Goal: Feedback & Contribution: Contribute content

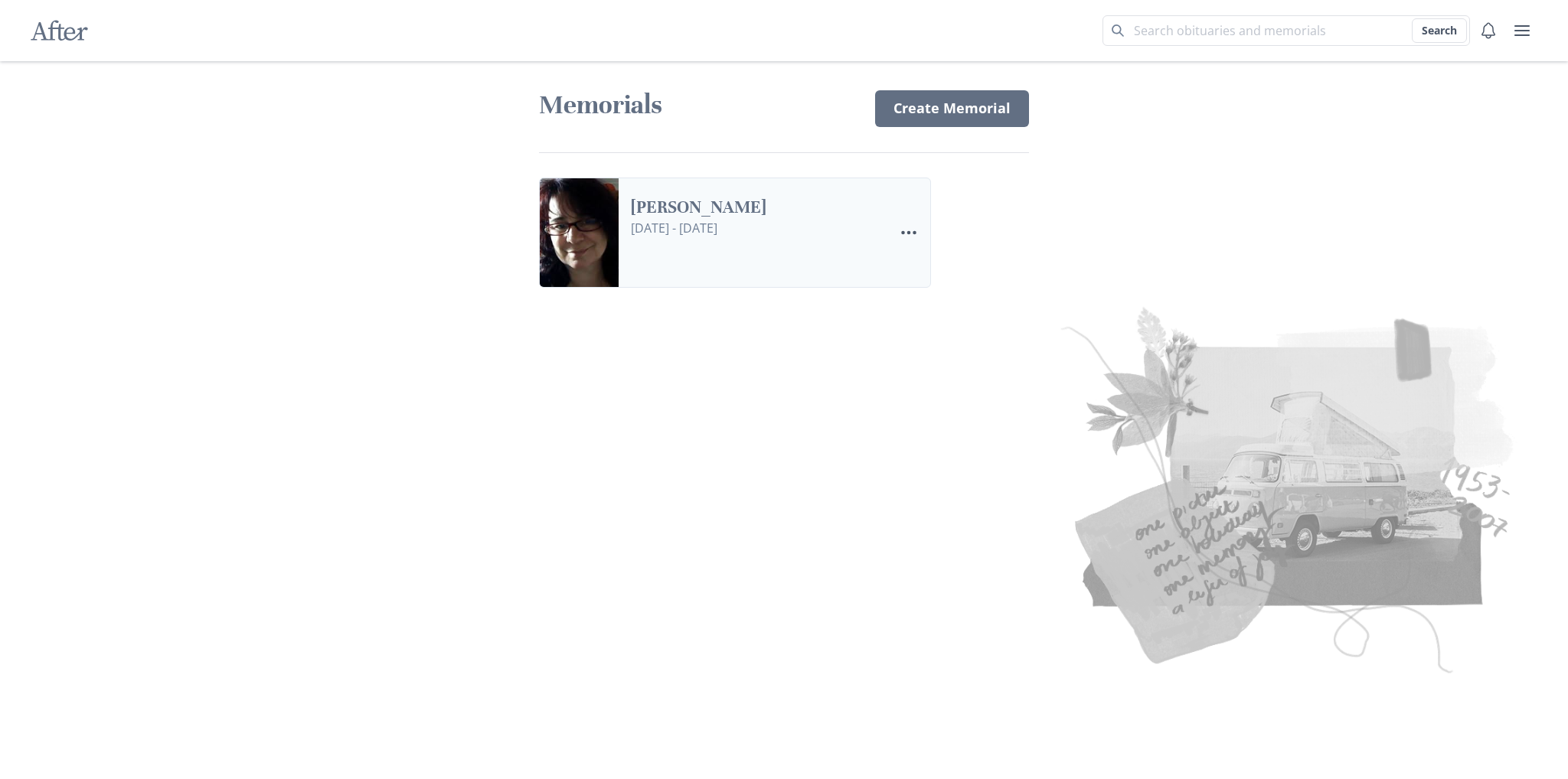
click at [720, 219] on link "[PERSON_NAME]" at bounding box center [755, 208] width 250 height 22
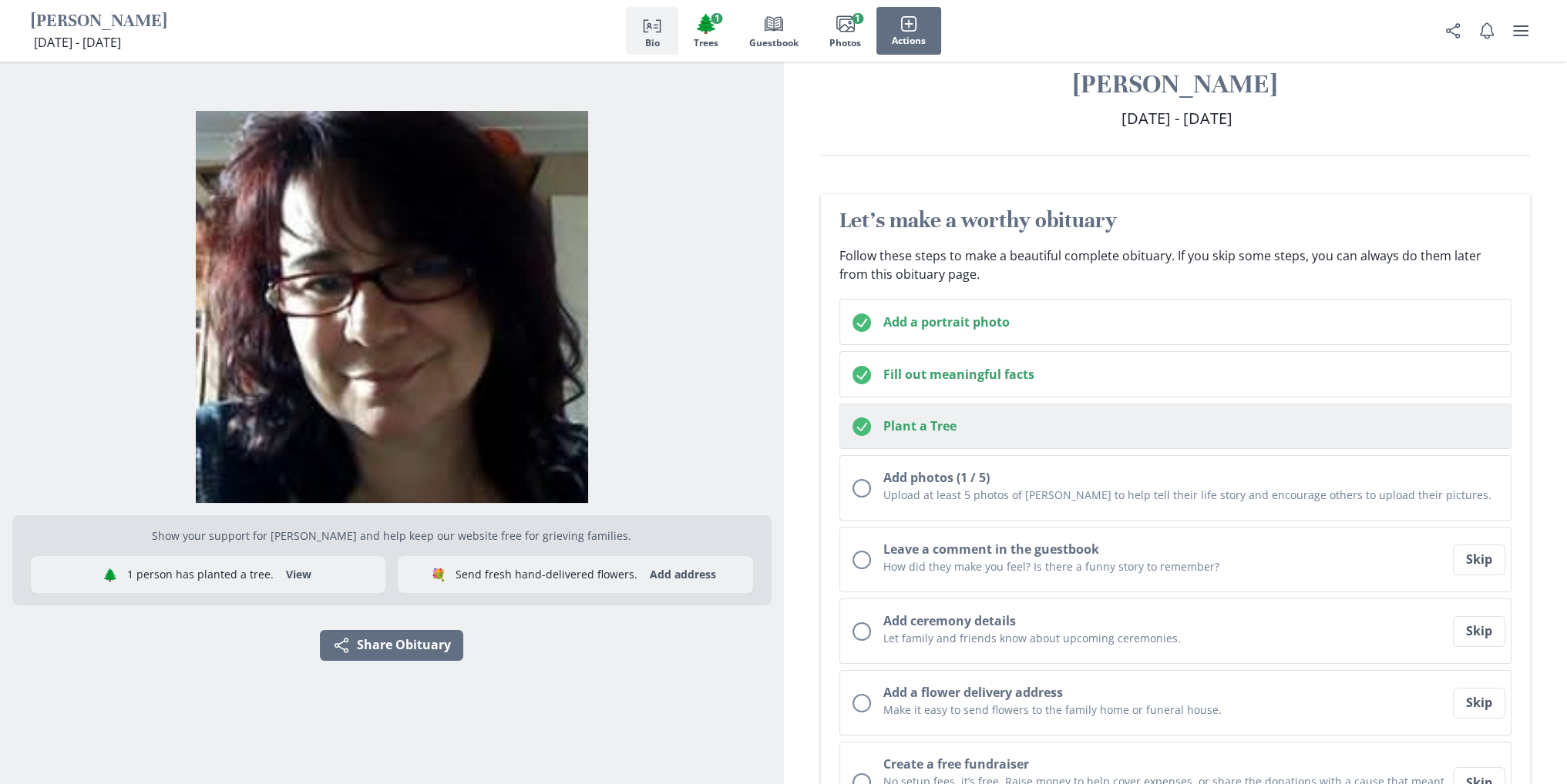
scroll to position [154, 0]
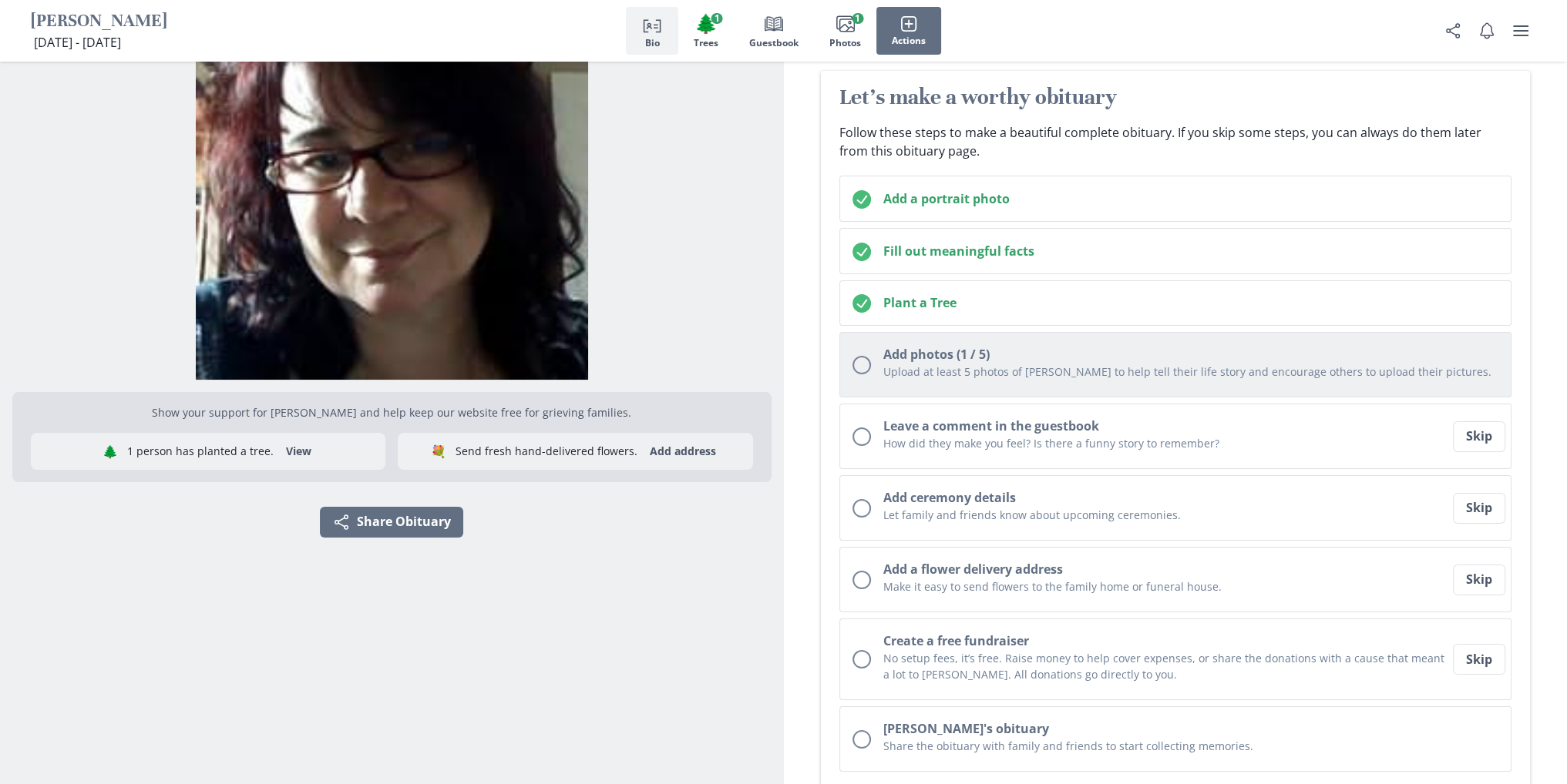
click at [992, 352] on h2 "Add photos (1 / 5)" at bounding box center [1191, 354] width 616 height 19
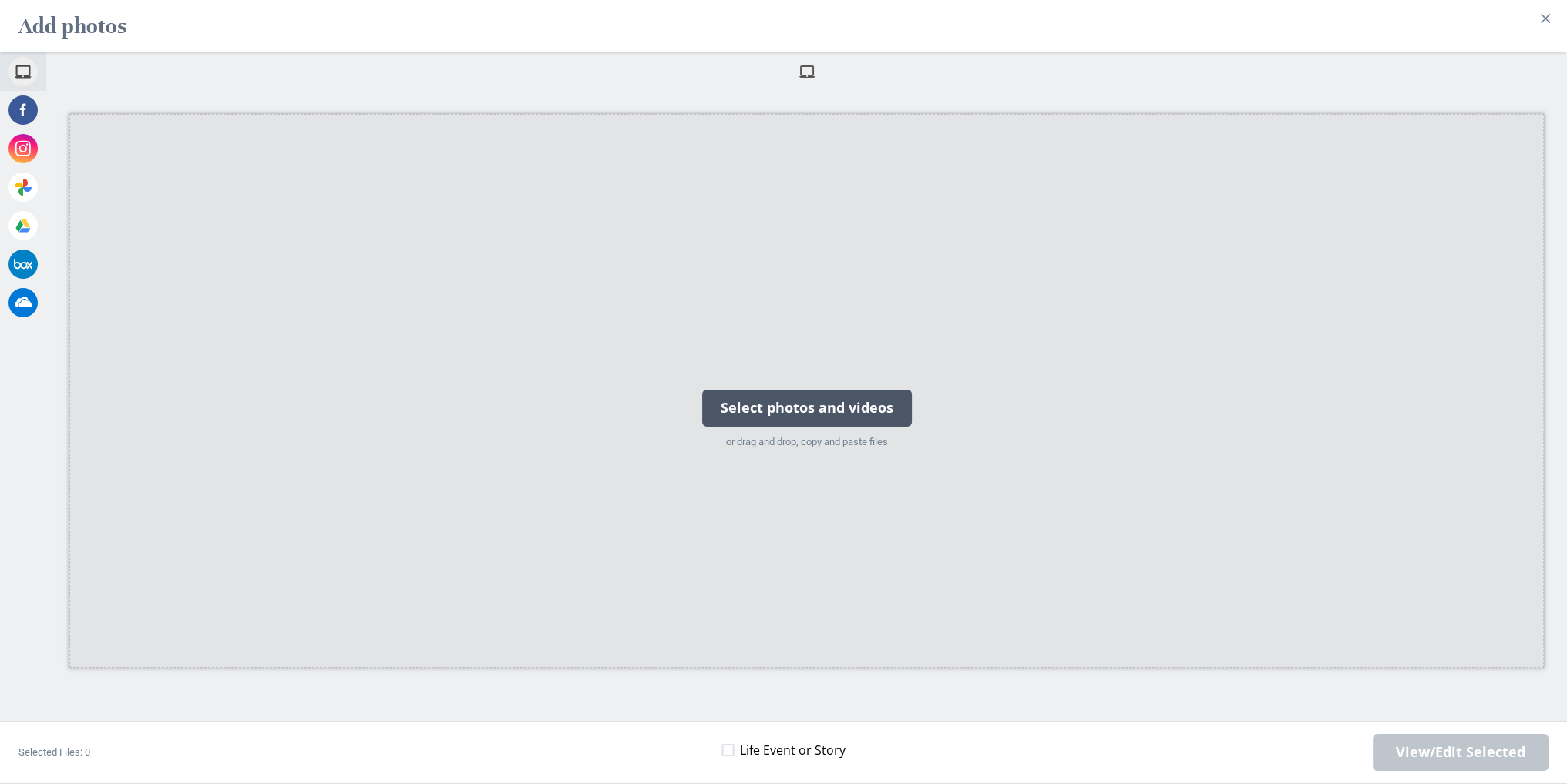
click at [862, 390] on div "Select photos and videos" at bounding box center [807, 407] width 210 height 37
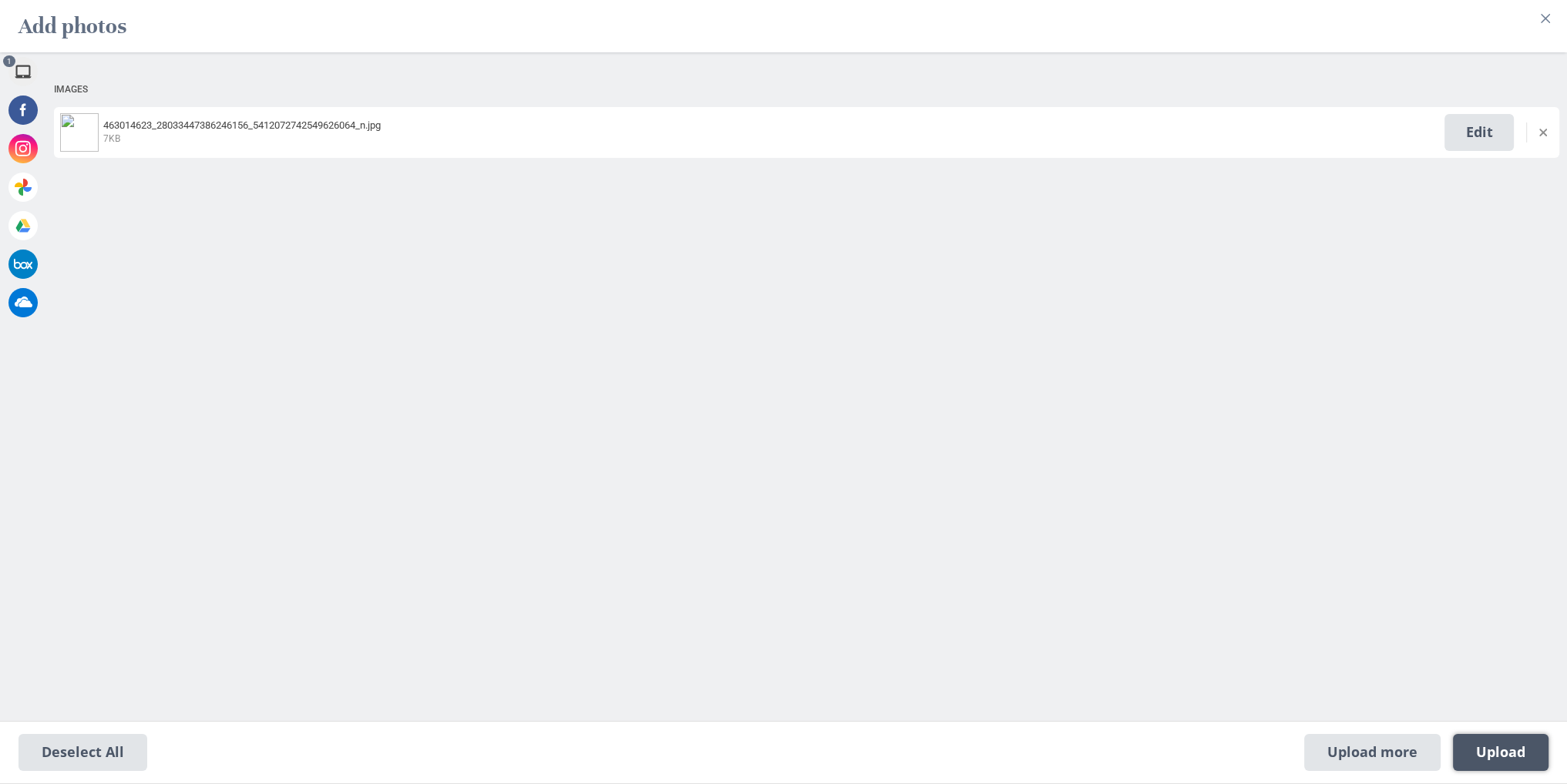
click at [1500, 754] on span "Upload 1" at bounding box center [1500, 753] width 49 height 17
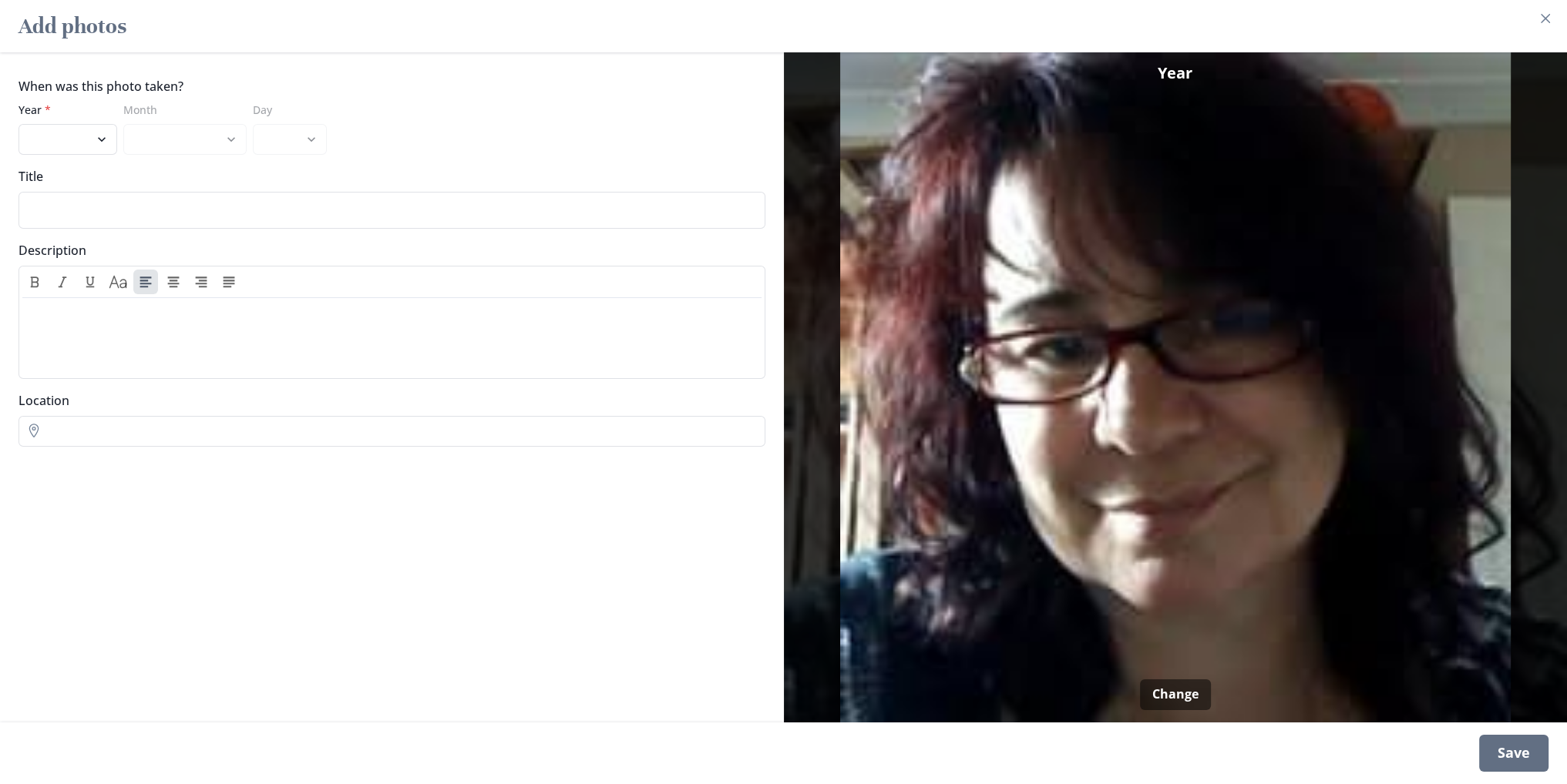
click at [1535, 750] on div "Save" at bounding box center [1514, 753] width 70 height 37
click at [68, 132] on select "2025 2024 2023 2022 2021 2020 2019 2018 2017 2016 2015 2014 2013 2012 2011 2010…" at bounding box center [68, 139] width 99 height 31
select select "2018"
click at [19, 124] on select "2025 2024 2023 2022 2021 2020 2019 2018 2017 2016 2015 2014 2013 2012 2011 2010…" at bounding box center [68, 139] width 99 height 31
click at [1523, 760] on div "Save" at bounding box center [1514, 753] width 70 height 37
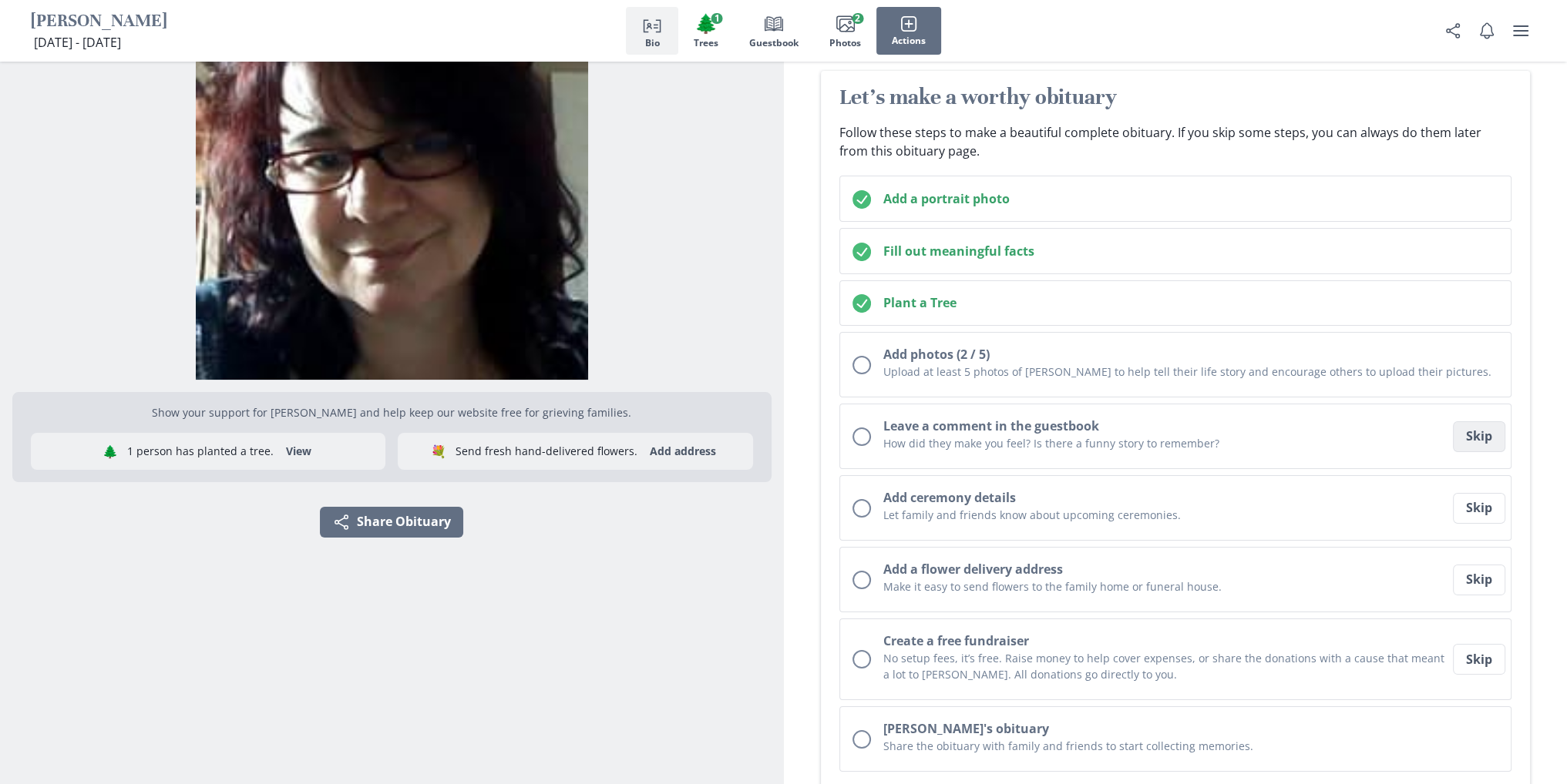
click at [1494, 442] on button "Skip" at bounding box center [1478, 437] width 52 height 31
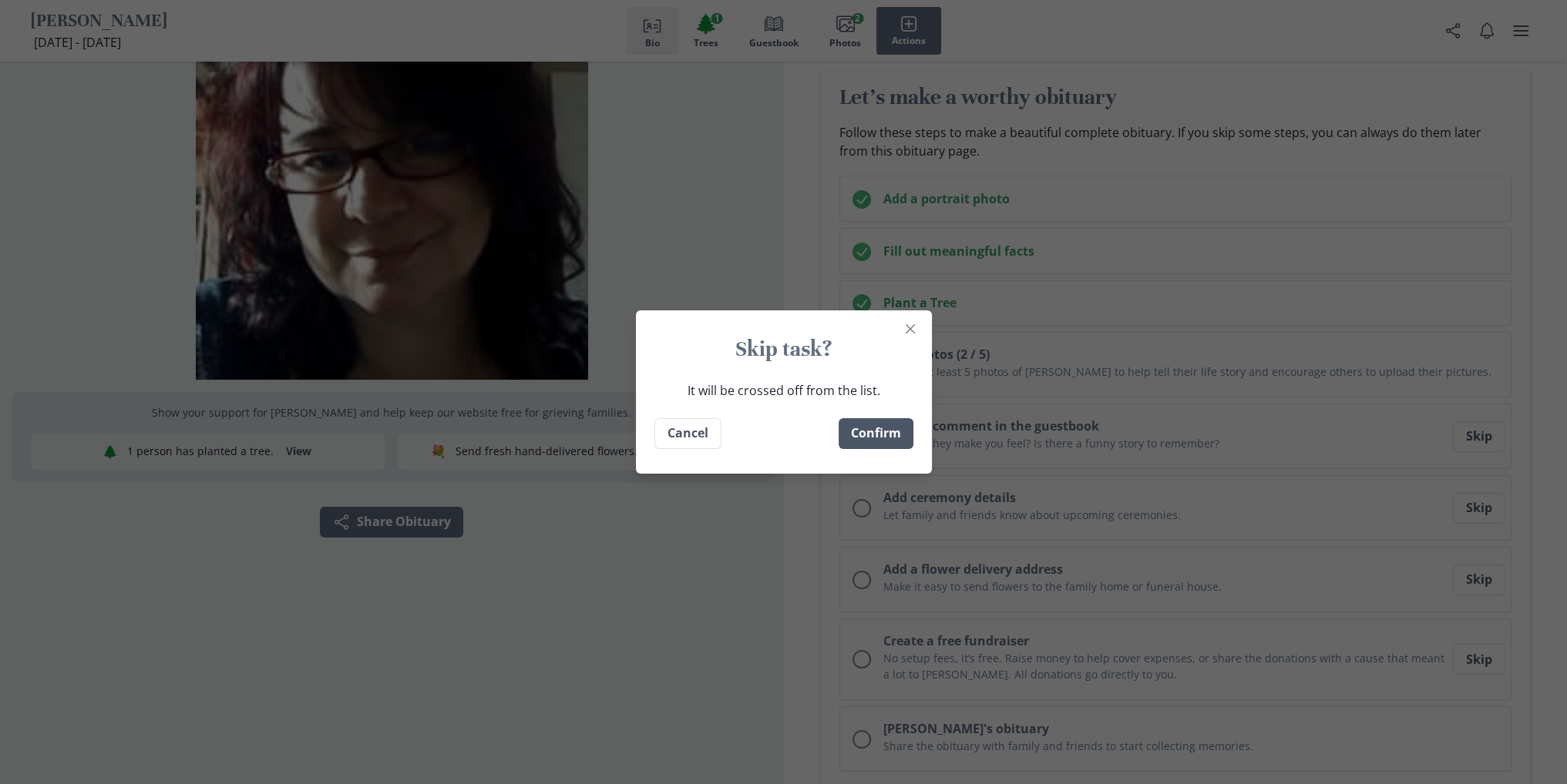
click at [879, 435] on button "Confirm" at bounding box center [876, 434] width 75 height 31
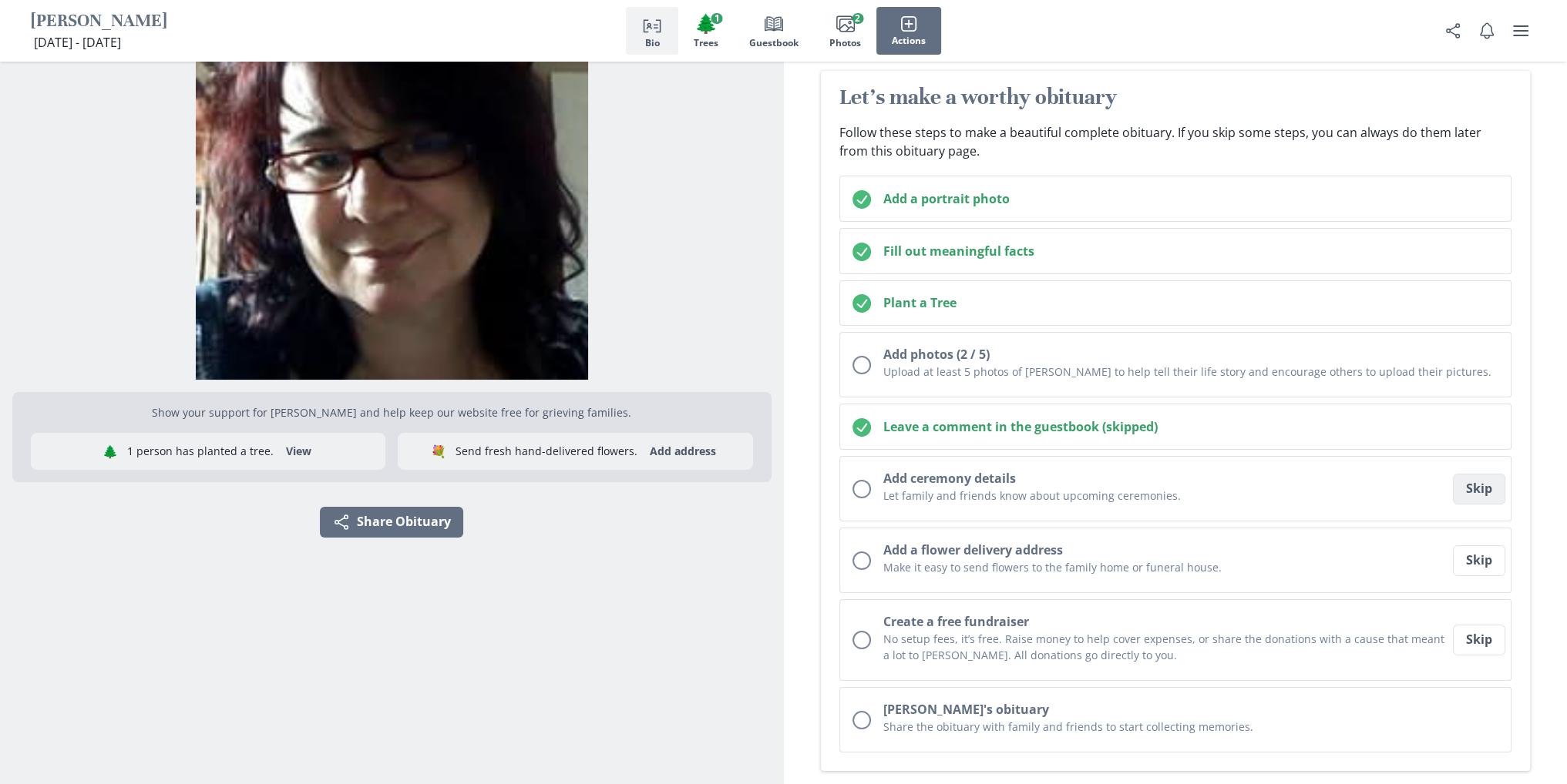
click at [1483, 486] on button "Skip" at bounding box center [1478, 489] width 52 height 31
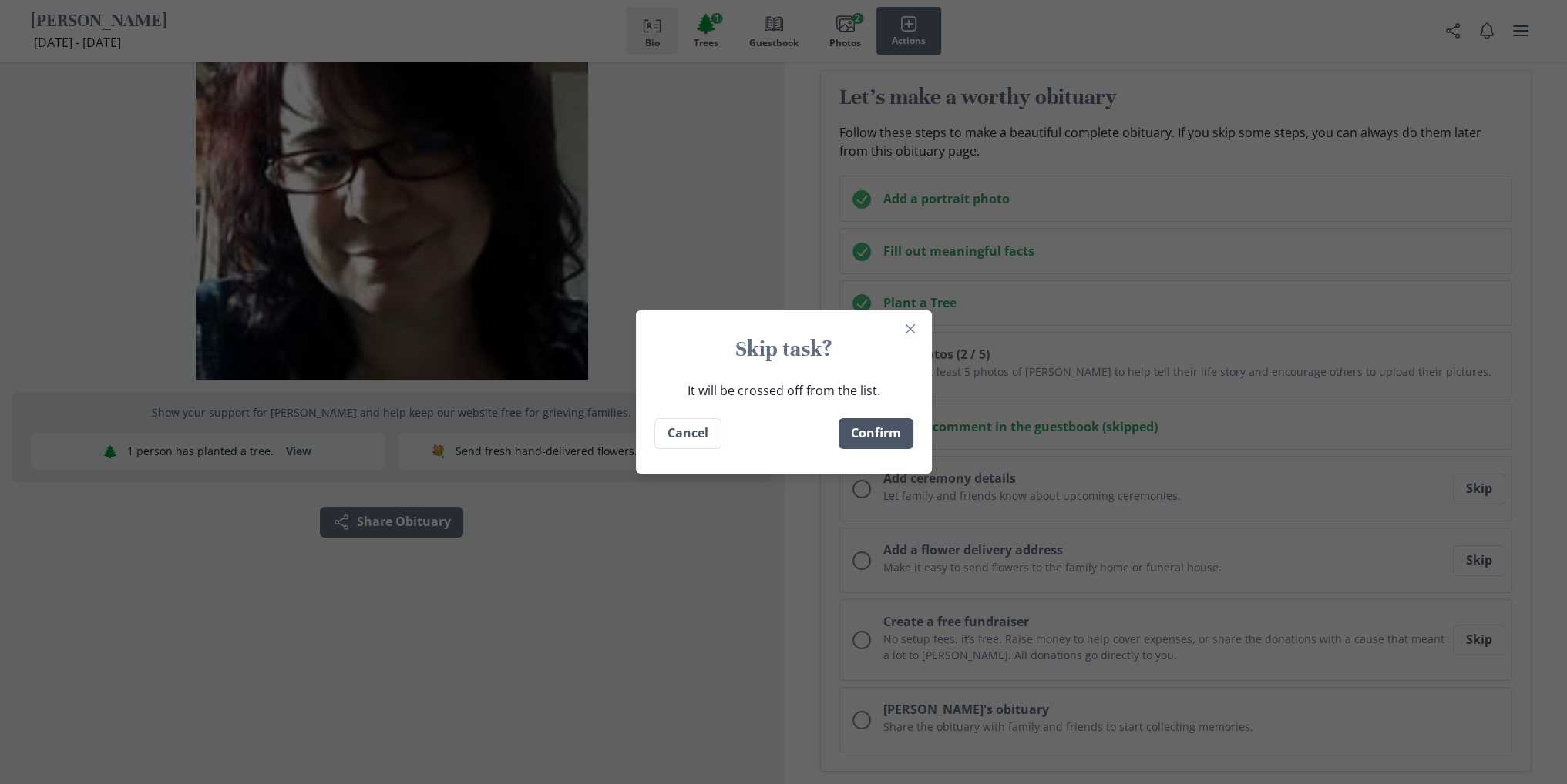
drag, startPoint x: 903, startPoint y: 445, endPoint x: 900, endPoint y: 434, distance: 11.4
click at [903, 444] on button "Confirm" at bounding box center [876, 434] width 75 height 31
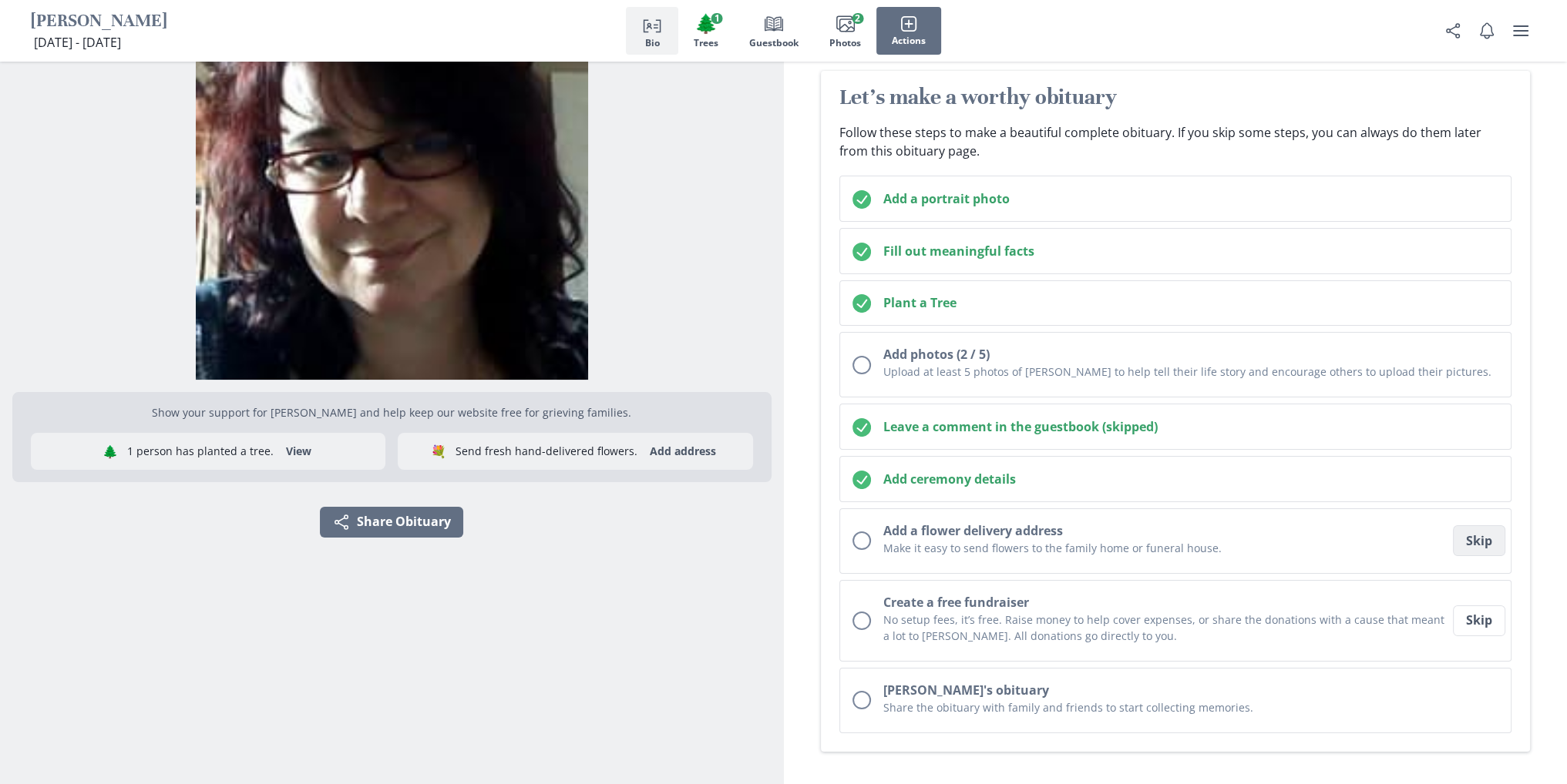
click at [1477, 536] on button "Skip" at bounding box center [1478, 541] width 52 height 31
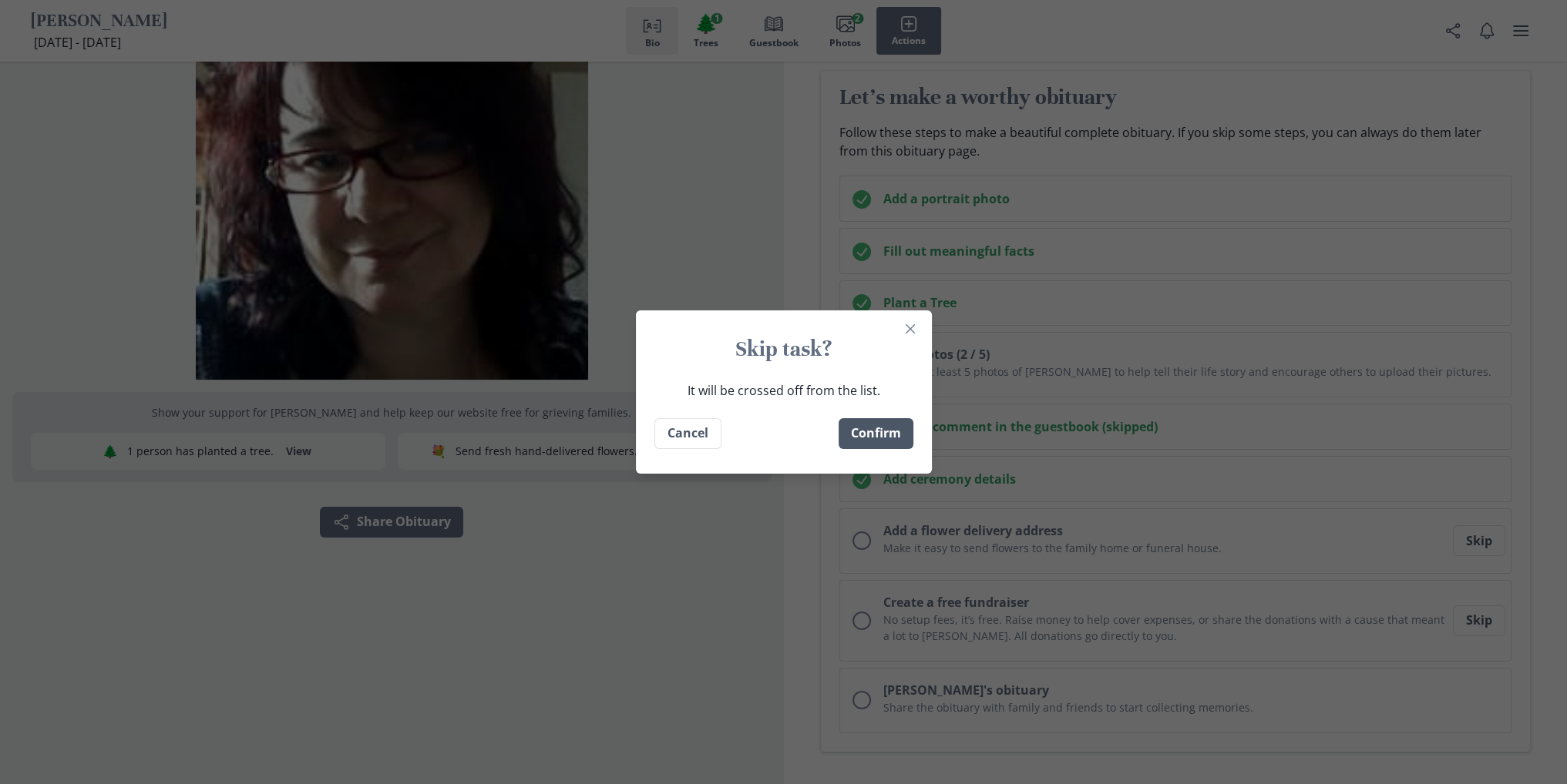
click at [908, 437] on button "Confirm" at bounding box center [876, 434] width 75 height 31
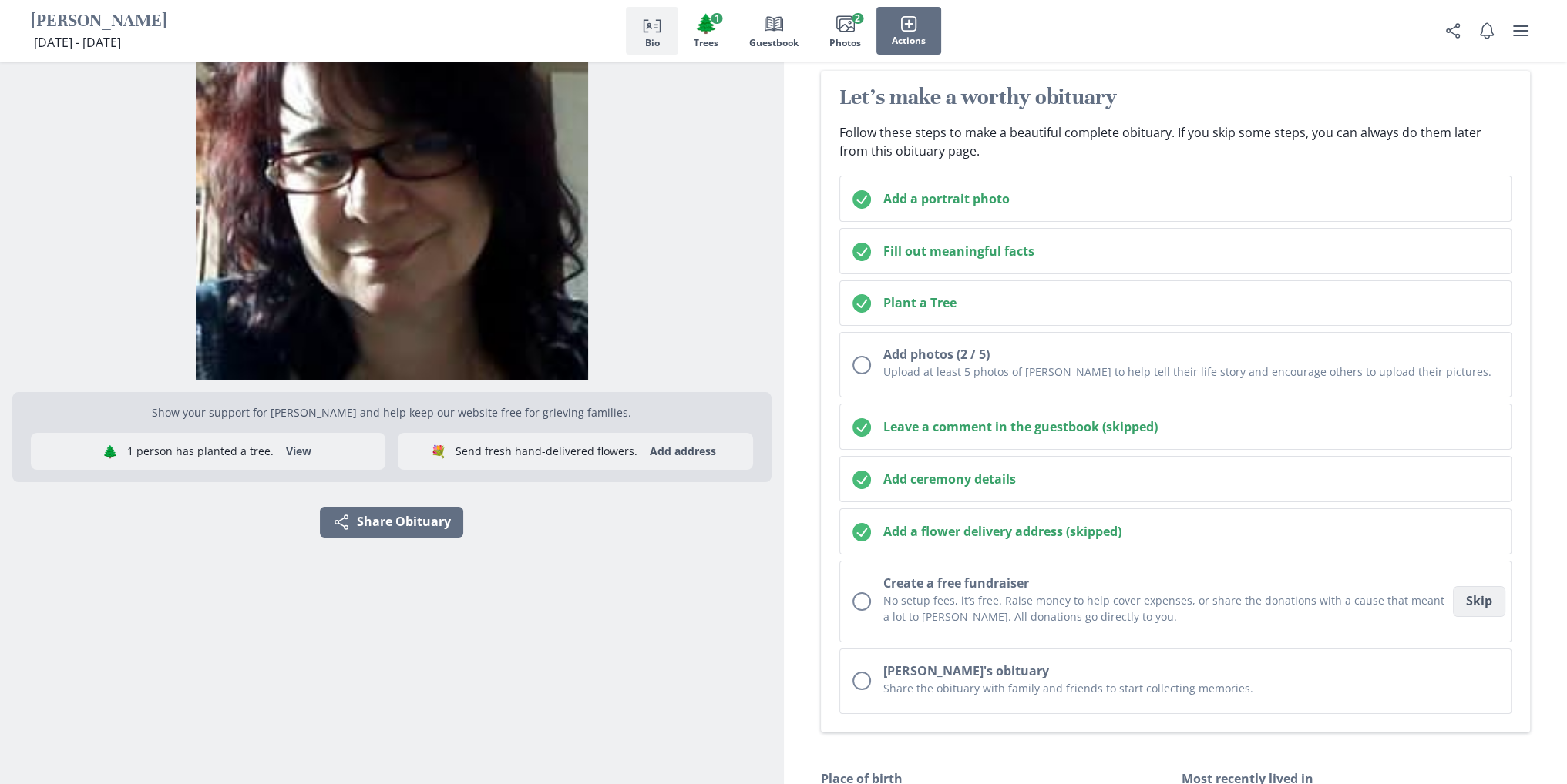
click at [1478, 596] on button "Skip" at bounding box center [1478, 602] width 52 height 31
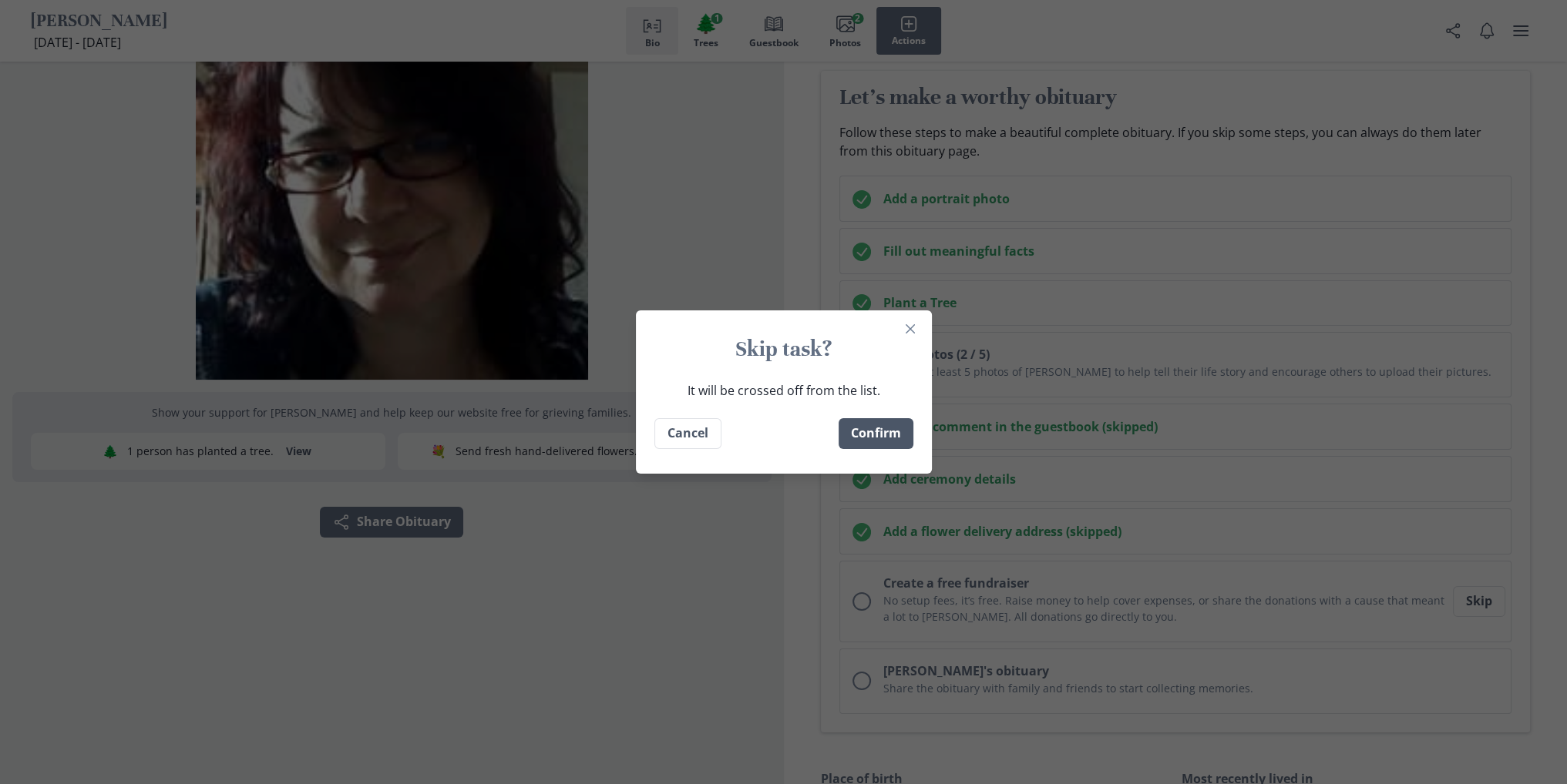
click at [894, 432] on button "Confirm" at bounding box center [876, 434] width 75 height 31
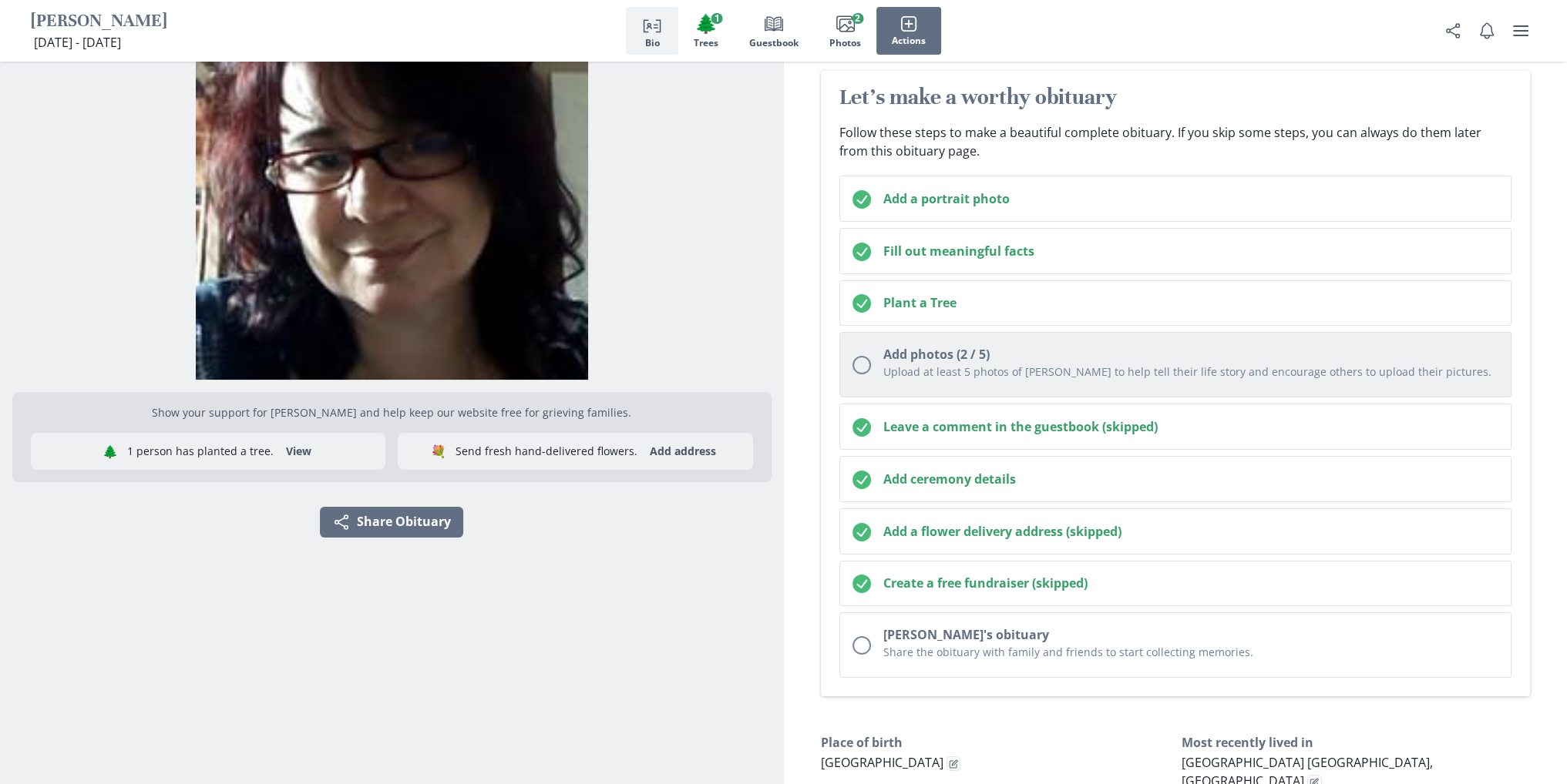
click at [974, 366] on p "Upload at least 5 photos of [PERSON_NAME] to help tell their life story and enc…" at bounding box center [1191, 371] width 616 height 16
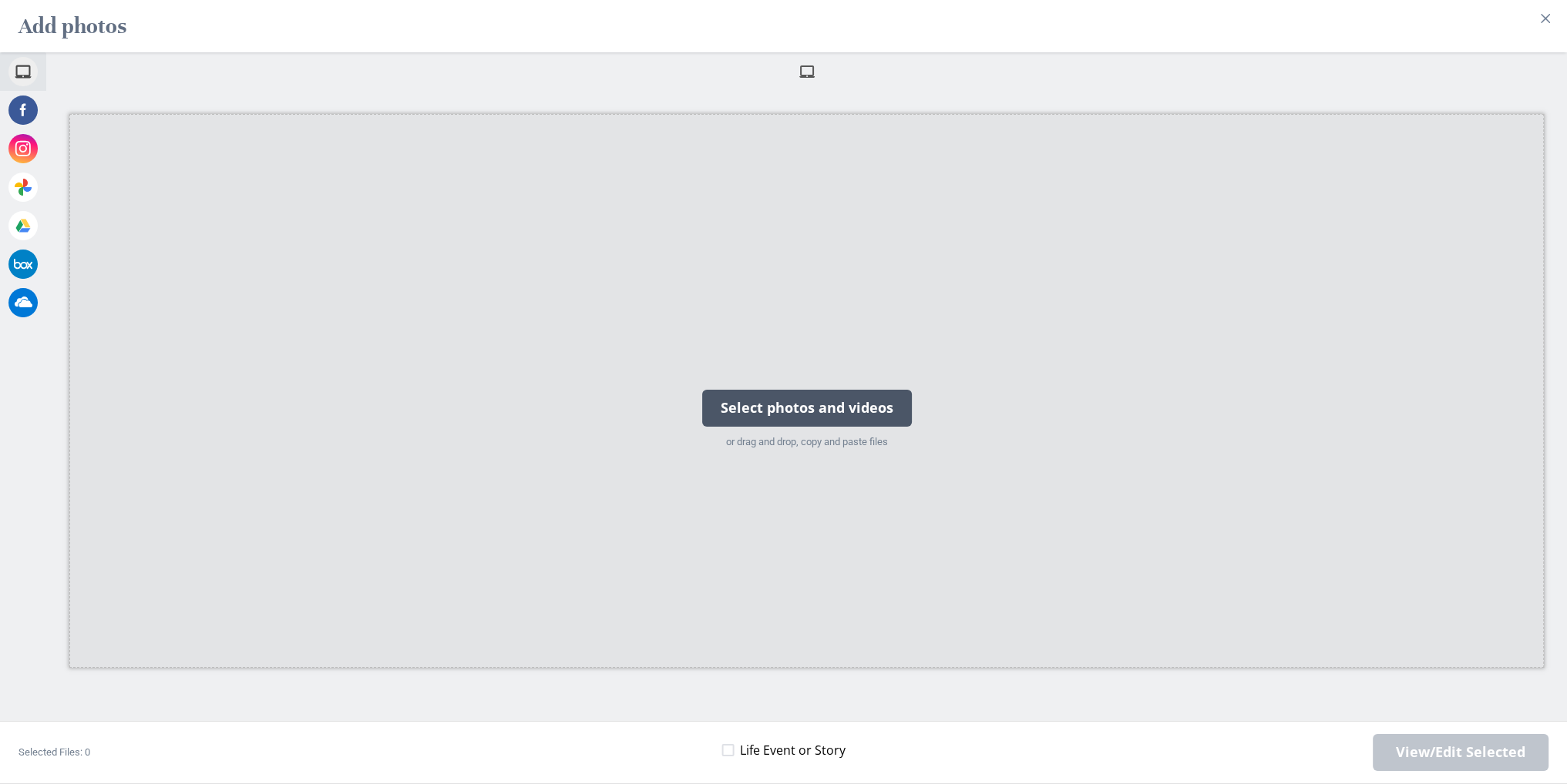
click at [899, 398] on div "Select photos and videos" at bounding box center [807, 407] width 210 height 37
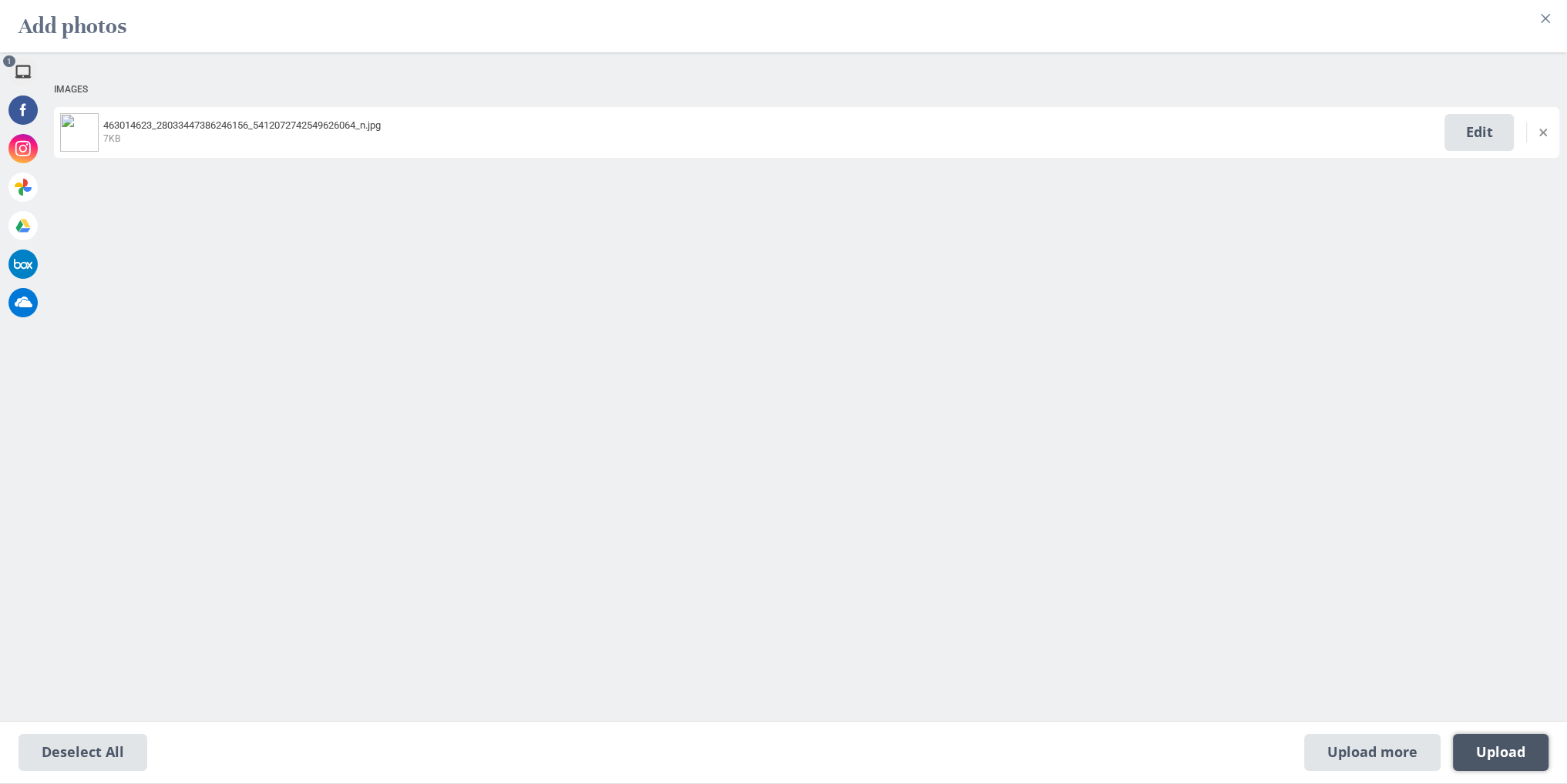
click at [1525, 753] on span "Upload 1" at bounding box center [1500, 753] width 49 height 17
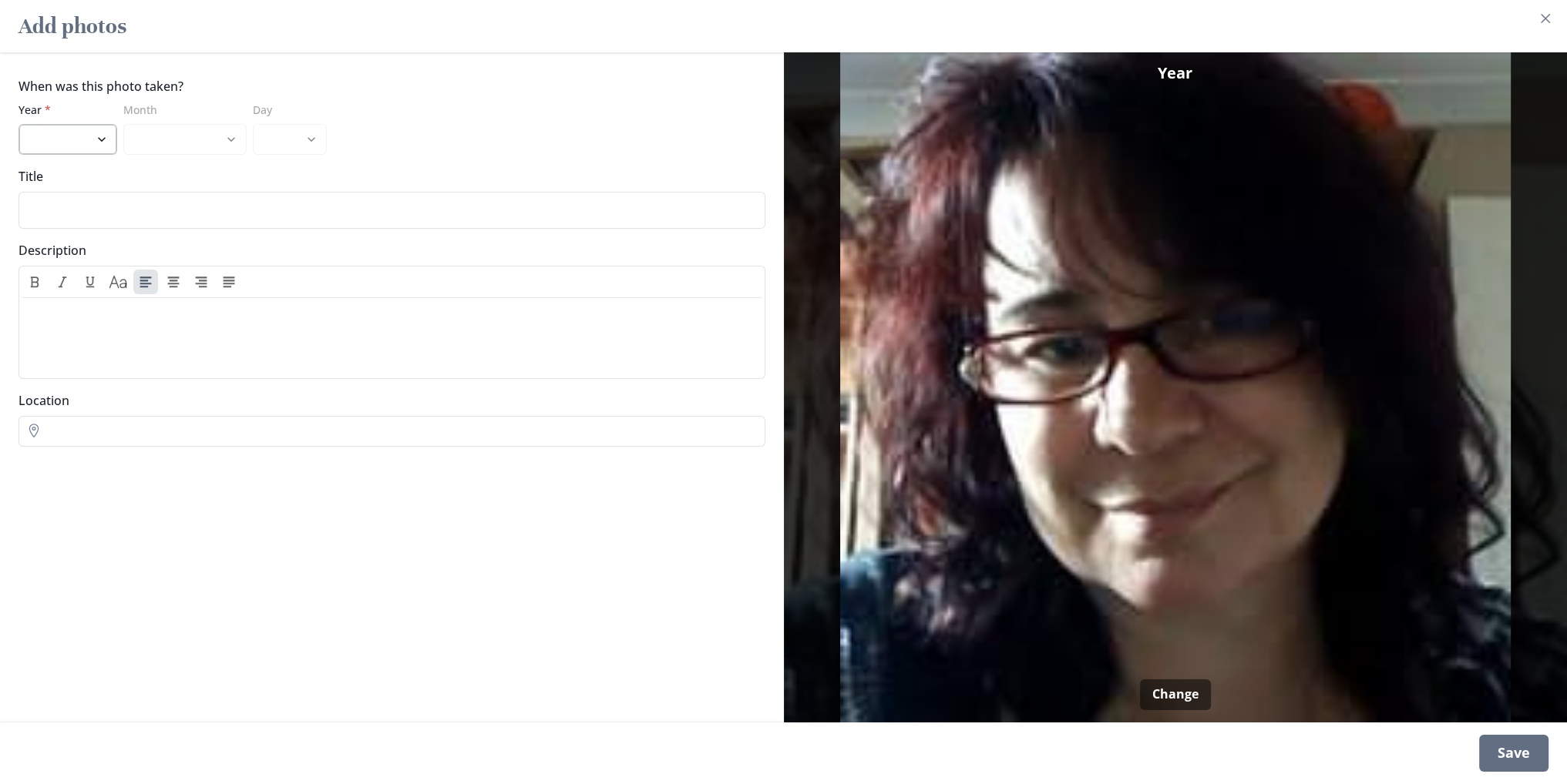
click at [104, 137] on select "2025 2024 2023 2022 2021 2020 2019 2018 2017 2016 2015 2014 2013 2012 2011 2010…" at bounding box center [68, 139] width 99 height 31
select select "2018"
click at [19, 124] on select "2025 2024 2023 2022 2021 2020 2019 2018 2017 2016 2015 2014 2013 2012 2011 2010…" at bounding box center [68, 139] width 99 height 31
click at [1519, 752] on div "Save" at bounding box center [1514, 753] width 70 height 37
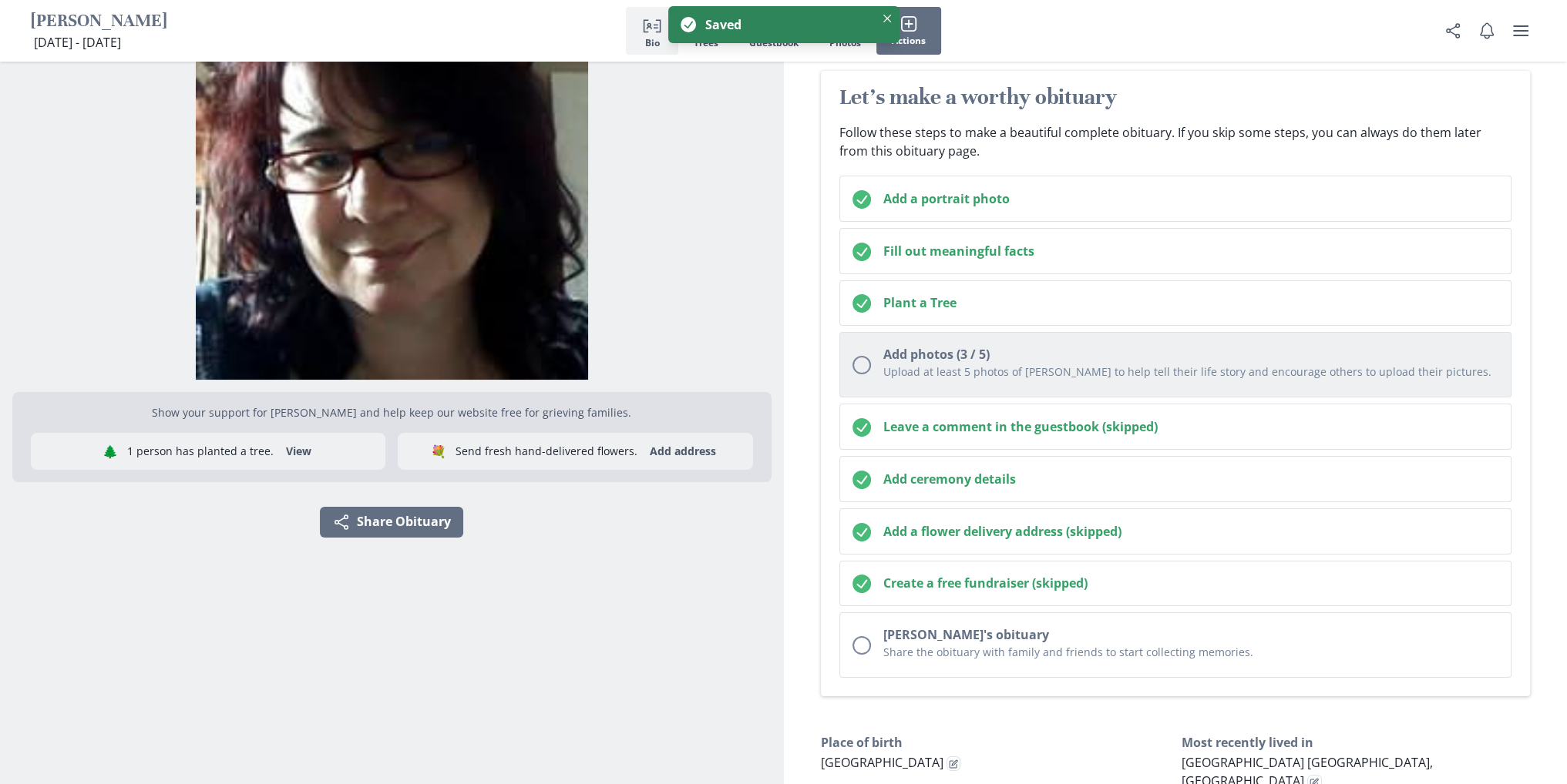
click at [949, 371] on p "Upload at least 5 photos of [PERSON_NAME] to help tell their life story and enc…" at bounding box center [1191, 371] width 616 height 16
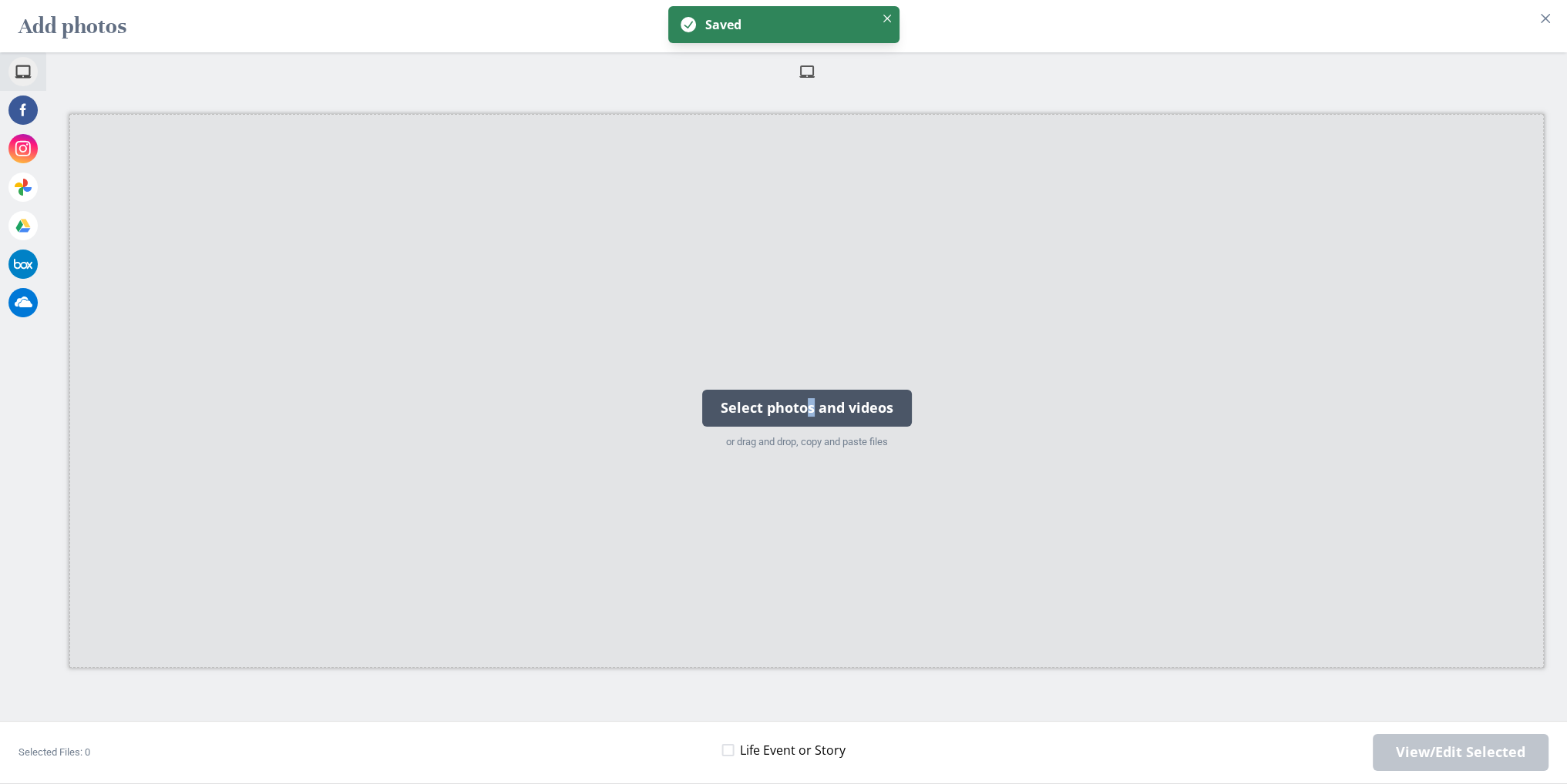
click at [776, 412] on div "Select photos and videos" at bounding box center [807, 407] width 210 height 37
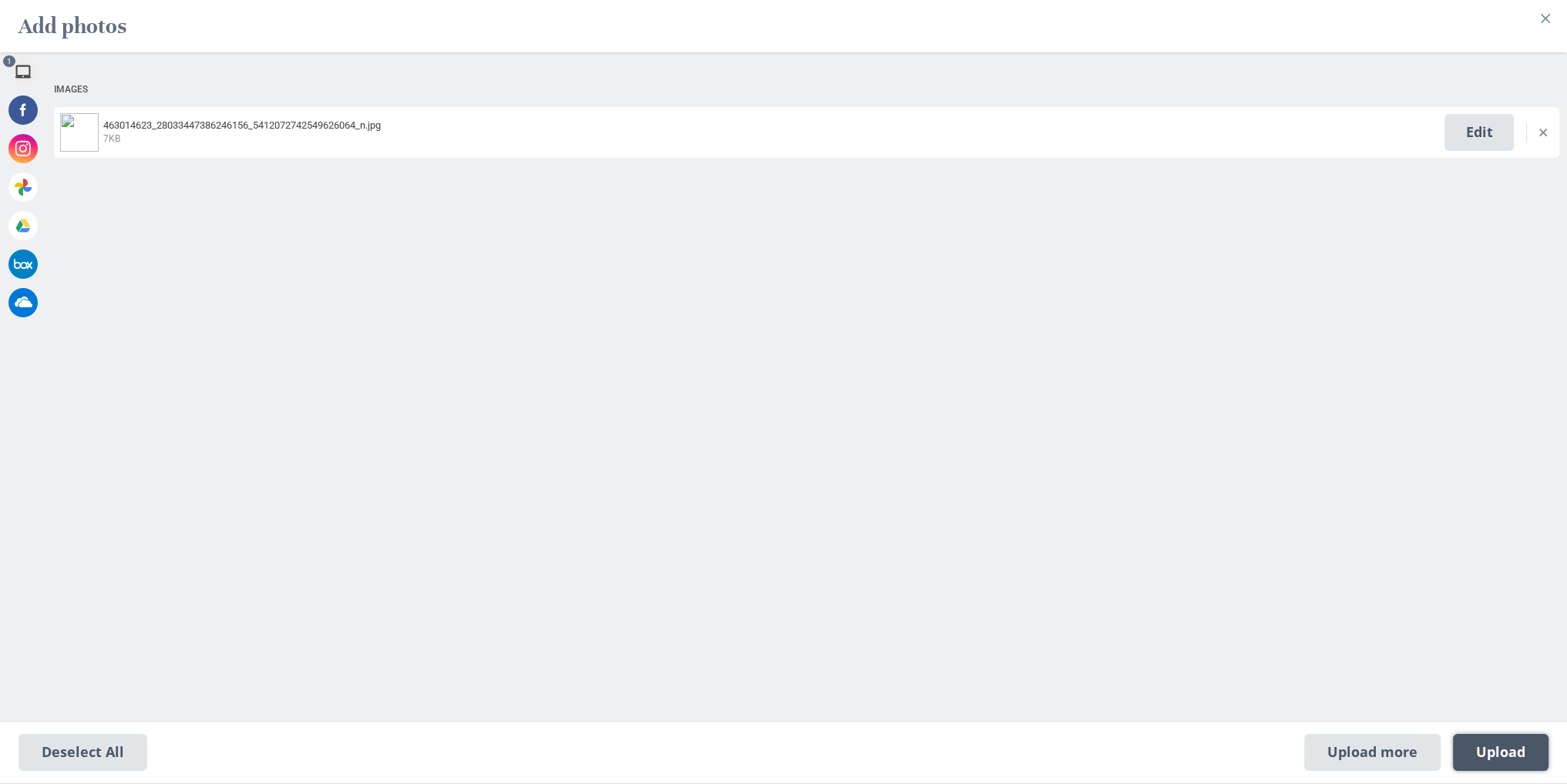
click at [1495, 756] on span "Upload 1" at bounding box center [1500, 753] width 49 height 17
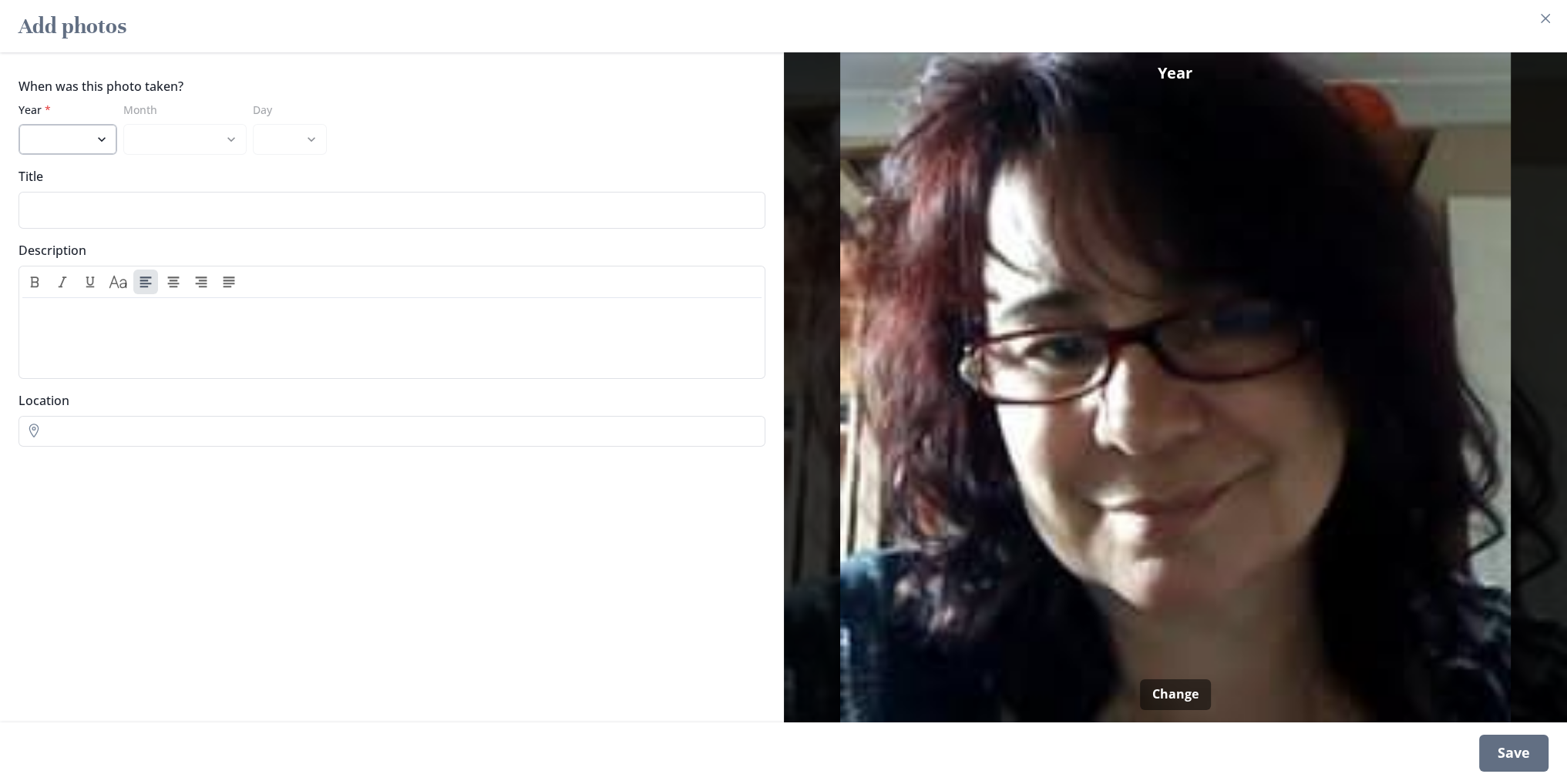
click at [93, 132] on select "2025 2024 2023 2022 2021 2020 2019 2018 2017 2016 2015 2014 2013 2012 2011 2010…" at bounding box center [68, 139] width 99 height 31
select select "2018"
click at [19, 124] on select "2025 2024 2023 2022 2021 2020 2019 2018 2017 2016 2015 2014 2013 2012 2011 2010…" at bounding box center [68, 139] width 99 height 31
click at [1514, 743] on div "Save" at bounding box center [1514, 753] width 70 height 37
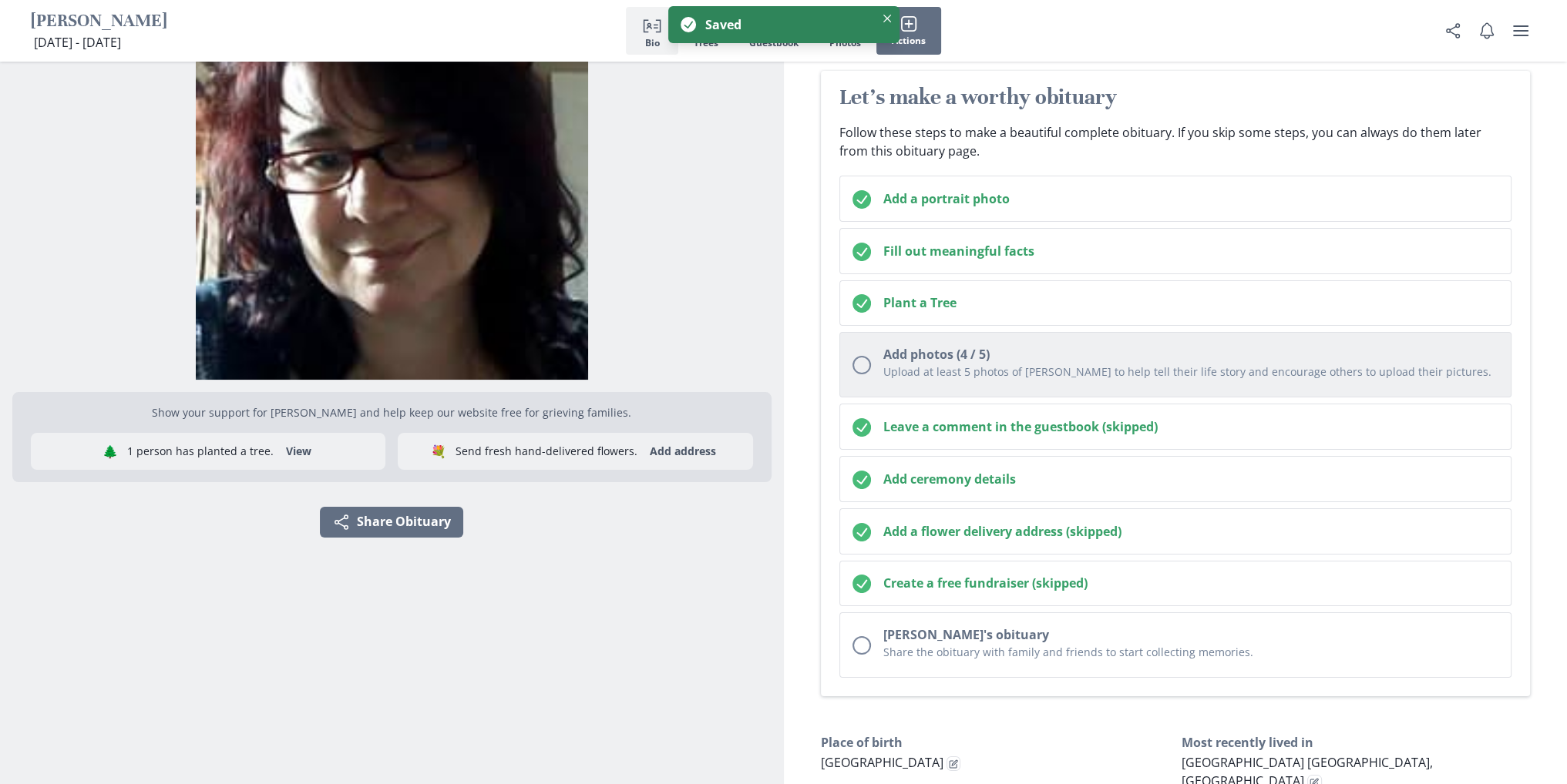
click at [888, 352] on h2 "Add photos (4 / 5)" at bounding box center [1191, 354] width 616 height 19
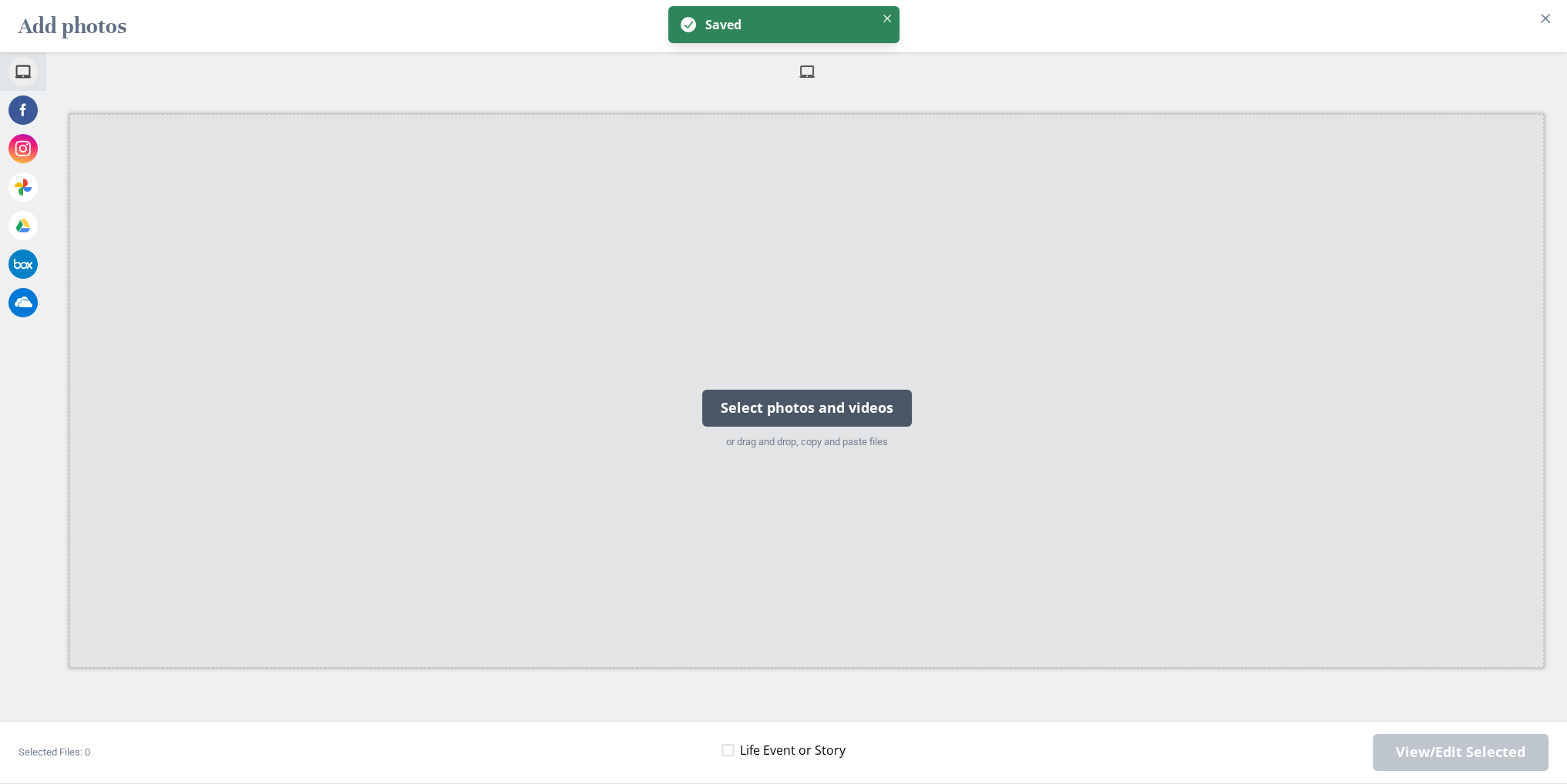
click at [790, 407] on div "Select photos and videos" at bounding box center [807, 407] width 210 height 37
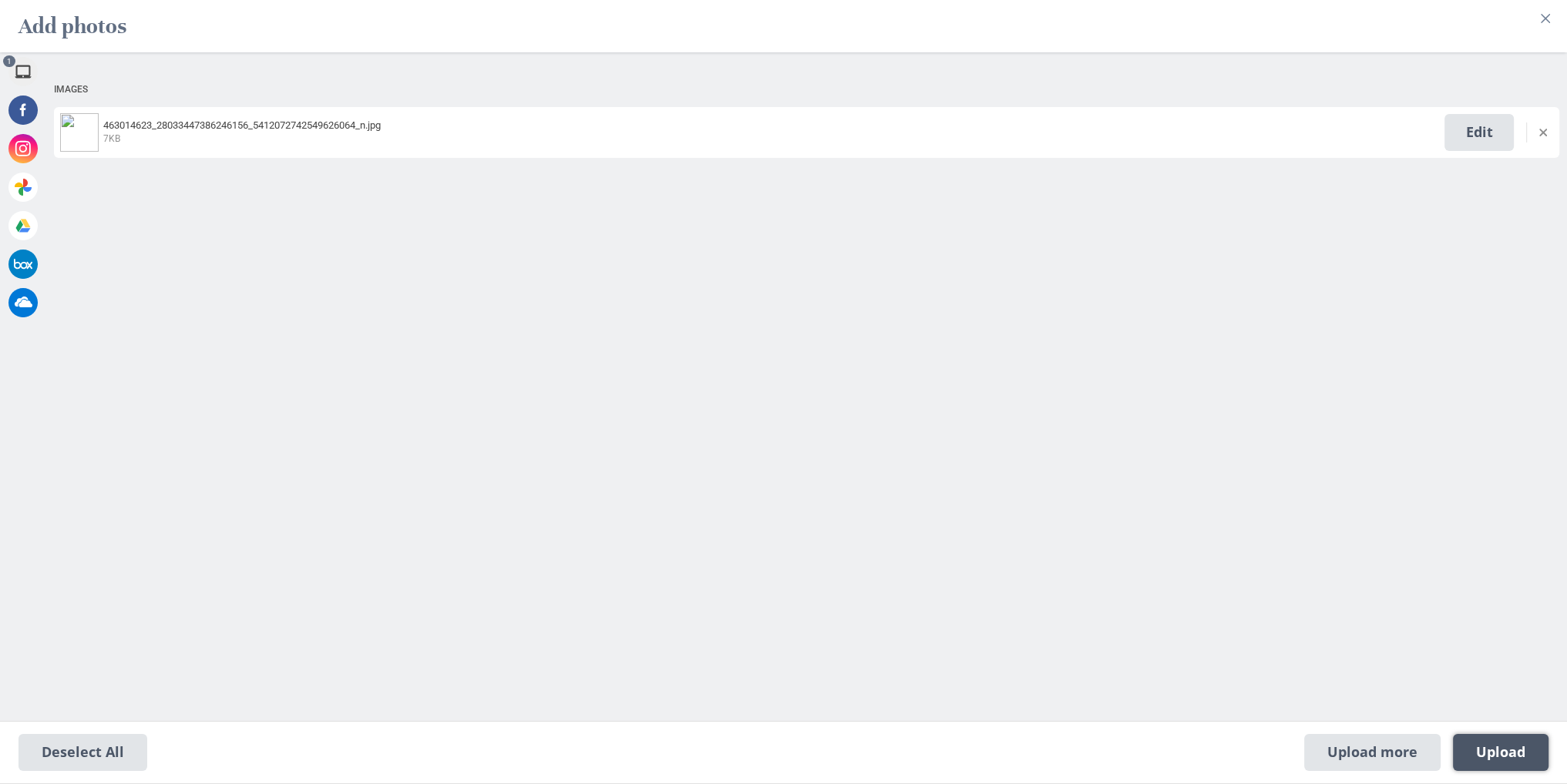
click at [1517, 739] on span "Upload 1" at bounding box center [1500, 752] width 95 height 37
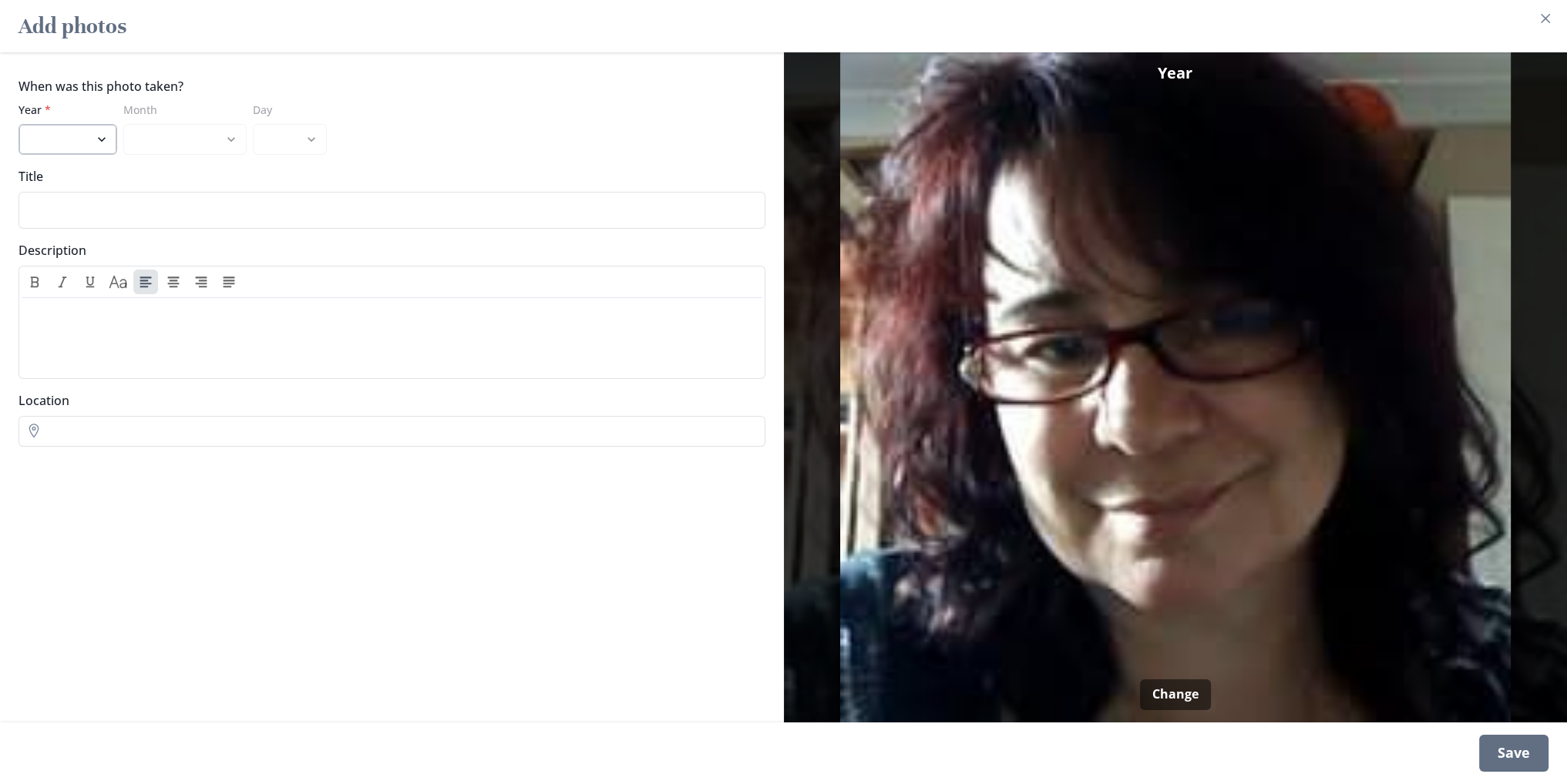
click at [93, 143] on select "2025 2024 2023 2022 2021 2020 2019 2018 2017 2016 2015 2014 2013 2012 2011 2010…" at bounding box center [68, 139] width 99 height 31
select select "2018"
click at [19, 124] on select "2025 2024 2023 2022 2021 2020 2019 2018 2017 2016 2015 2014 2013 2012 2011 2010…" at bounding box center [68, 139] width 99 height 31
click at [1502, 746] on div "Save" at bounding box center [1514, 753] width 70 height 37
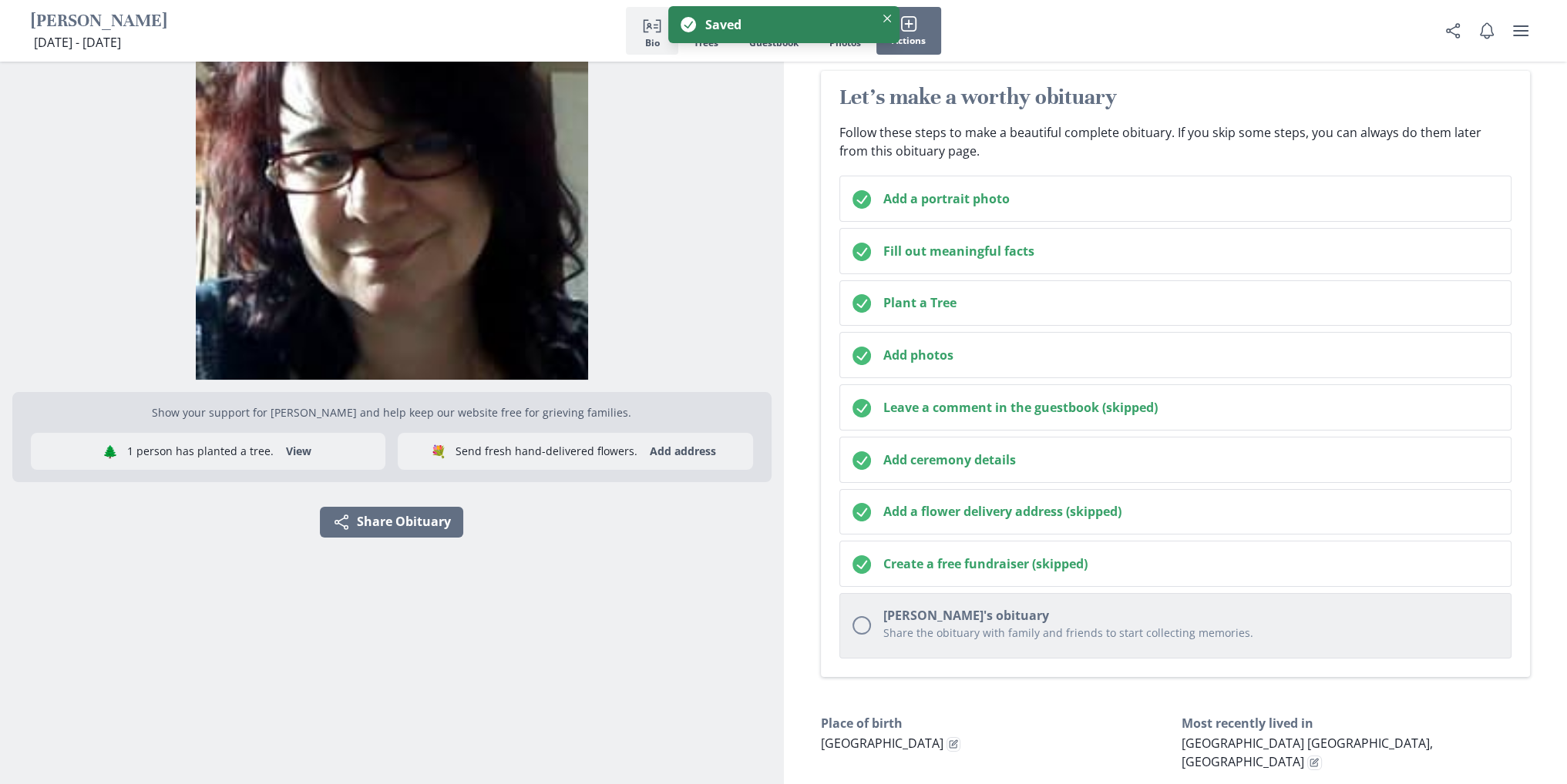
click at [936, 606] on h2 "[PERSON_NAME]'s obituary" at bounding box center [1191, 616] width 616 height 19
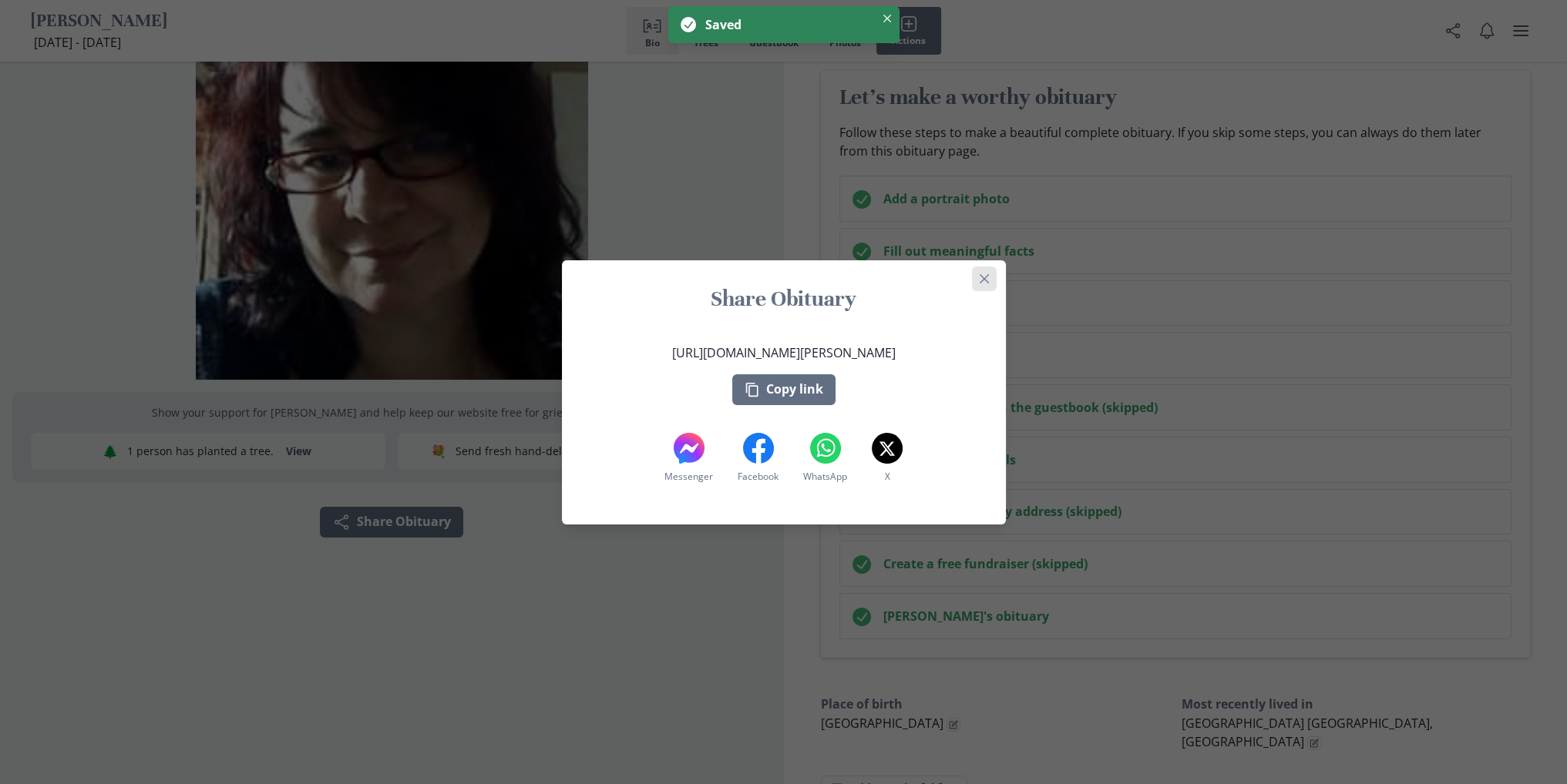
click at [990, 283] on button "Close" at bounding box center [984, 279] width 25 height 25
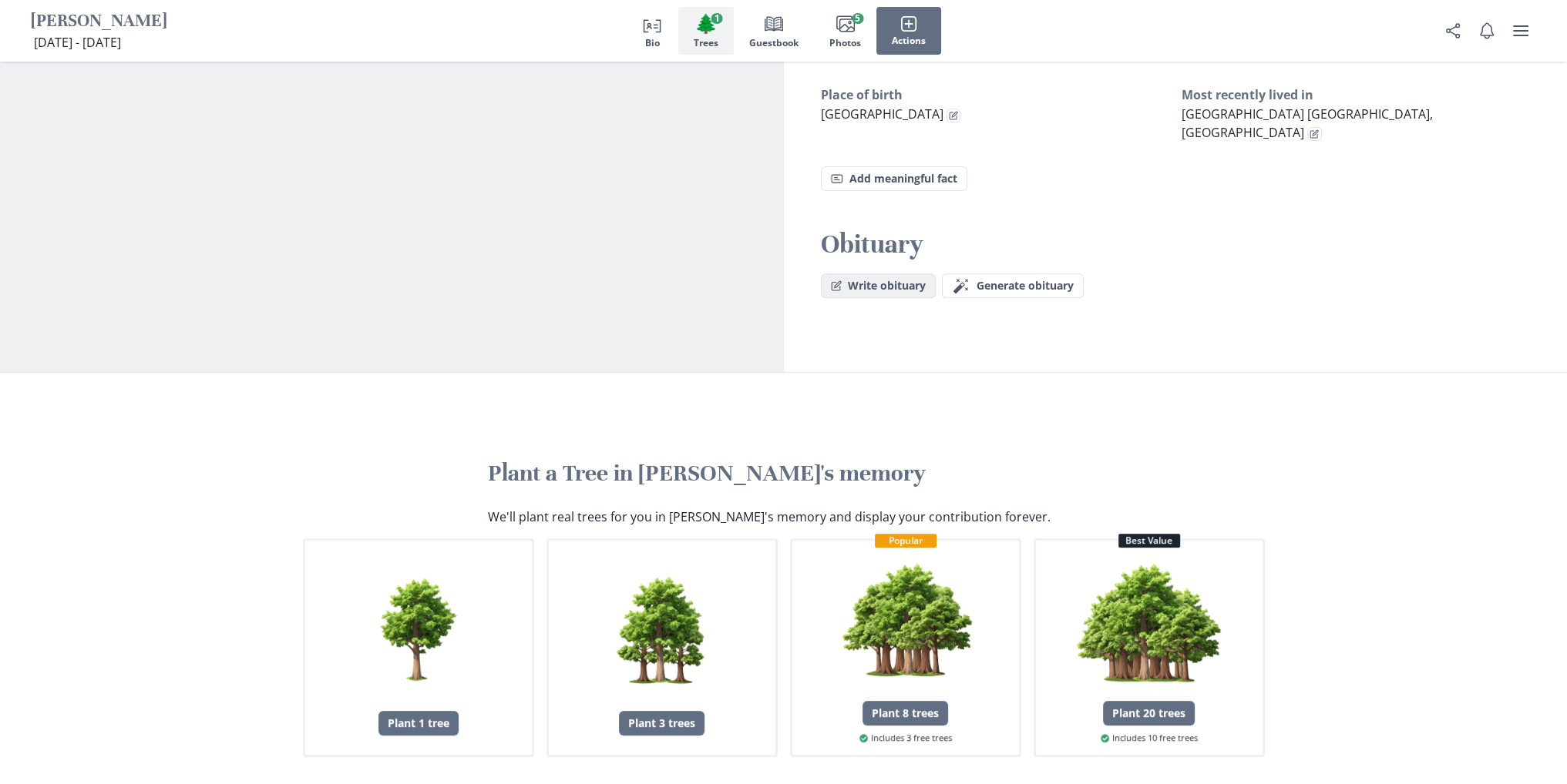
scroll to position [462, 0]
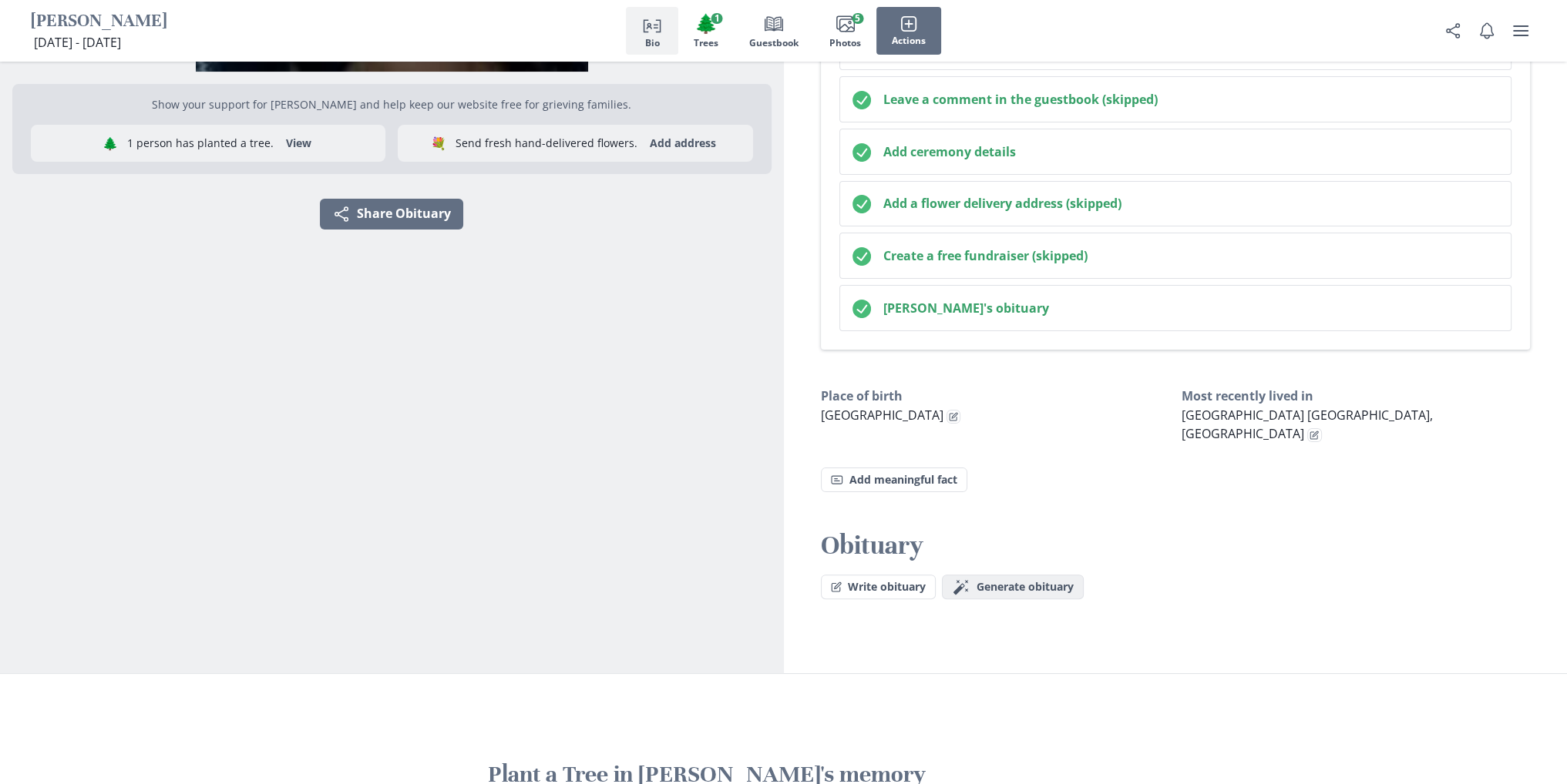
click at [1030, 581] on span "Generate obituary" at bounding box center [1024, 587] width 97 height 13
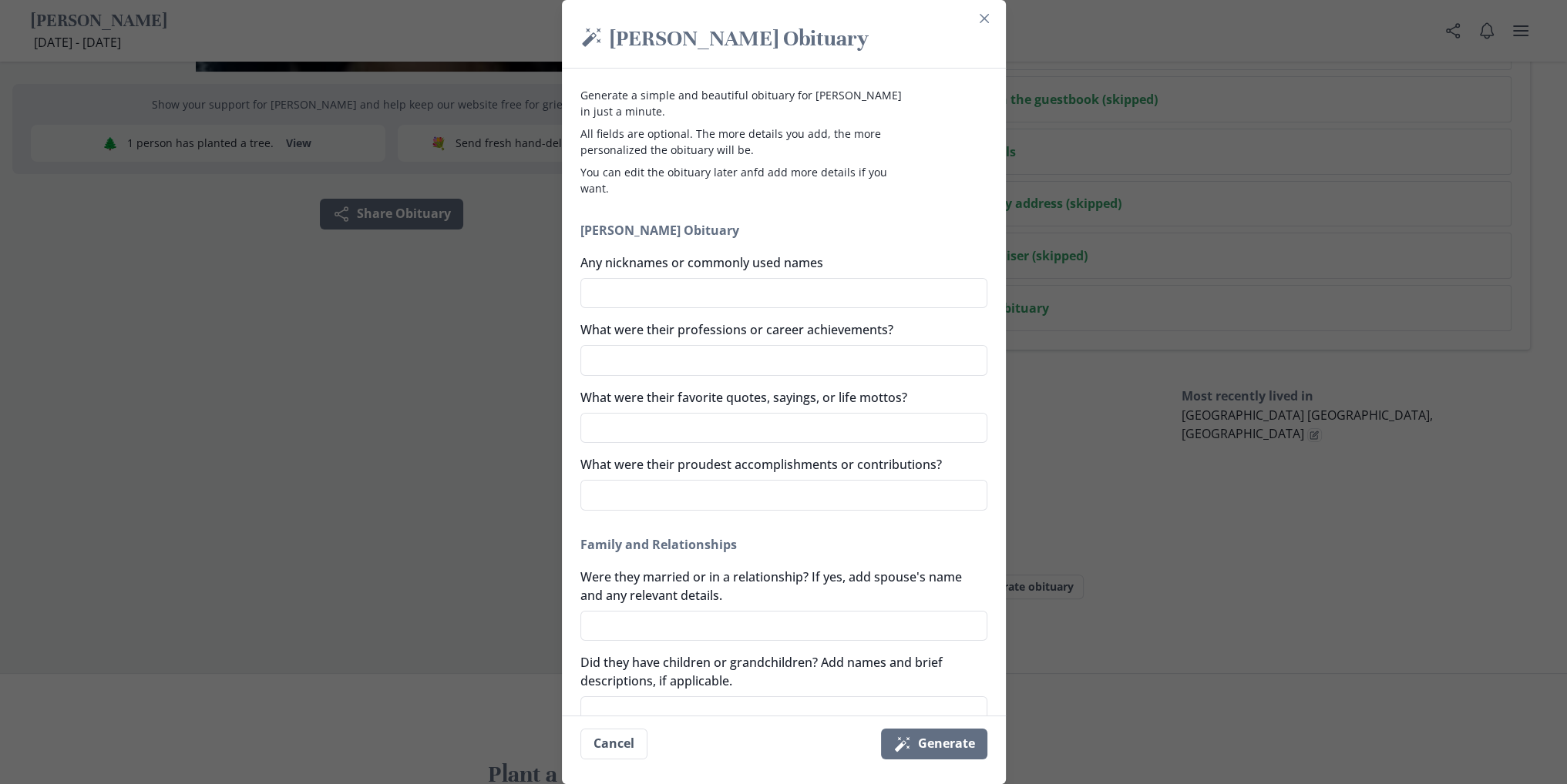
click at [714, 276] on div "Any nicknames or commonly used names" at bounding box center [784, 281] width 407 height 56
click at [728, 285] on textarea "Any nicknames or commonly used names" at bounding box center [784, 293] width 407 height 31
type textarea "y"
type textarea "x"
type textarea "yy"
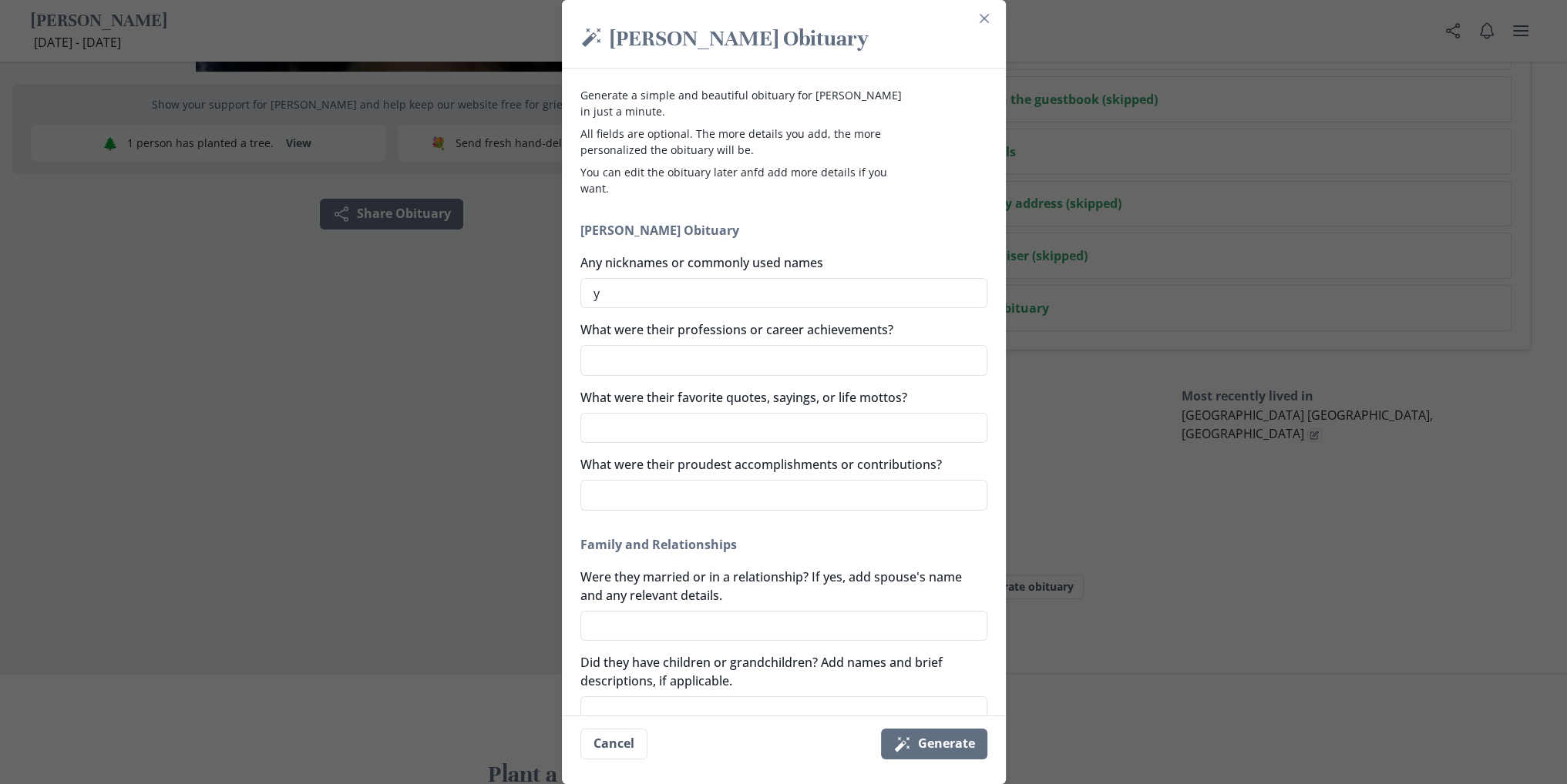
type textarea "x"
type textarea "yyy"
type textarea "x"
type textarea "yyyg"
type textarea "x"
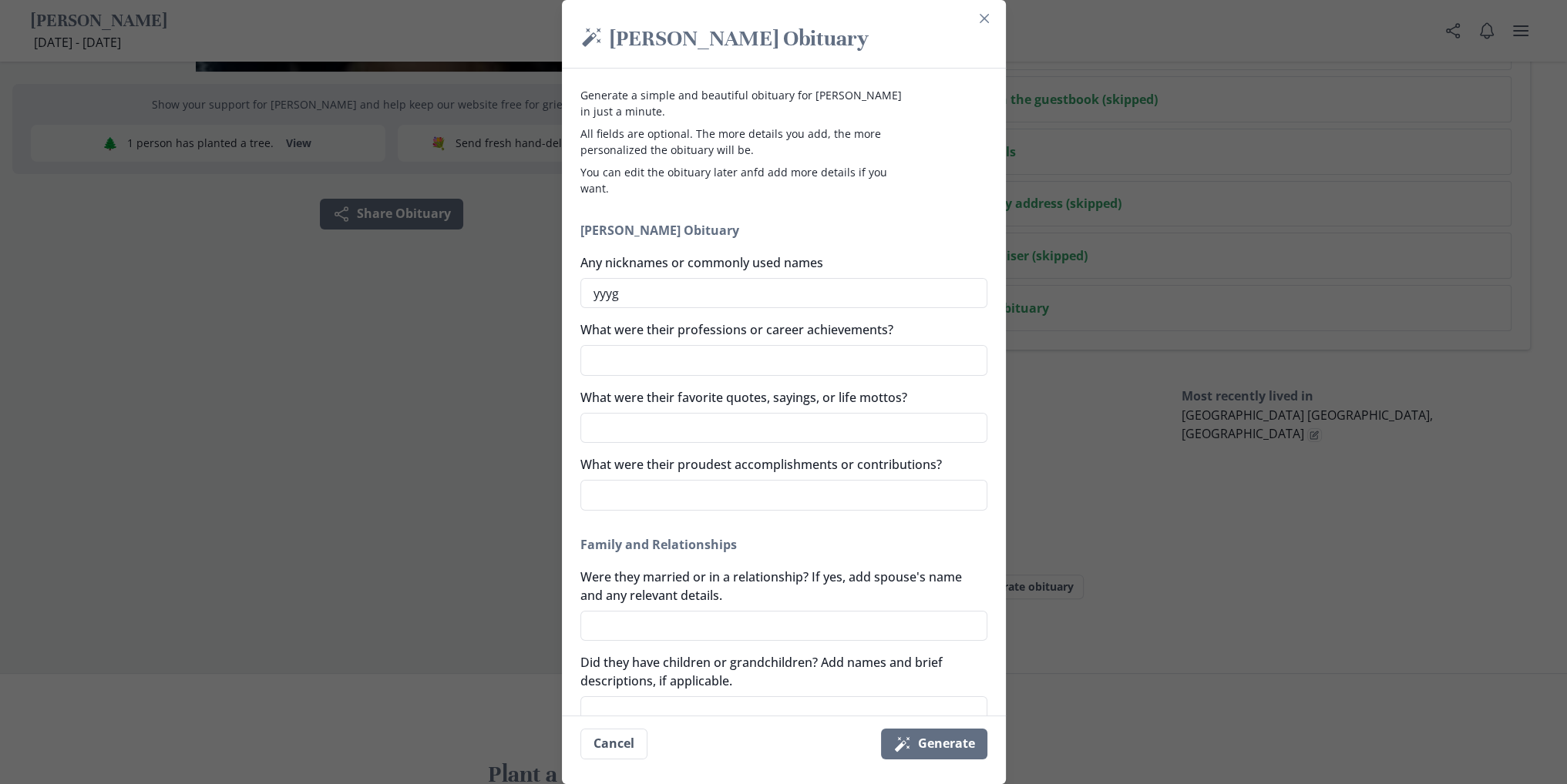
type textarea "yyygg"
type textarea "x"
type textarea "yyygg"
type textarea "x"
click at [670, 363] on textarea "What were their professions or career achievements?" at bounding box center [784, 360] width 407 height 31
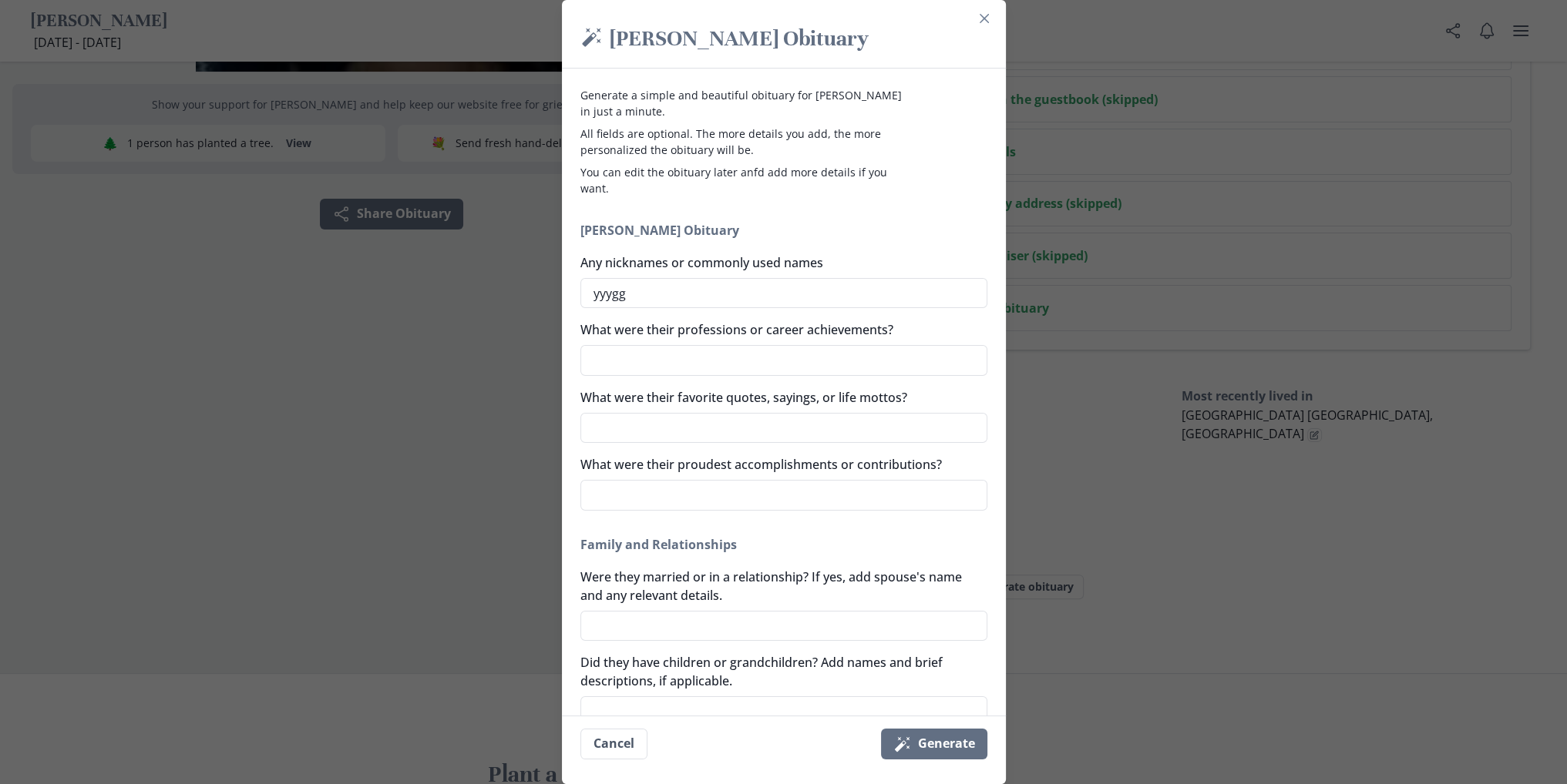
type textarea "u"
type textarea "x"
type textarea "uu"
type textarea "x"
type textarea "uuu"
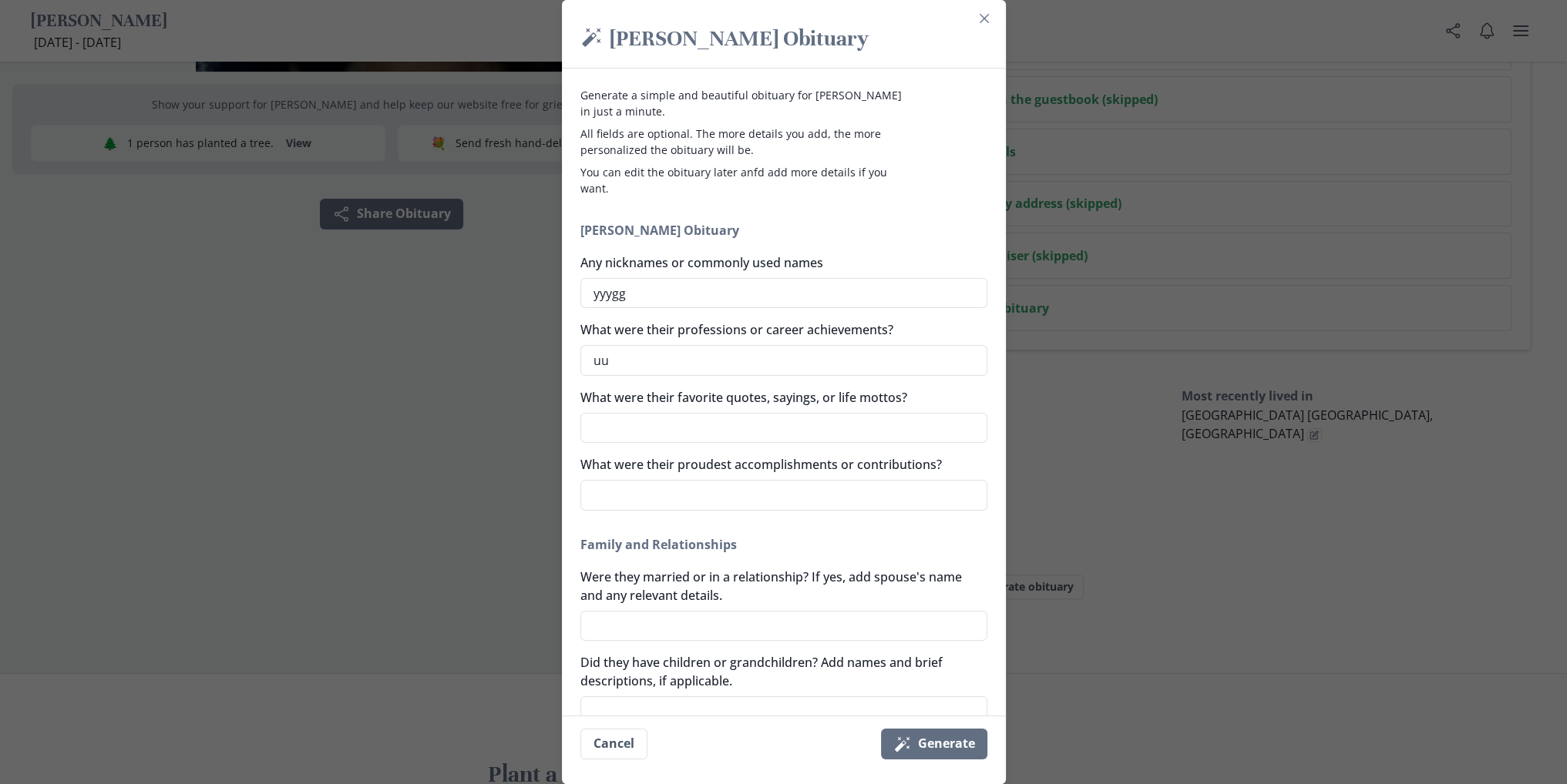
type textarea "x"
type textarea "uuuu"
type textarea "x"
type textarea "uuuu"
type textarea "x"
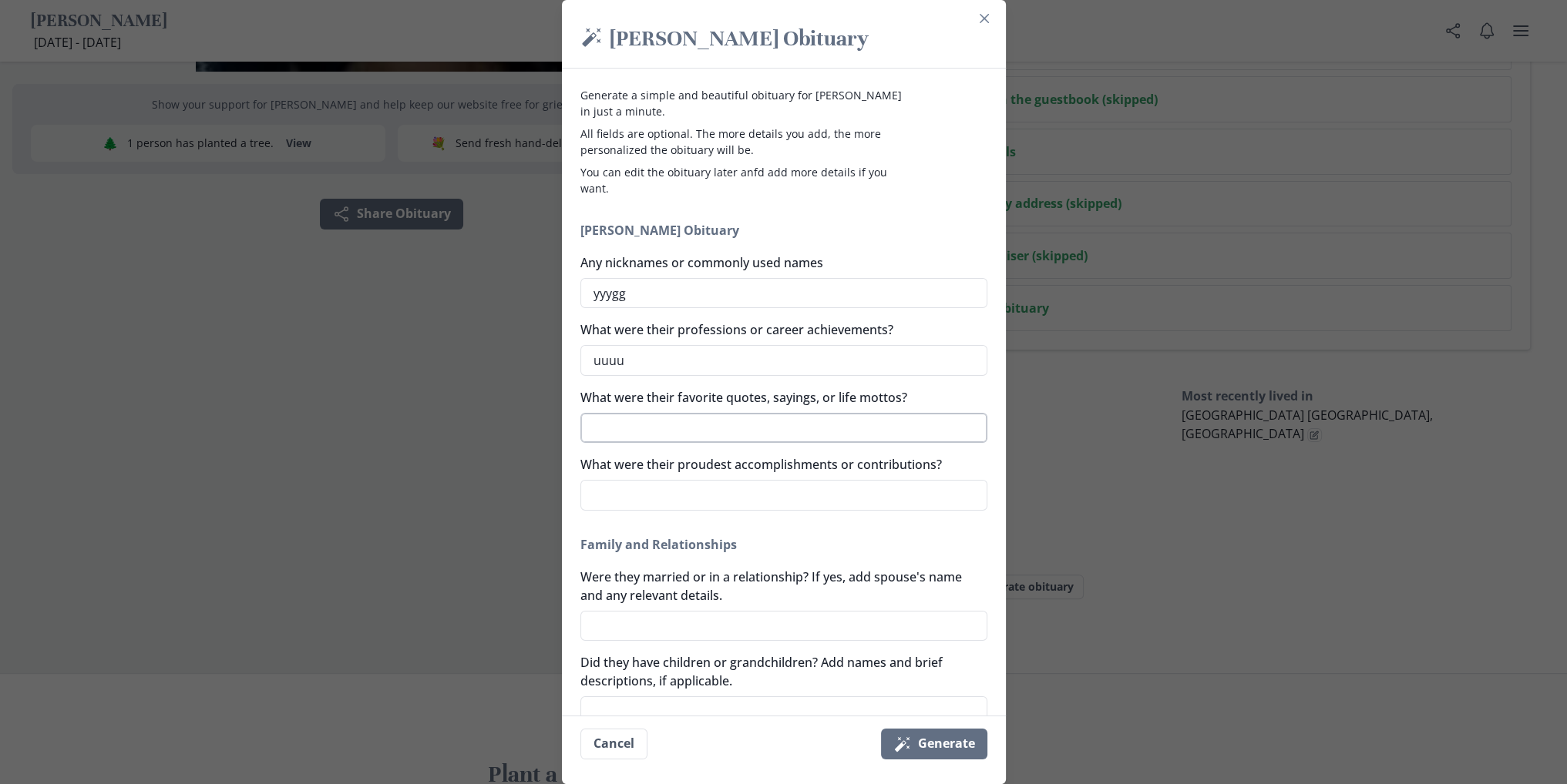
click at [664, 435] on textarea "What were their favorite quotes, sayings, or life mottos?" at bounding box center [784, 428] width 407 height 31
type textarea "y"
type textarea "x"
type textarea "yy"
type textarea "x"
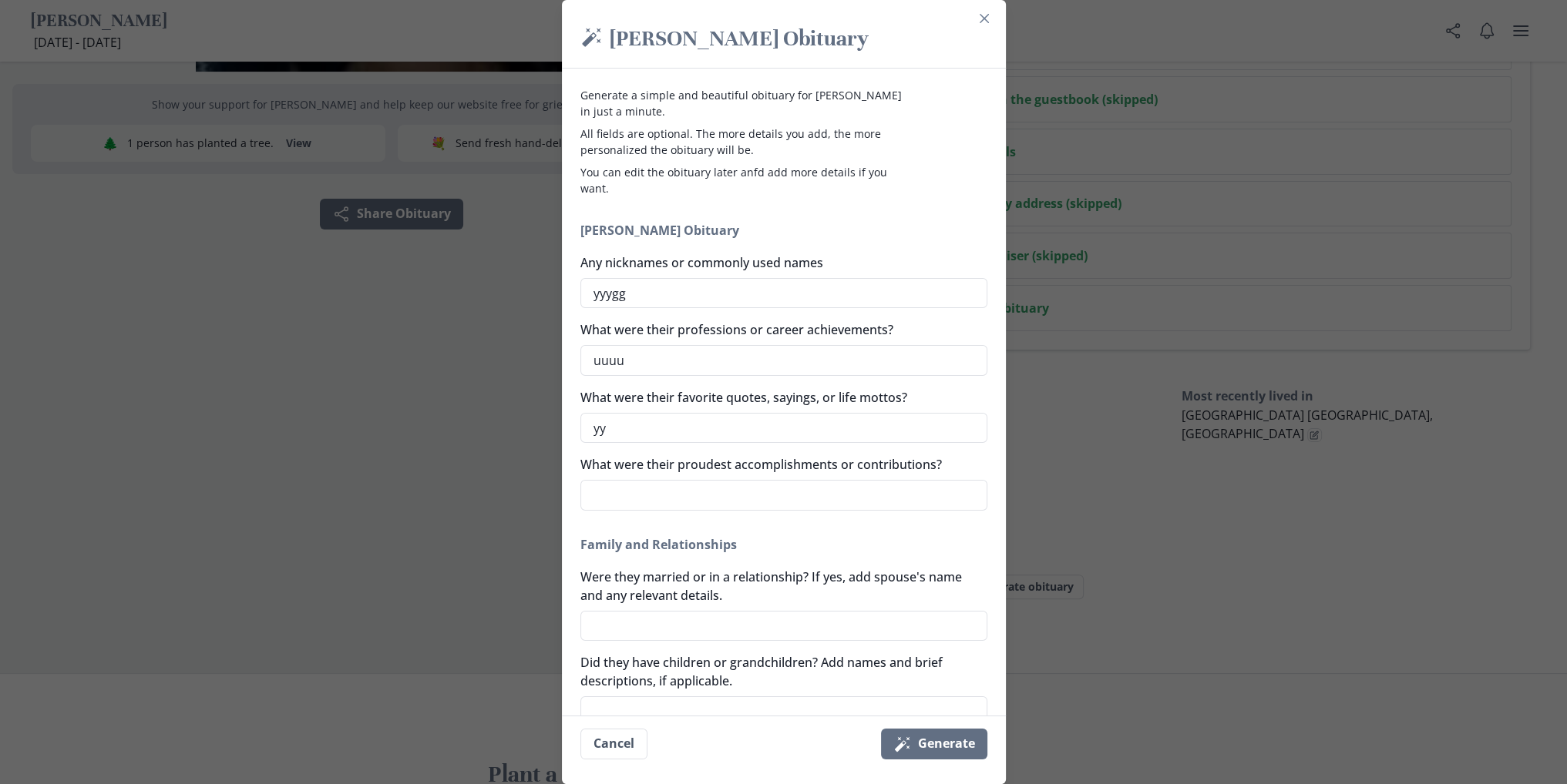
type textarea "yyy"
type textarea "x"
type textarea "yyyy"
type textarea "x"
type textarea "yyyyy"
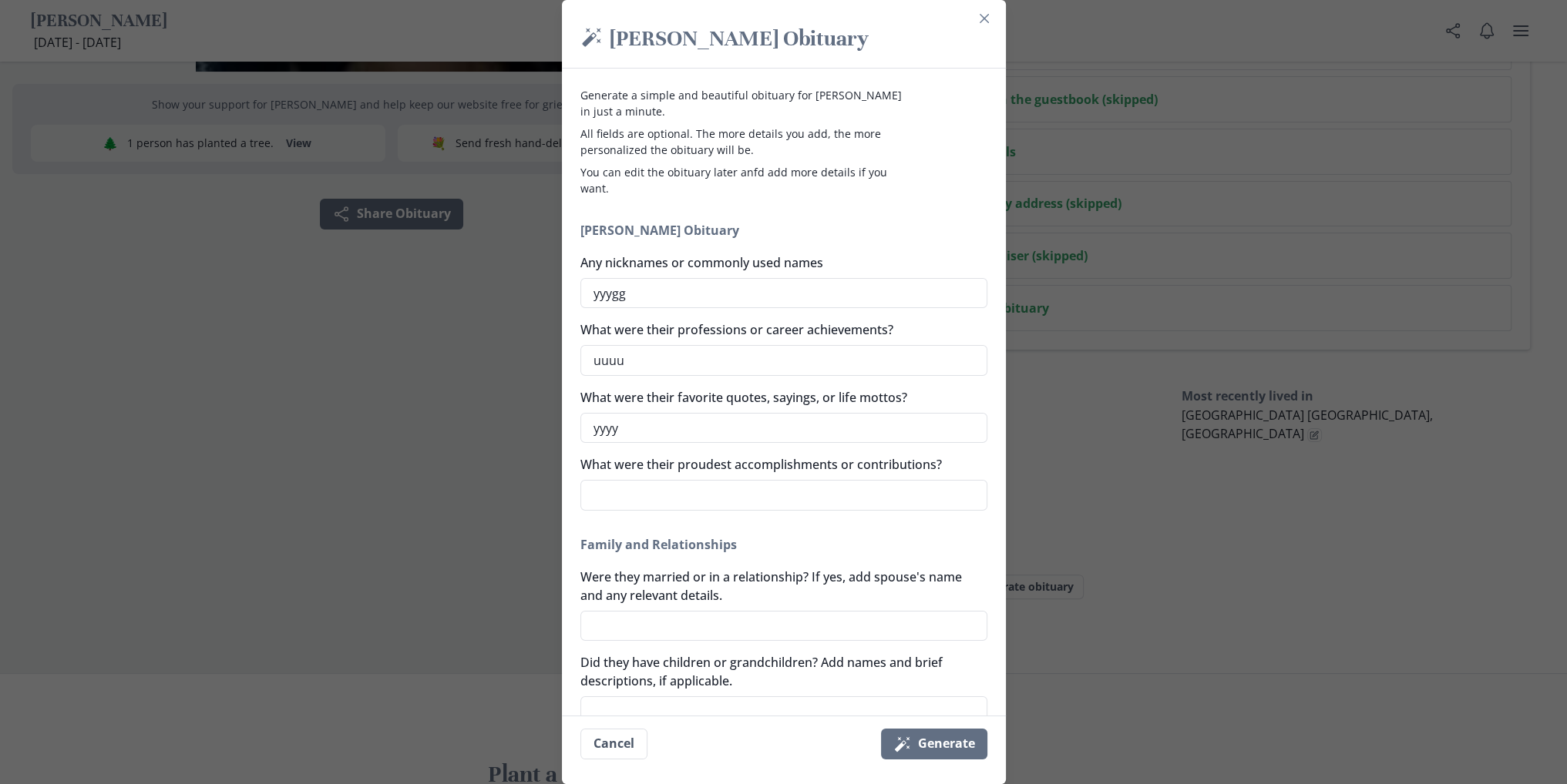
type textarea "x"
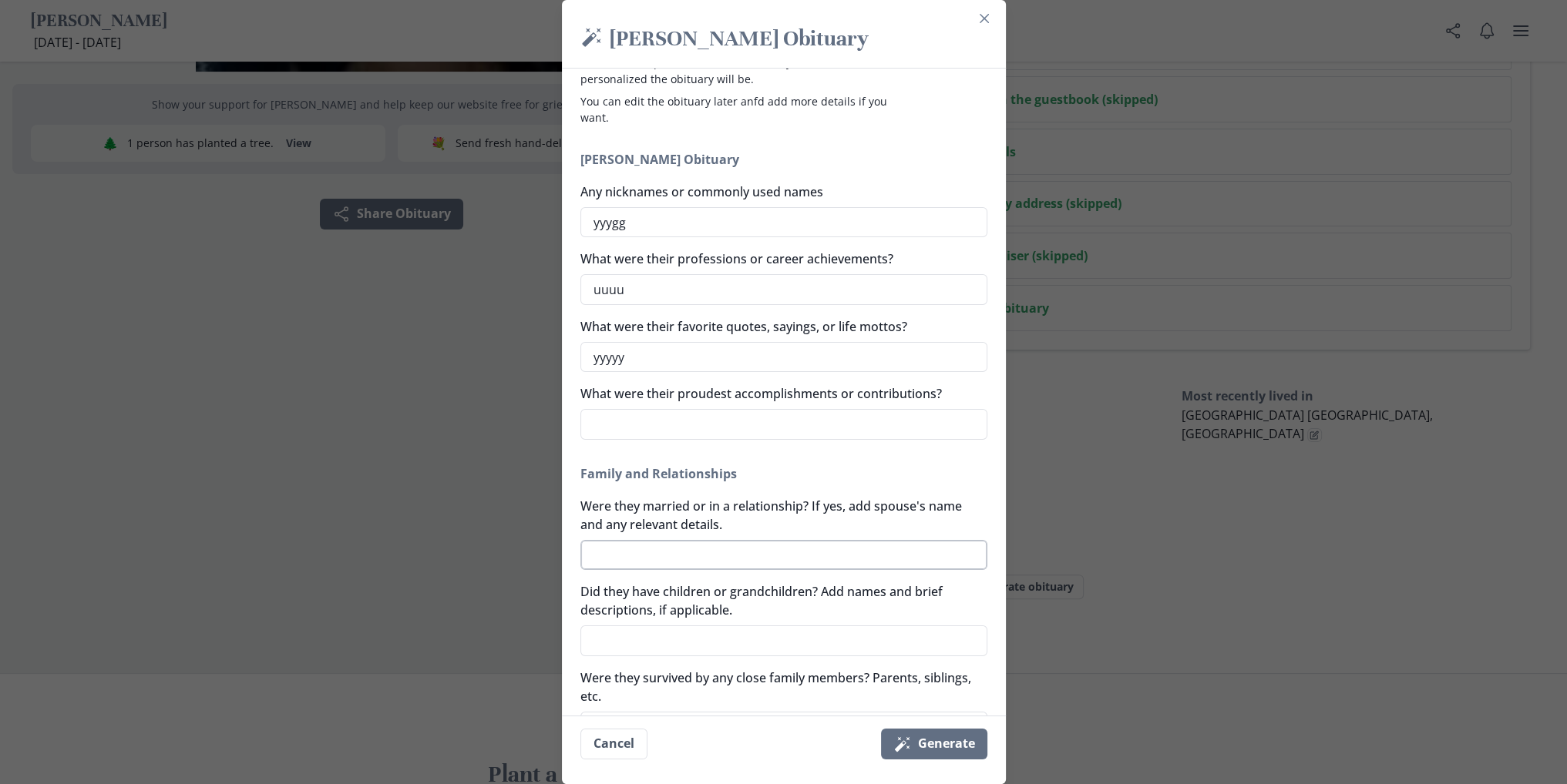
scroll to position [77, 0]
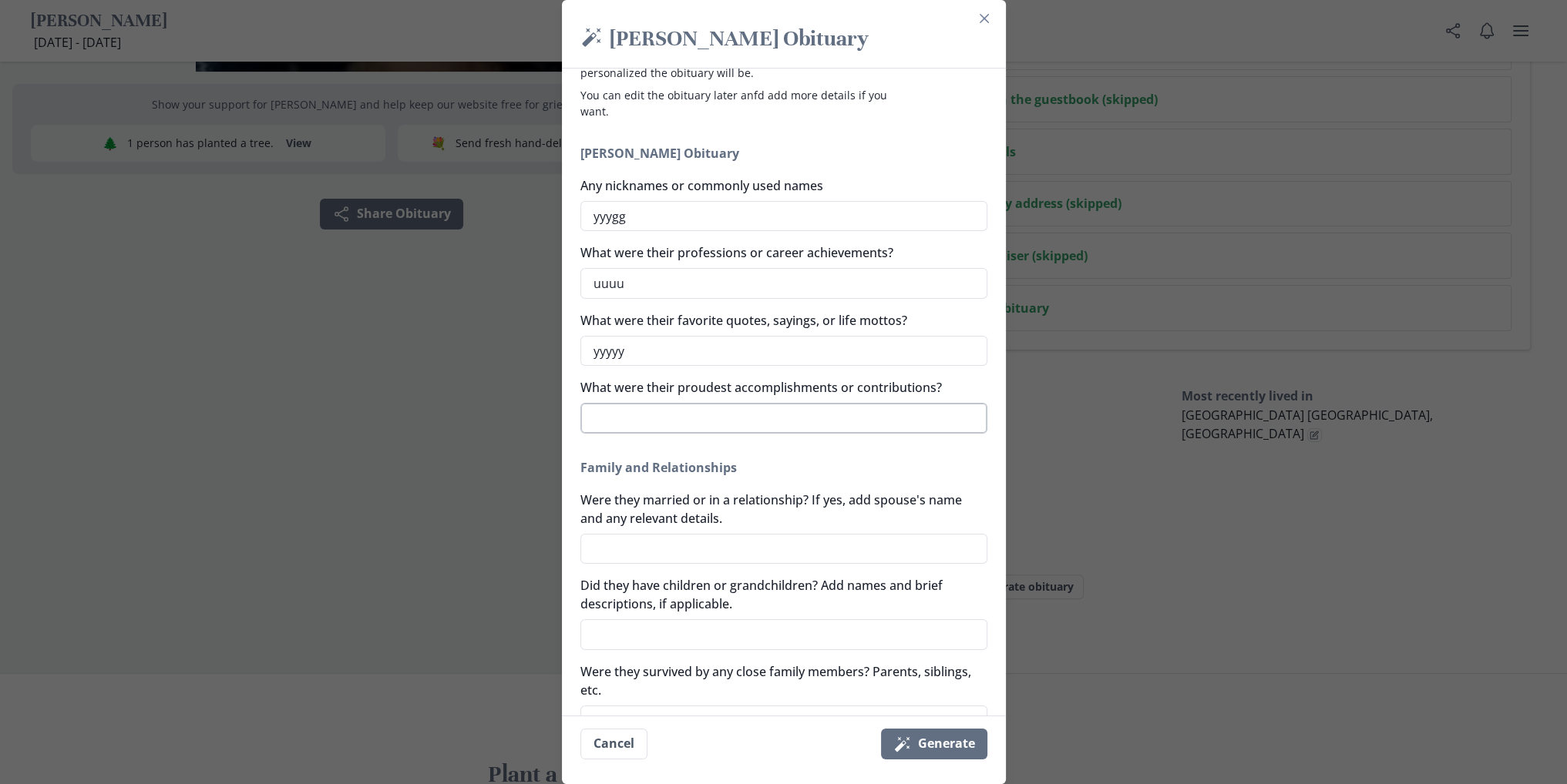
type textarea "yyyyy"
type textarea "x"
click at [721, 420] on textarea "What were their proudest accomplishments or contributions?" at bounding box center [784, 419] width 407 height 31
type textarea "h"
type textarea "x"
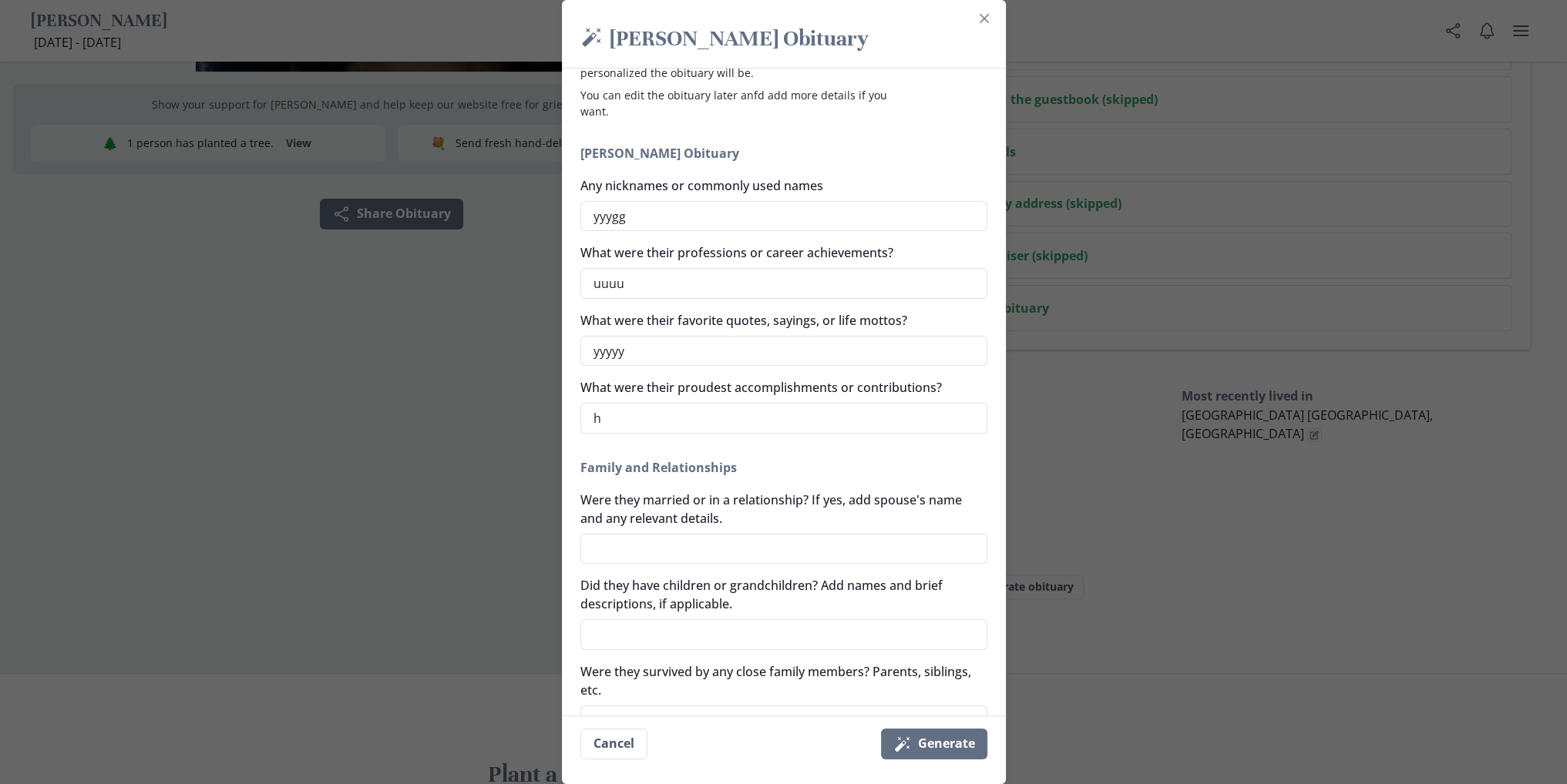
type textarea "hh"
type textarea "x"
type textarea "hhh"
type textarea "x"
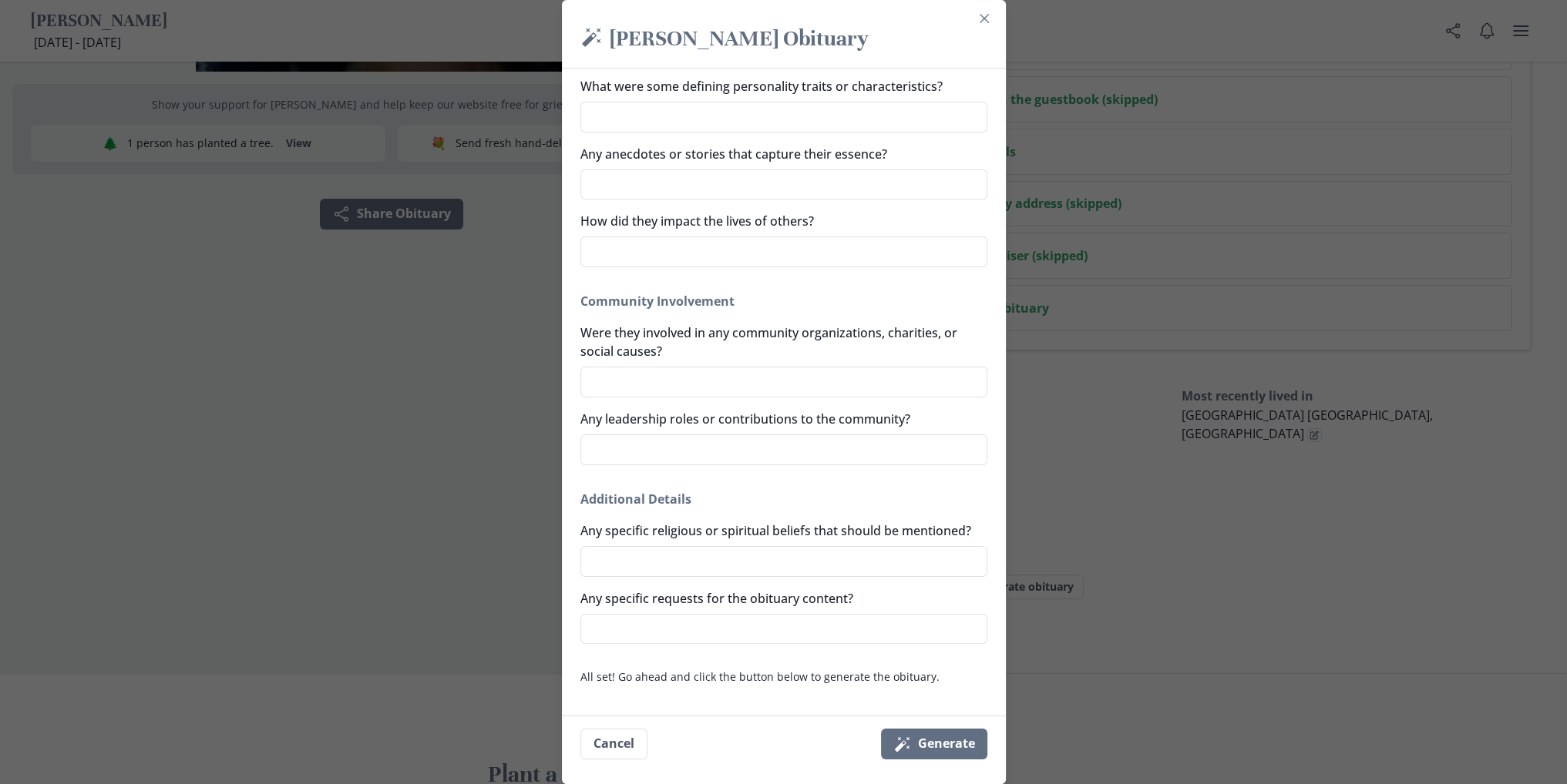
scroll to position [812, 0]
type textarea "hhh"
drag, startPoint x: 1115, startPoint y: 493, endPoint x: 1103, endPoint y: 488, distance: 13.0
click at [1115, 492] on div "Magic wand [PERSON_NAME] Obituary Generate a simple and beautiful obituary for …" at bounding box center [784, 392] width 1567 height 784
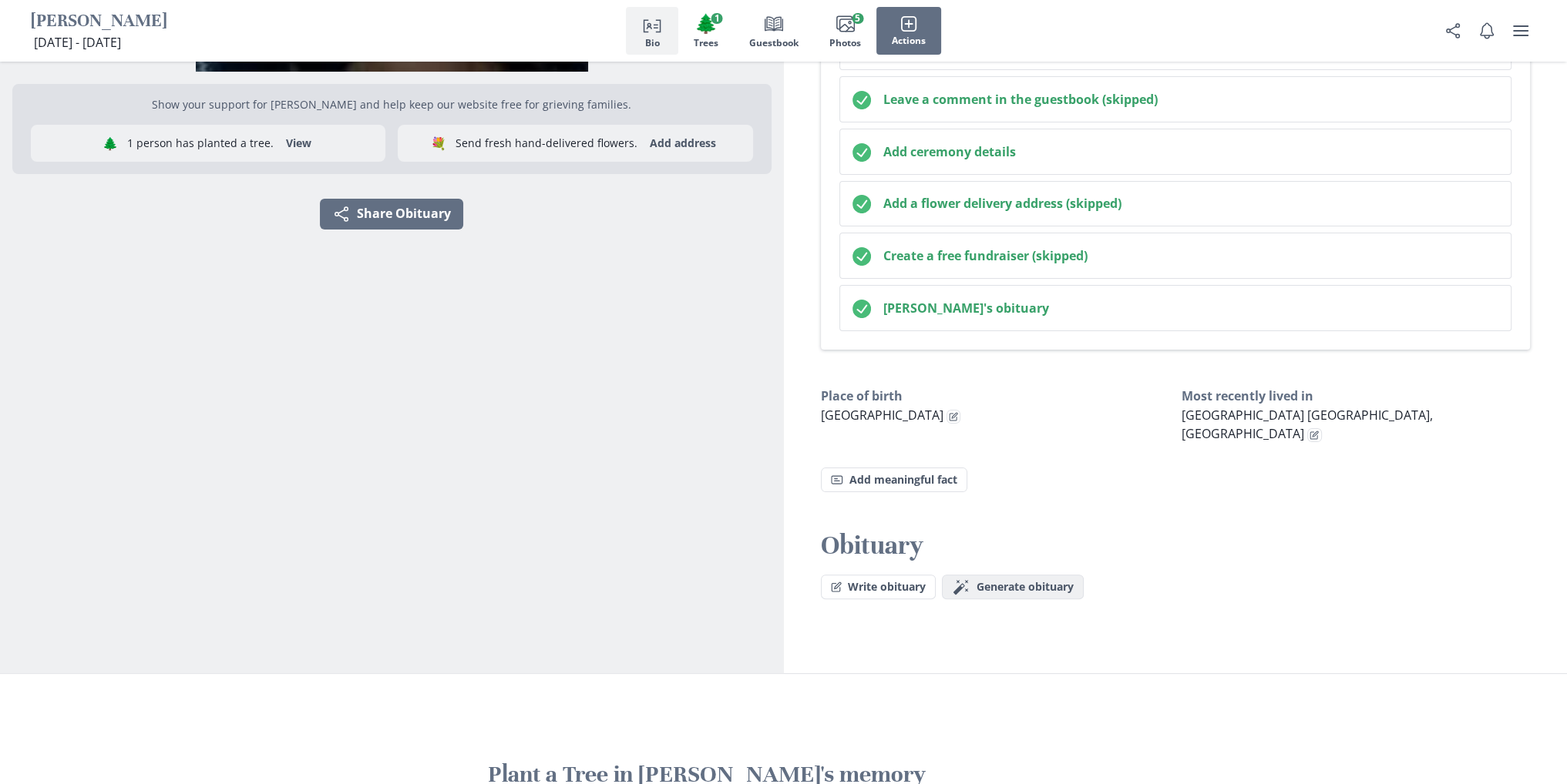
click at [1005, 581] on span "Generate obituary" at bounding box center [1024, 587] width 97 height 13
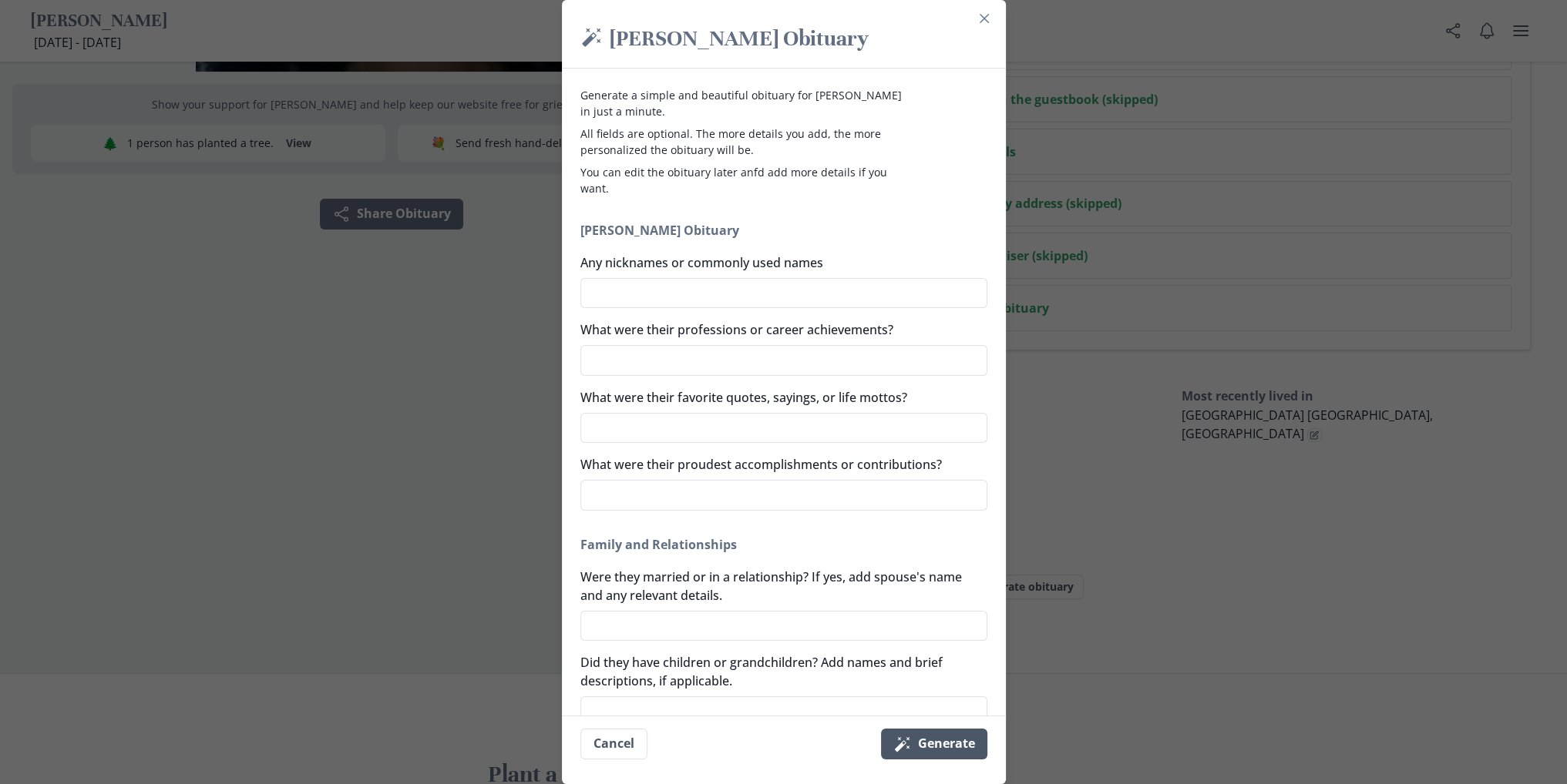
click at [949, 744] on button "Magic wand Generate" at bounding box center [934, 744] width 107 height 31
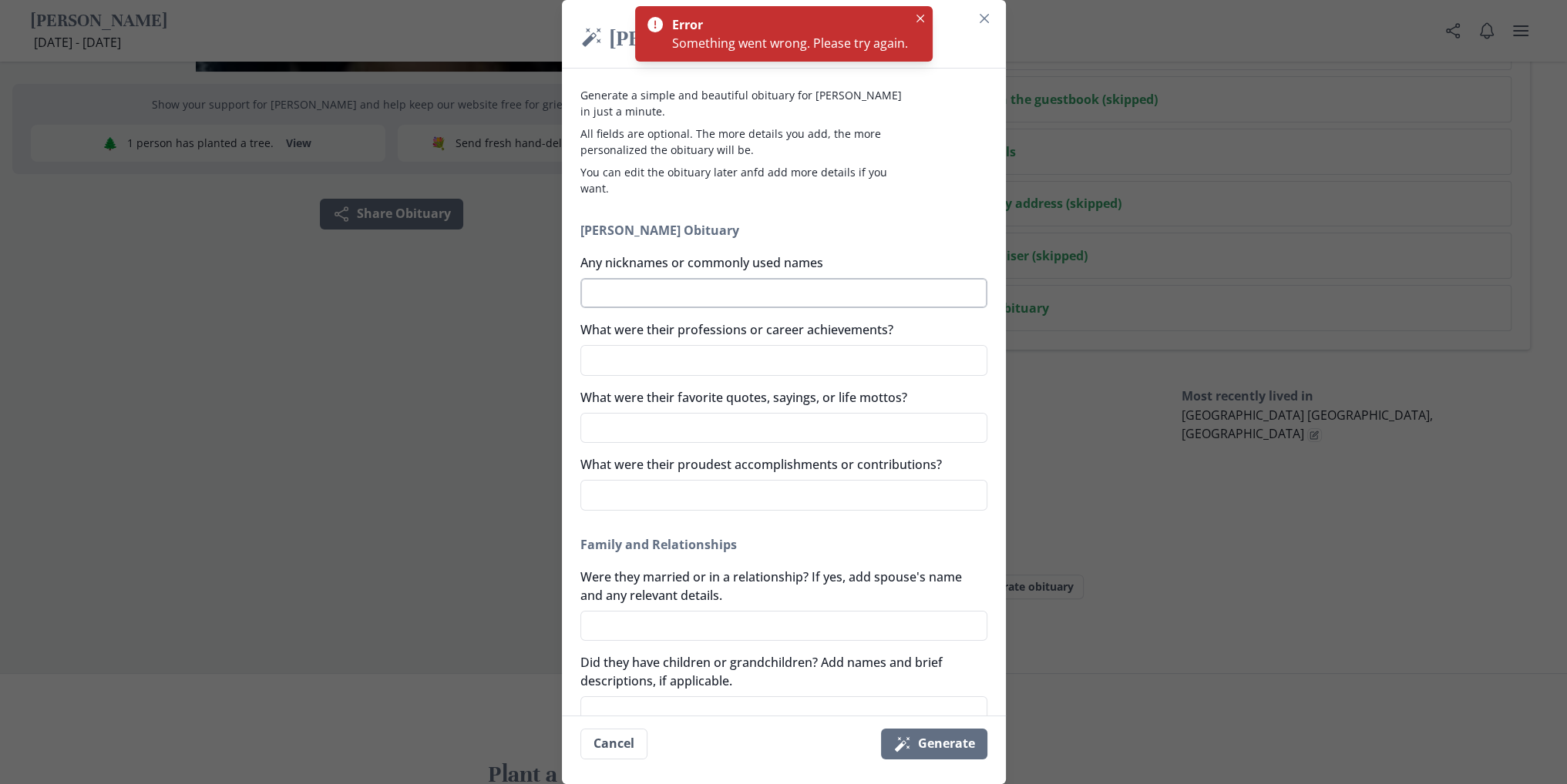
click at [702, 286] on textarea "Any nicknames or commonly used names" at bounding box center [784, 293] width 407 height 31
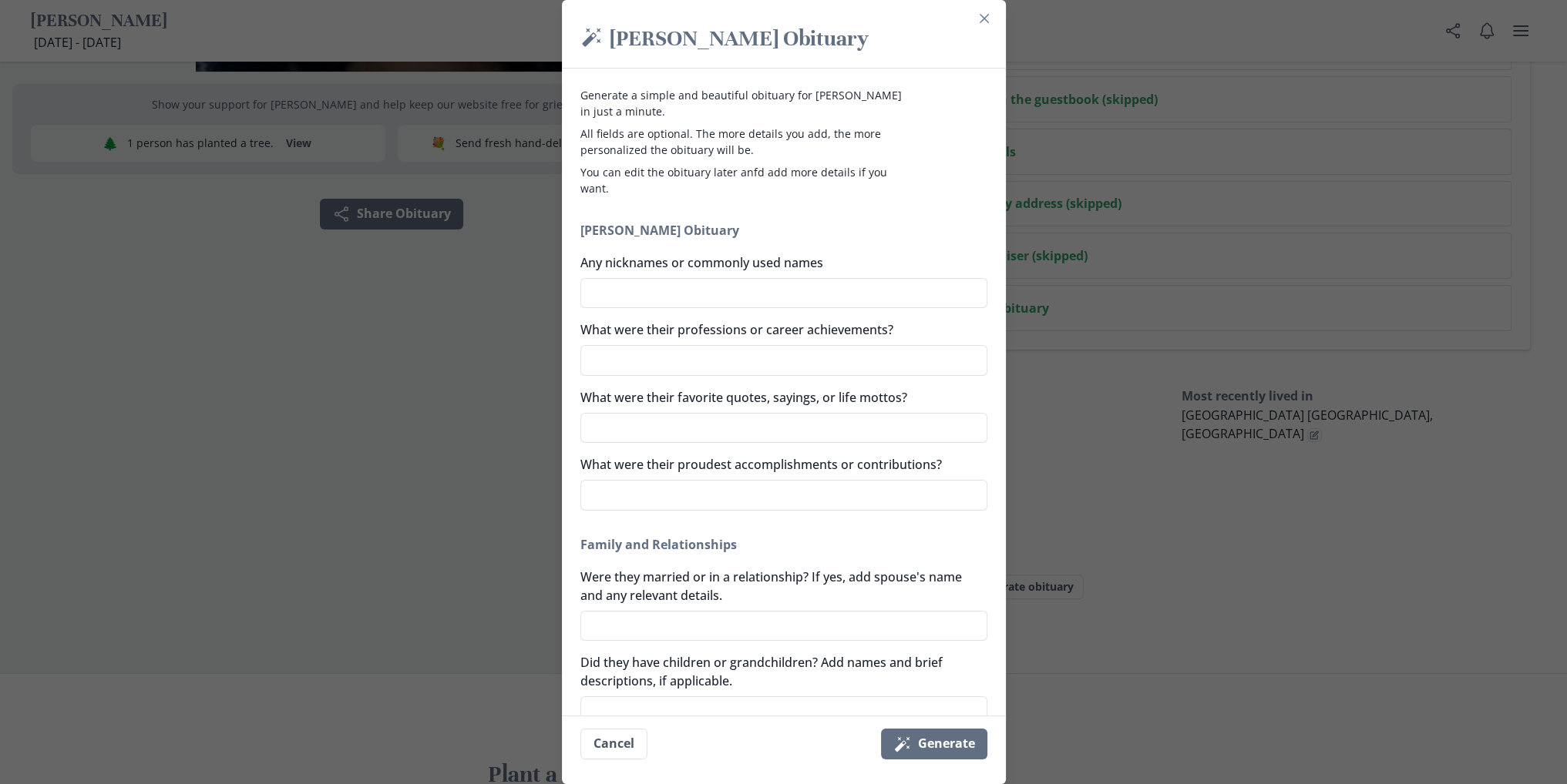
type textarea "x"
type textarea "o"
type textarea "x"
type textarea "ol"
type textarea "x"
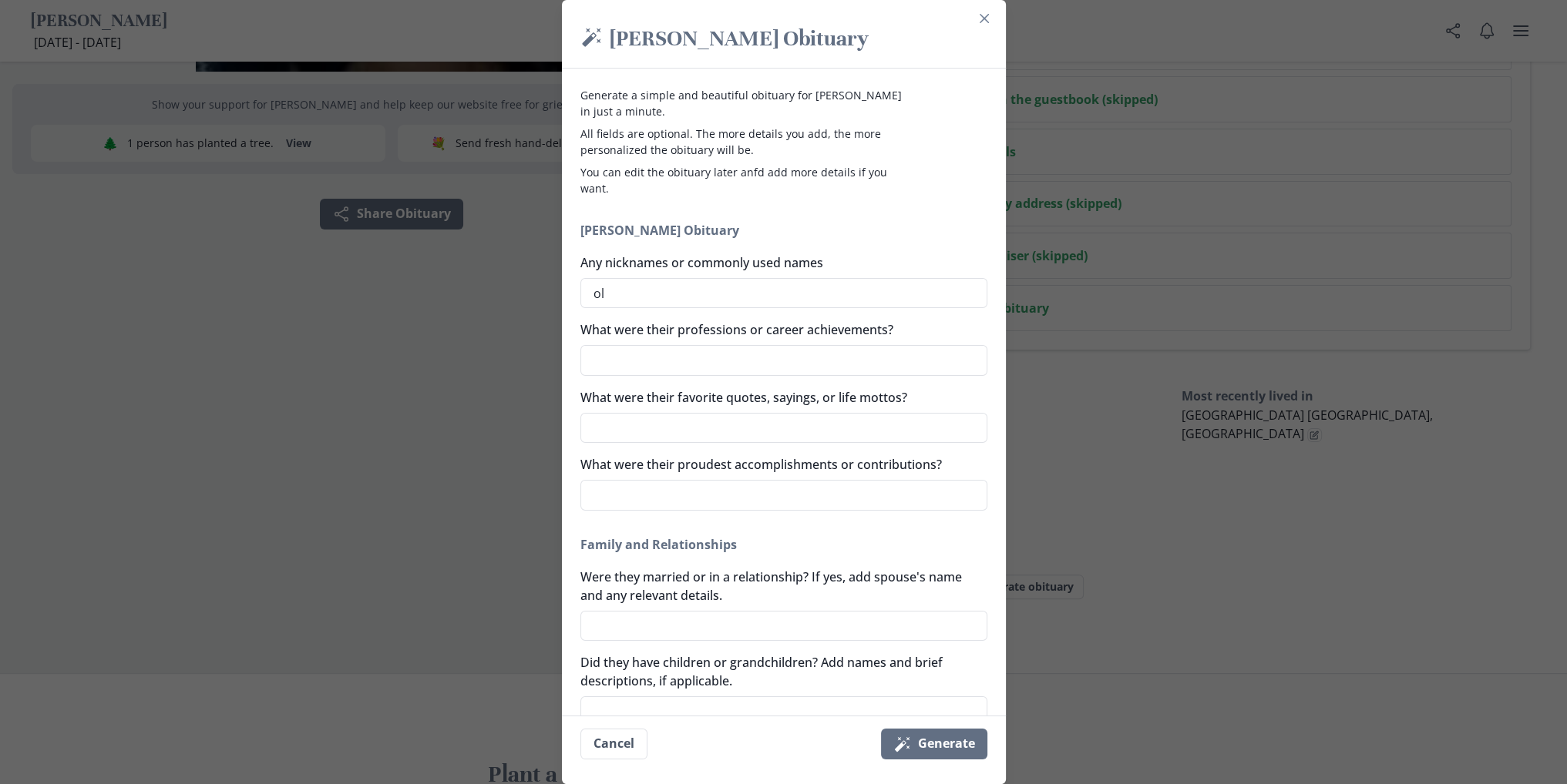
type textarea "olo"
type textarea "x"
type textarea "oloo"
type textarea "x"
type textarea "olooo"
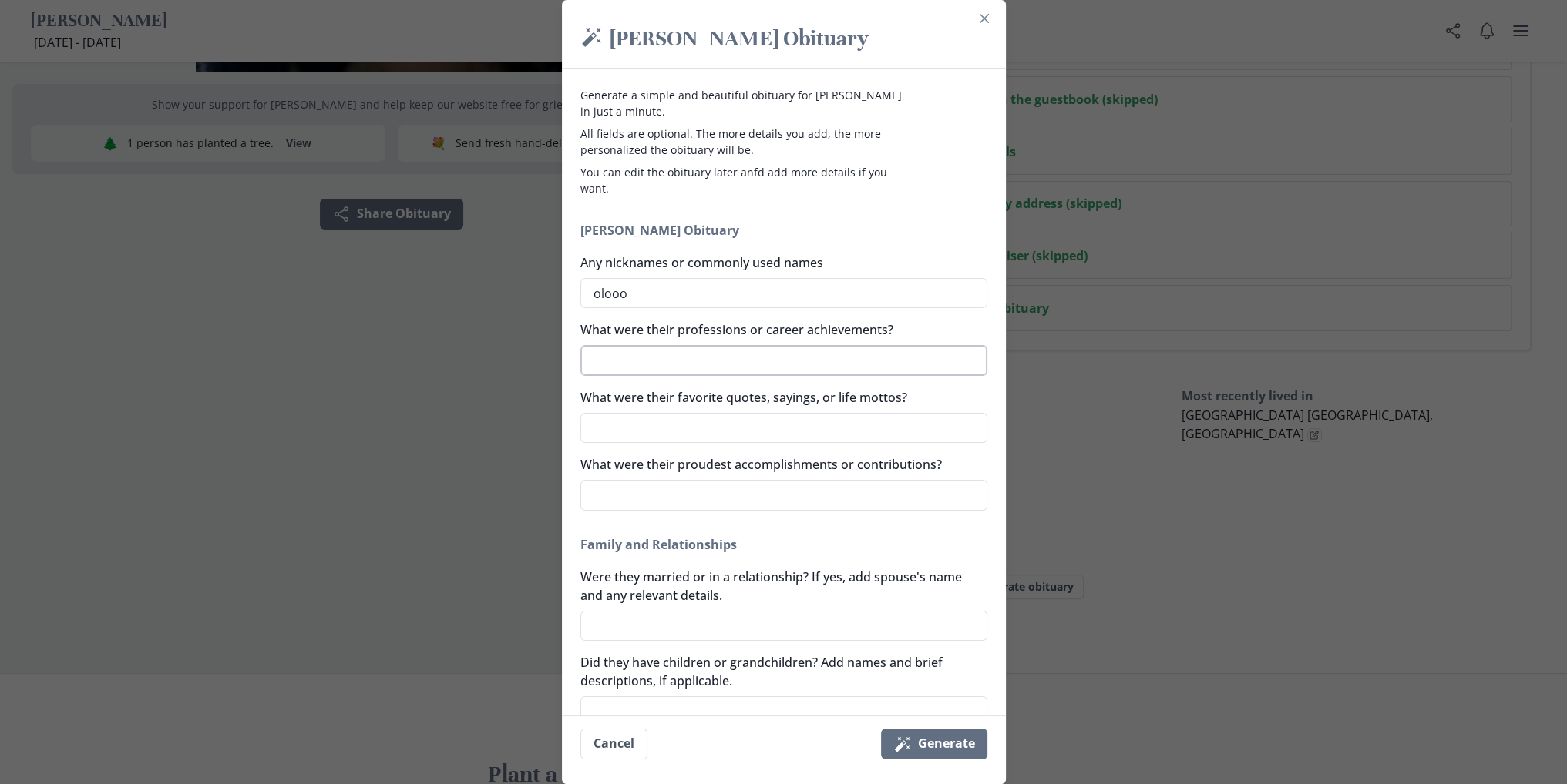
click at [697, 364] on textarea "What were their professions or career achievements?" at bounding box center [784, 360] width 407 height 31
type textarea "x"
drag, startPoint x: 702, startPoint y: 293, endPoint x: 455, endPoint y: 285, distance: 247.1
click at [472, 280] on div "Magic wand [PERSON_NAME] Obituary Generate a simple and beautiful obituary for …" at bounding box center [784, 392] width 1567 height 784
type textarea "x"
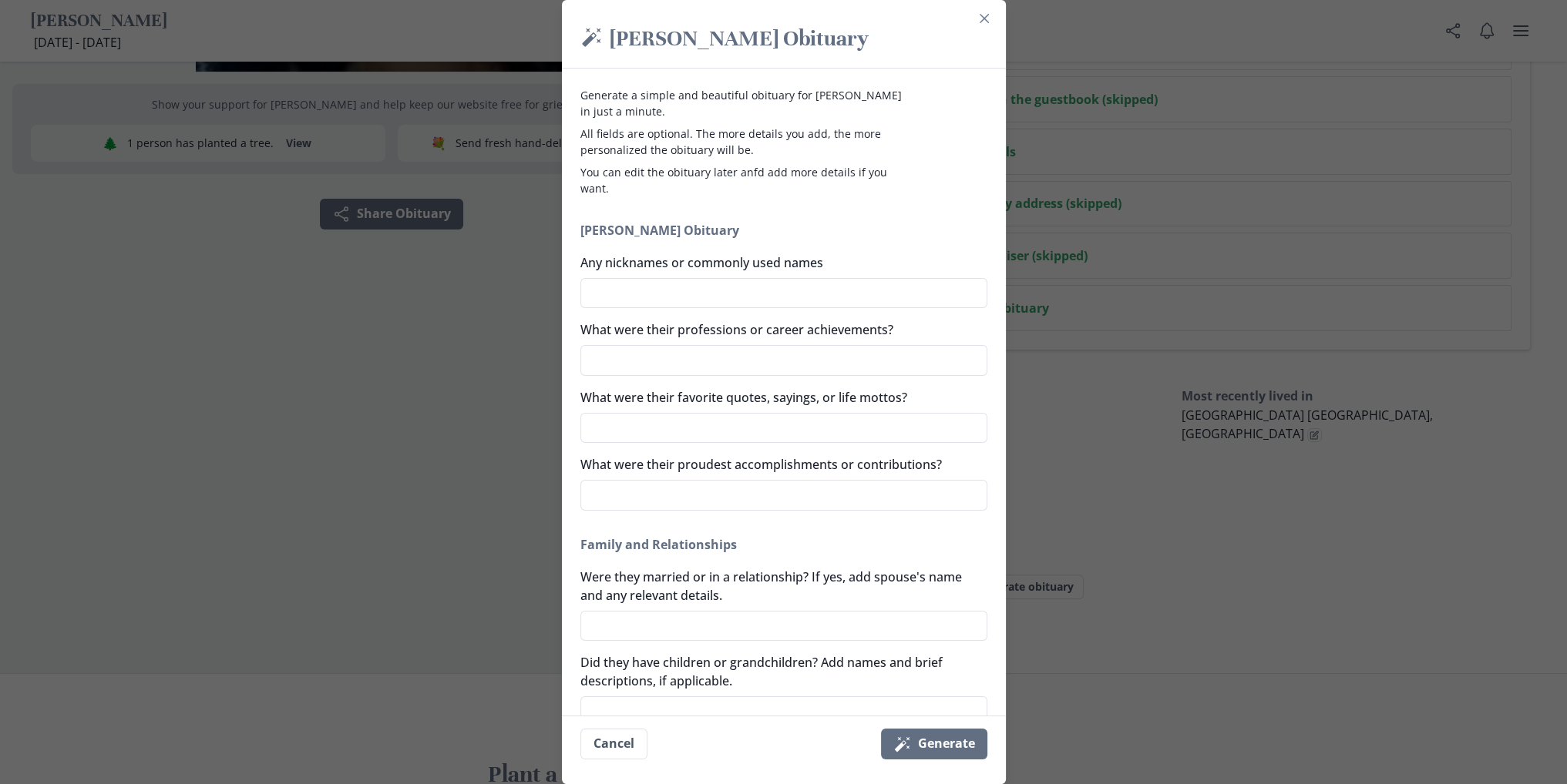
type textarea "B"
type textarea "x"
type textarea "Br"
type textarea "x"
type textarea "Bri"
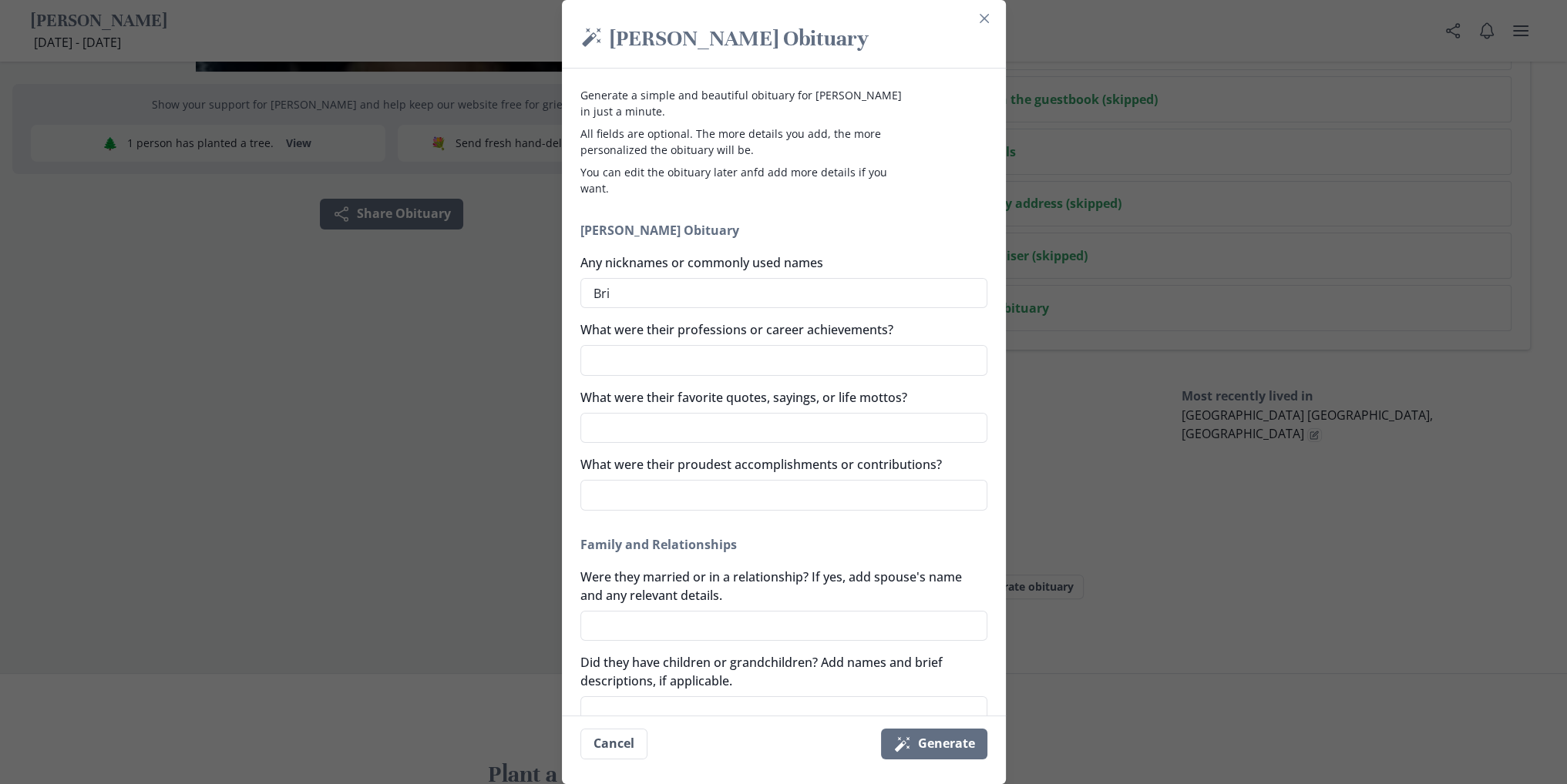
type textarea "x"
type textarea "Brig"
type textarea "x"
type textarea "Brigi"
type textarea "x"
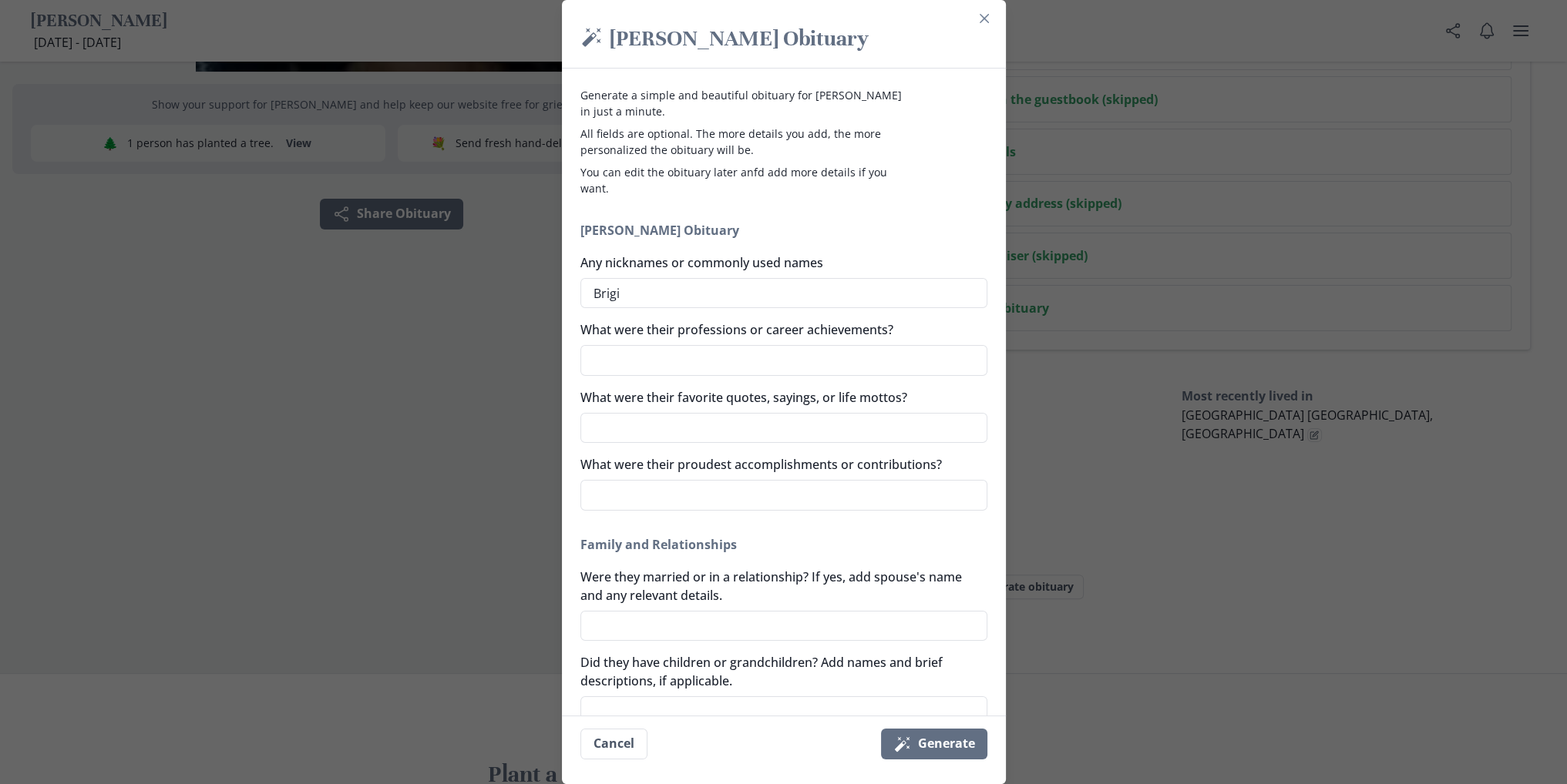
type textarea "Brigit"
type textarea "x"
type textarea "[PERSON_NAME]"
type textarea "x"
type textarea "[PERSON_NAME]"
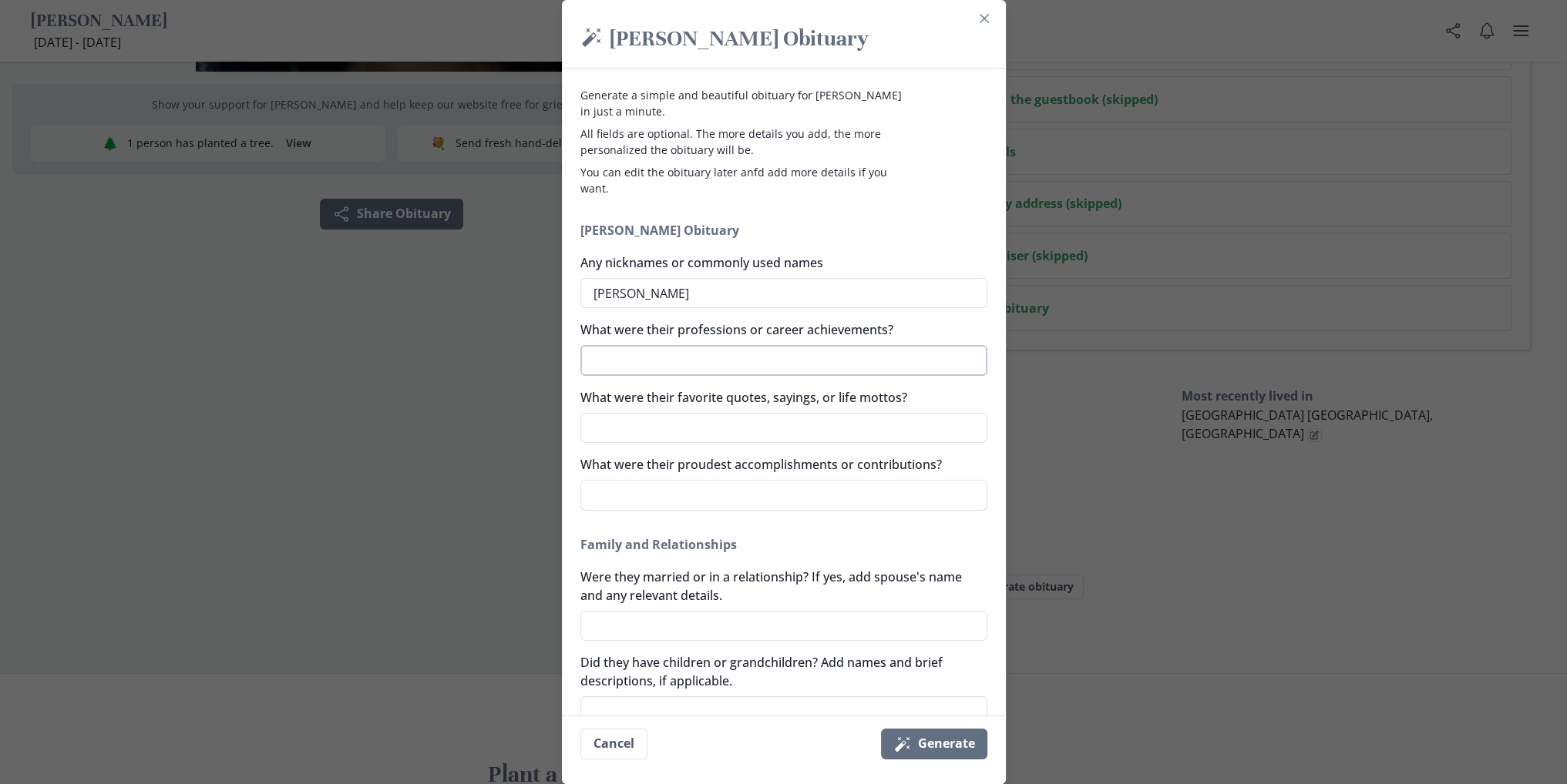
click at [698, 360] on textarea "What were their professions or career achievements?" at bounding box center [784, 360] width 407 height 31
type textarea "x"
type textarea "T"
type textarea "x"
type textarea "Te"
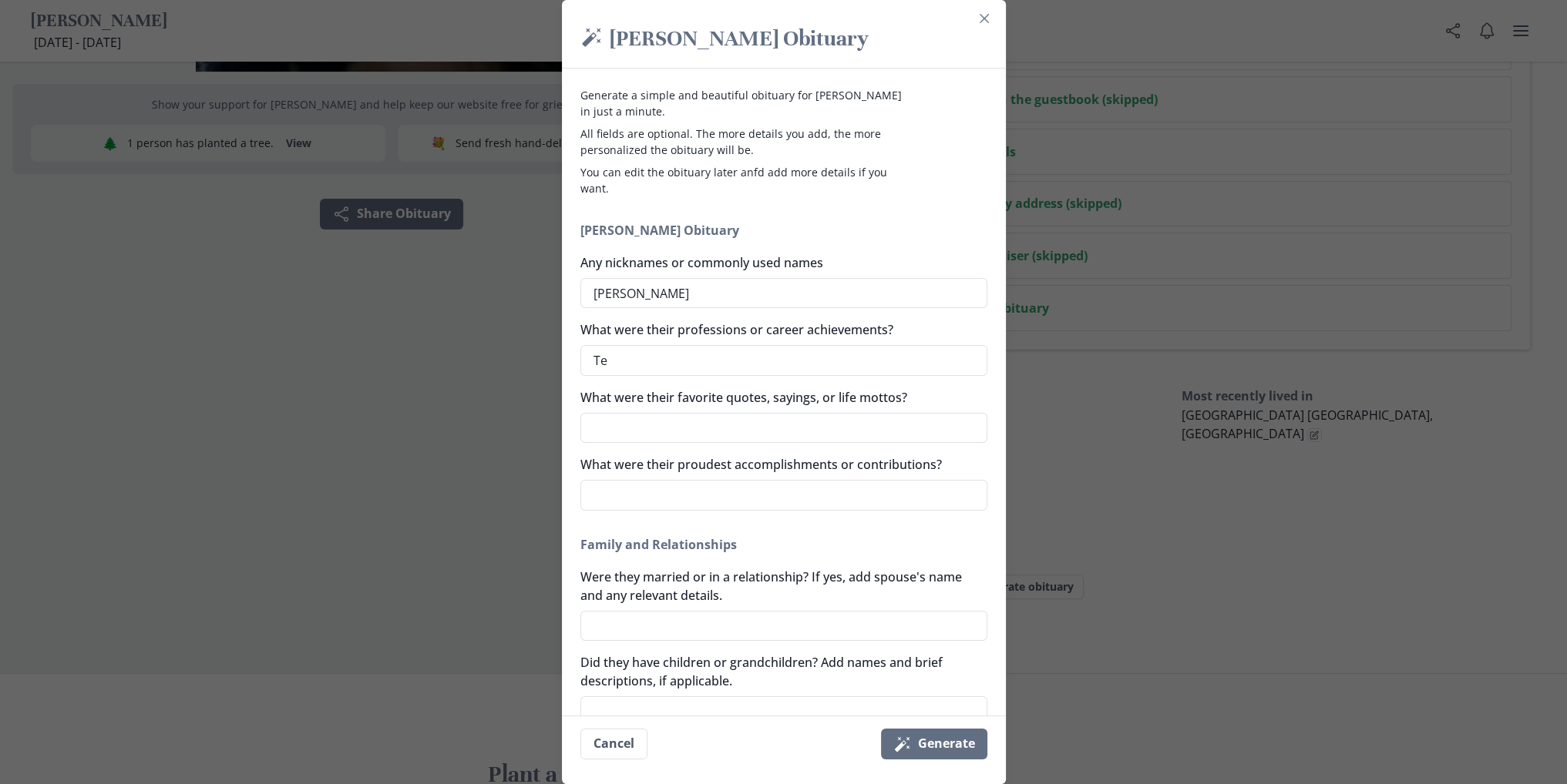
type textarea "x"
type textarea "Tea"
type textarea "x"
type textarea "Teac"
type textarea "x"
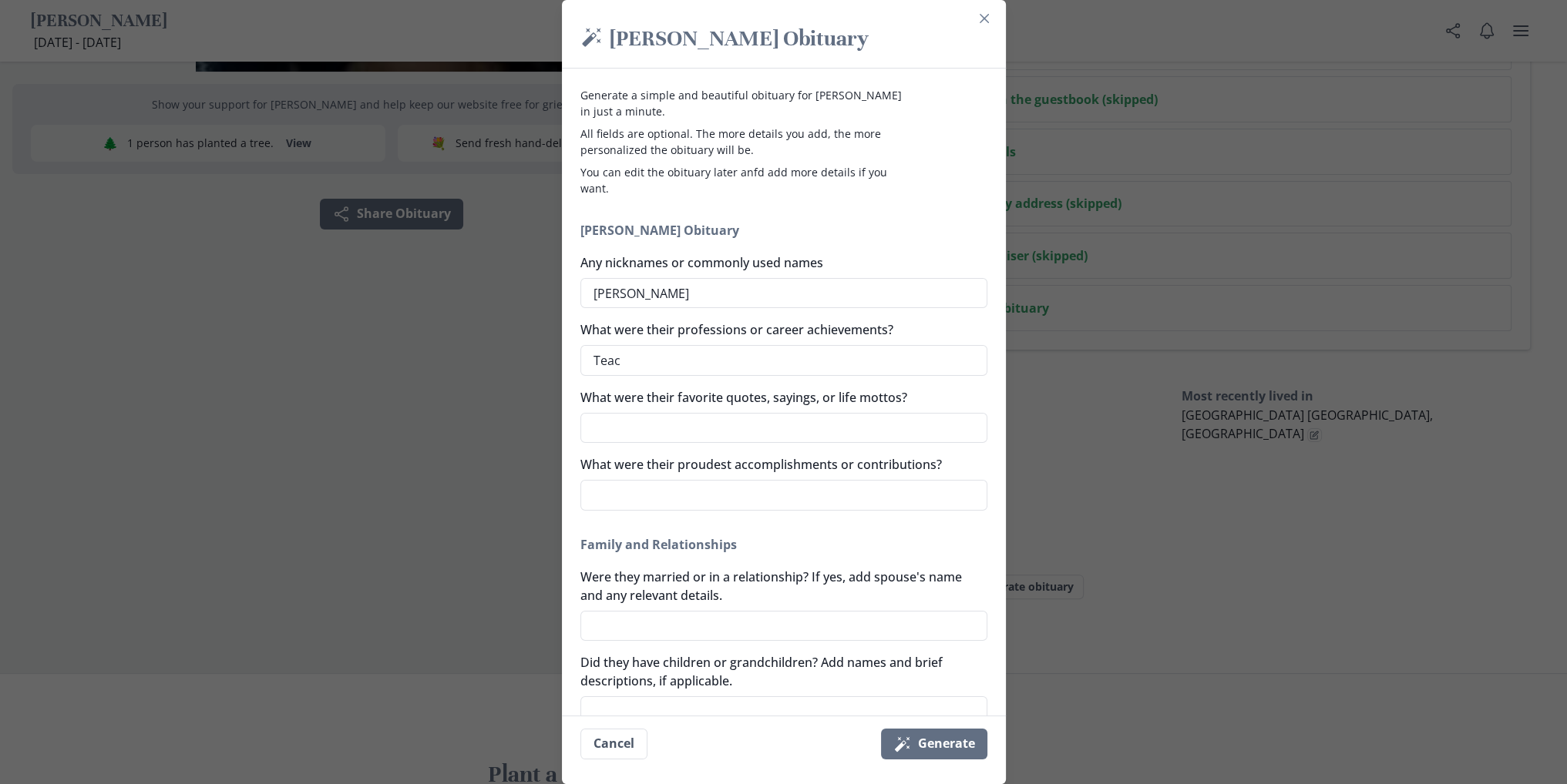
type textarea "Teach"
type textarea "x"
type textarea "Teache"
type textarea "x"
type textarea "Teacher"
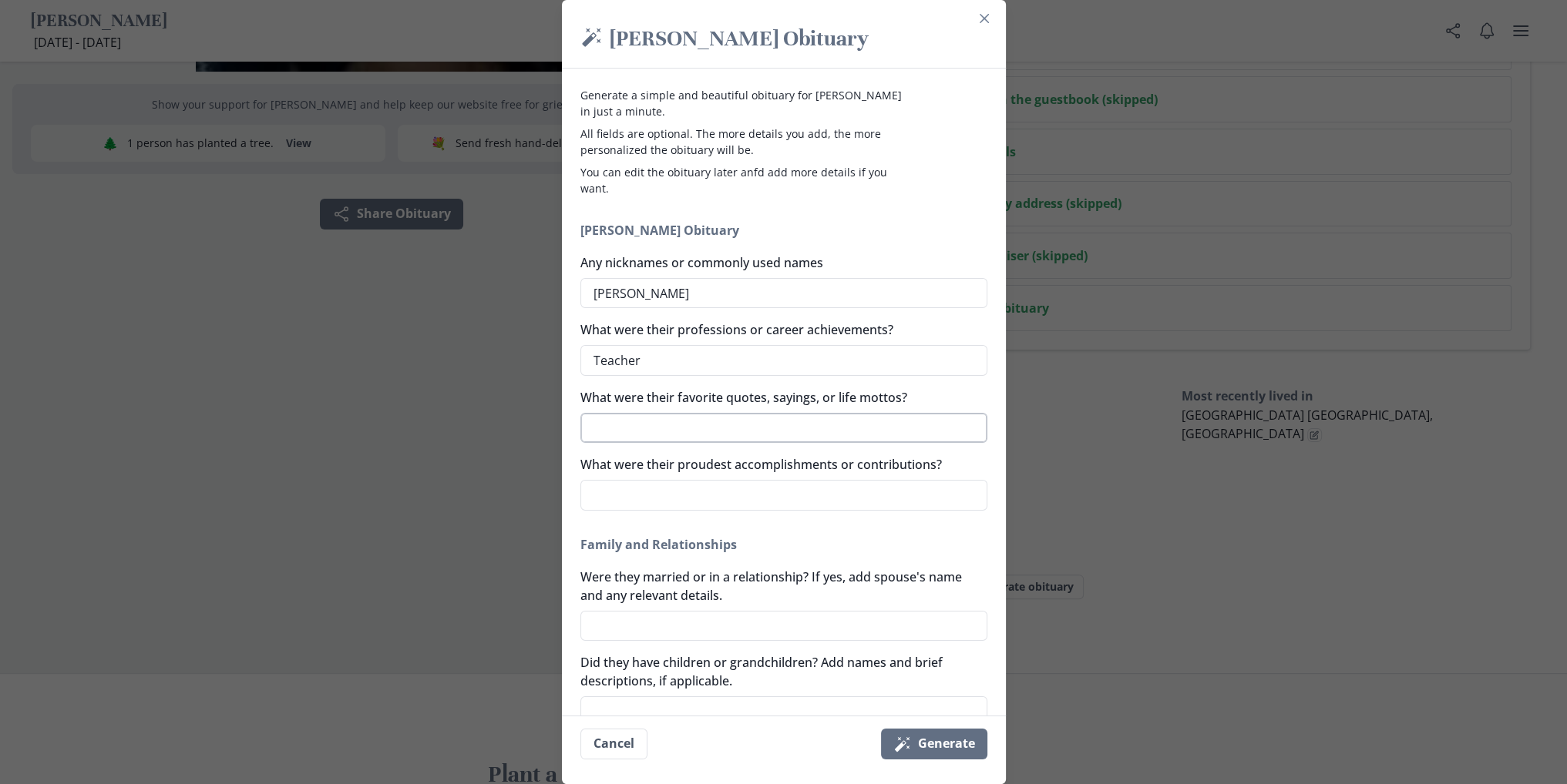
click at [765, 436] on textarea "What were their favorite quotes, sayings, or life mottos?" at bounding box center [784, 428] width 407 height 31
type textarea "x"
type textarea "L"
type textarea "x"
type textarea "Li"
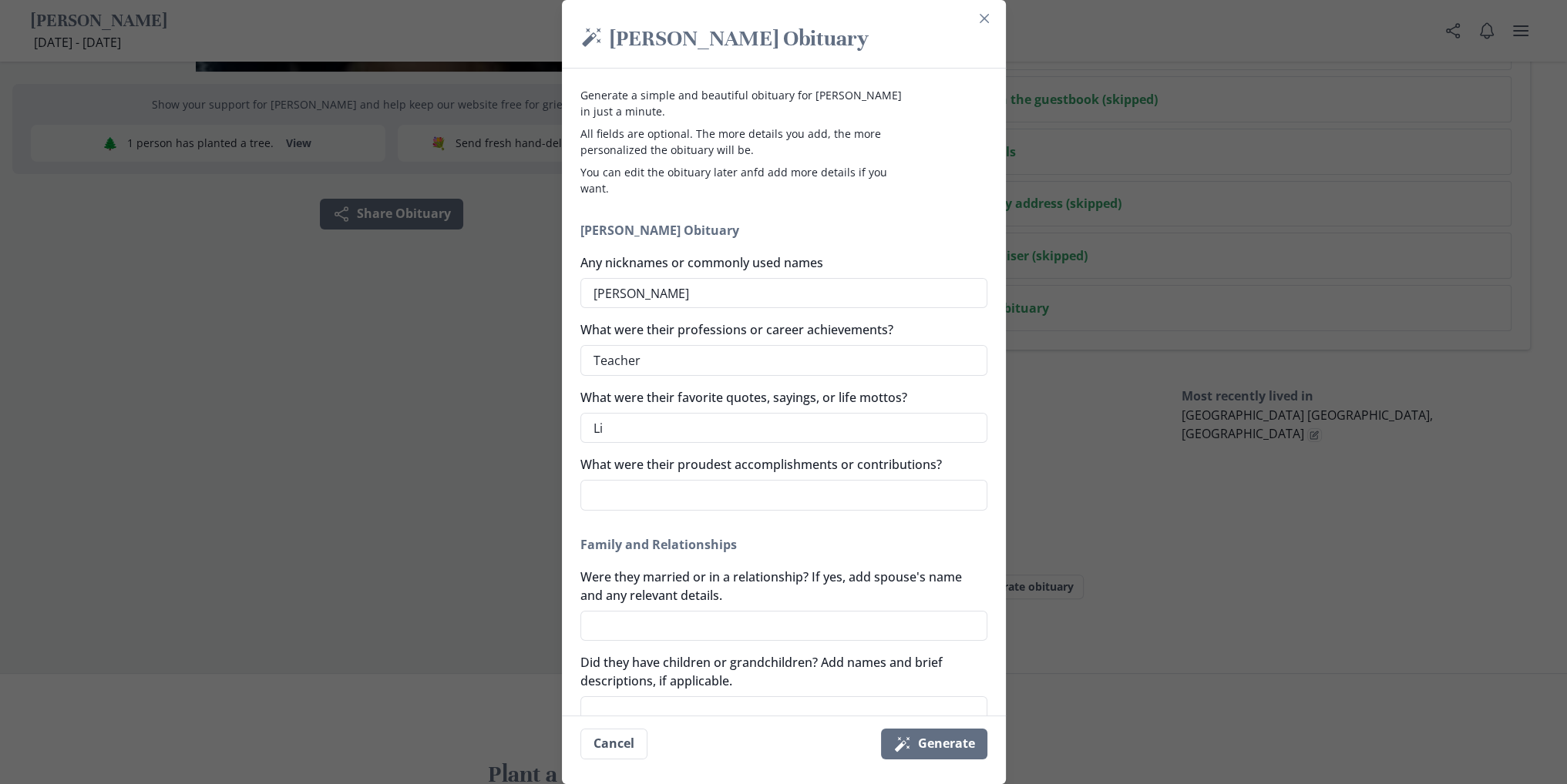
type textarea "x"
type textarea "Liv"
type textarea "x"
type textarea "Live"
type textarea "x"
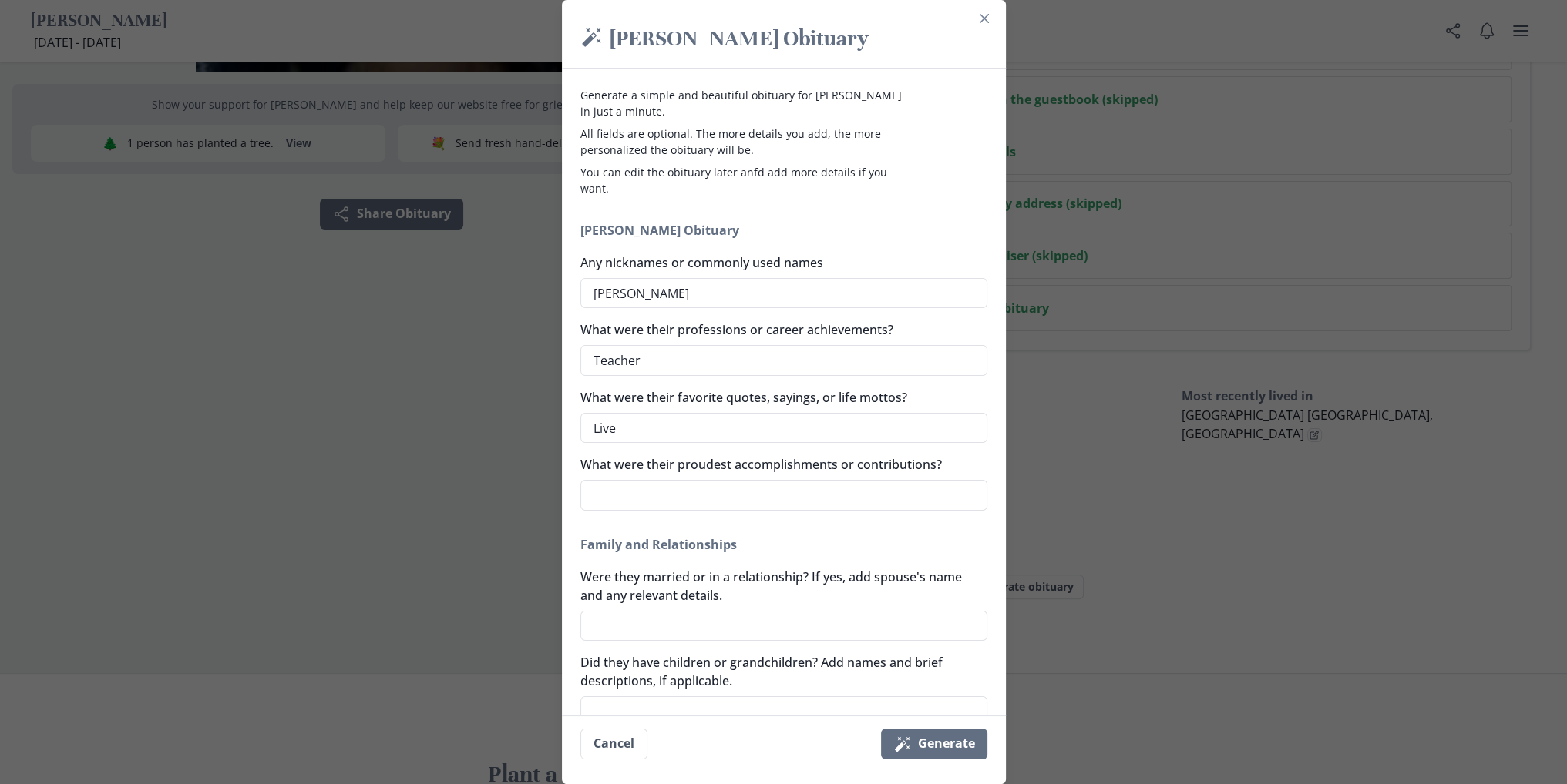
type textarea "Livev"
type textarea "x"
type textarea "Live"
type textarea "x"
type textarea "Live"
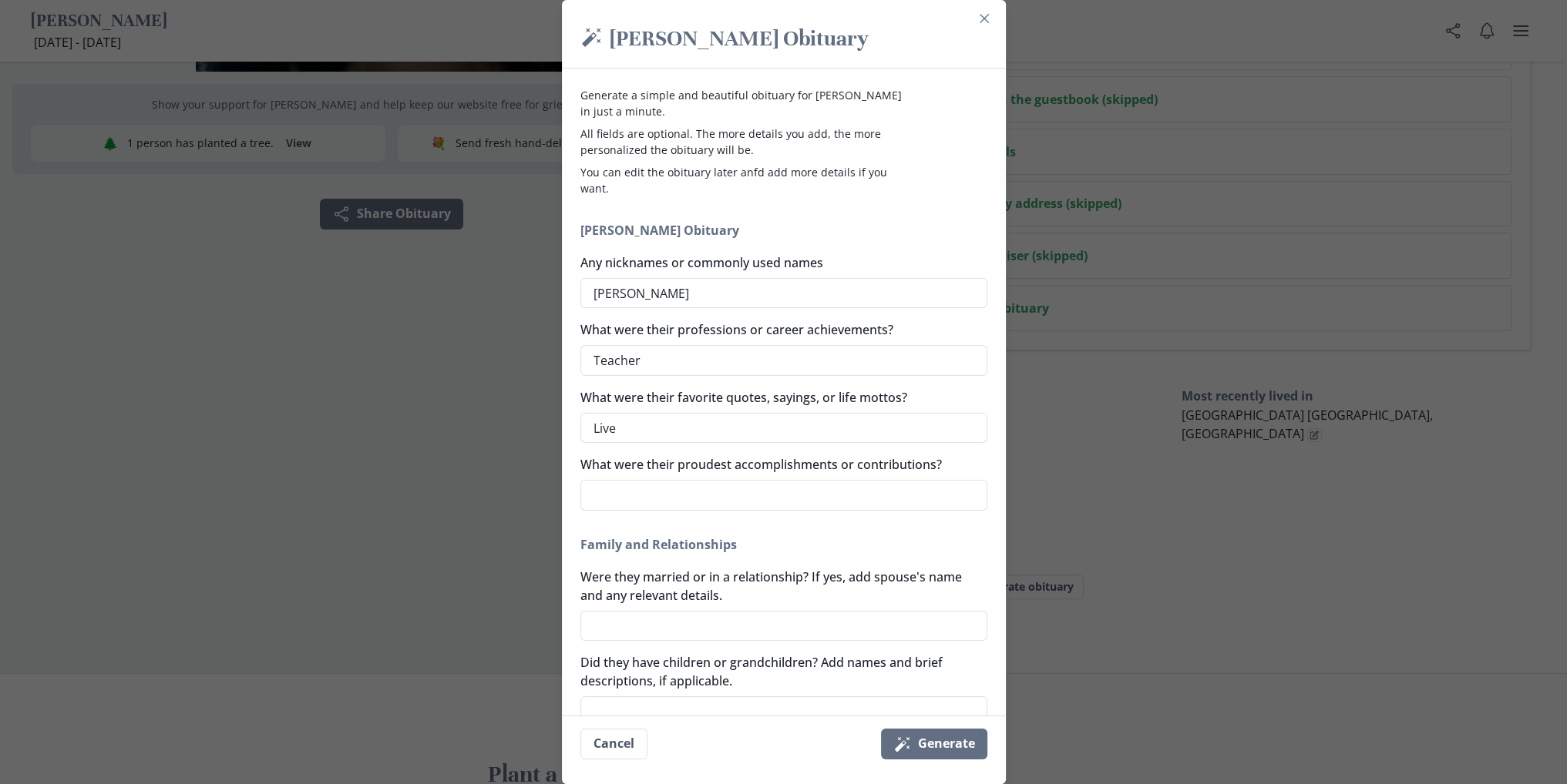
type textarea "x"
type textarea "Live l"
type textarea "x"
type textarea "Live li"
type textarea "x"
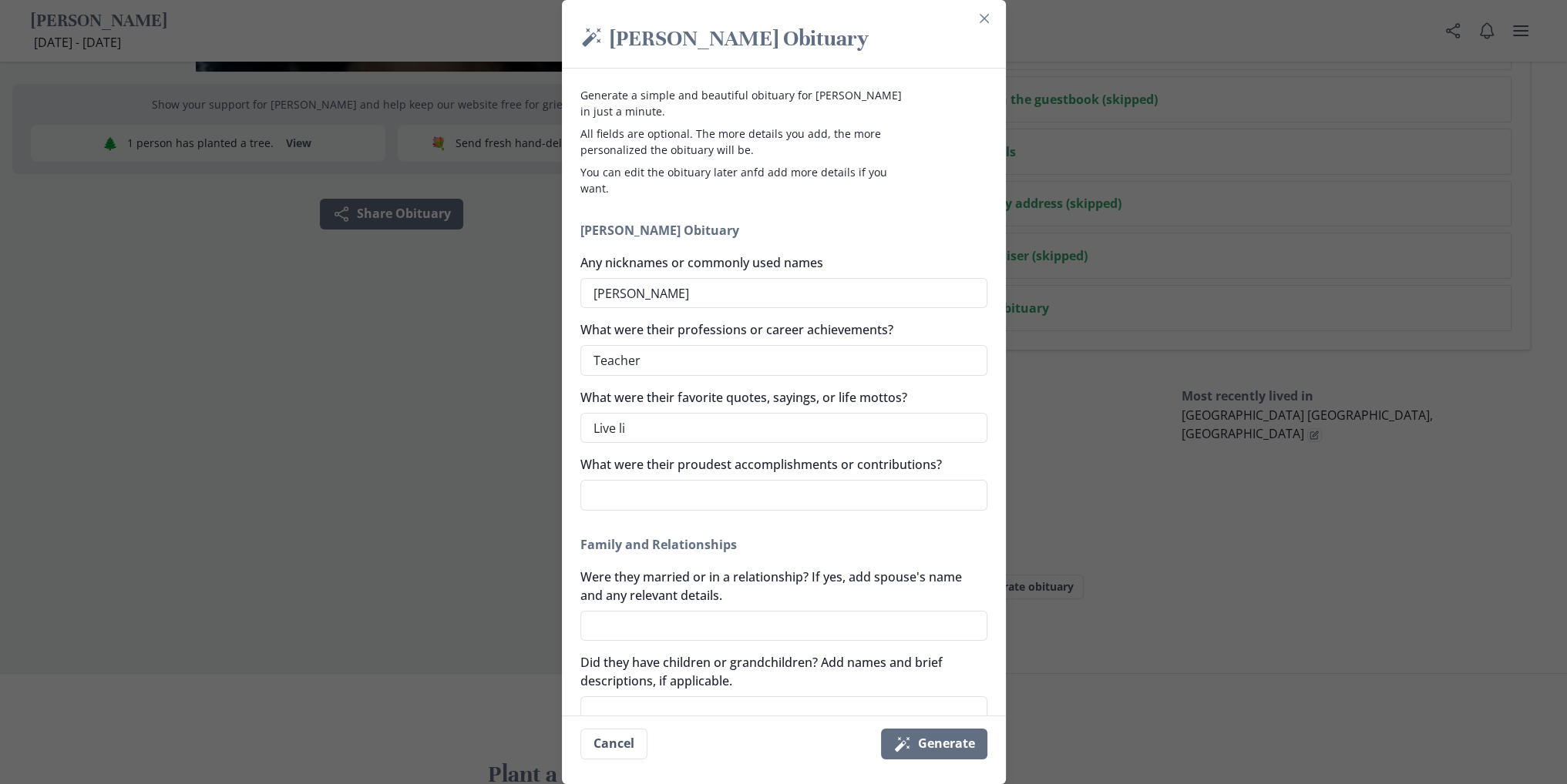
type textarea "Live lif"
type textarea "x"
type textarea "Live life"
click at [671, 499] on textarea "What were their proudest accomplishments or contributions?" at bounding box center [784, 495] width 407 height 31
type textarea "x"
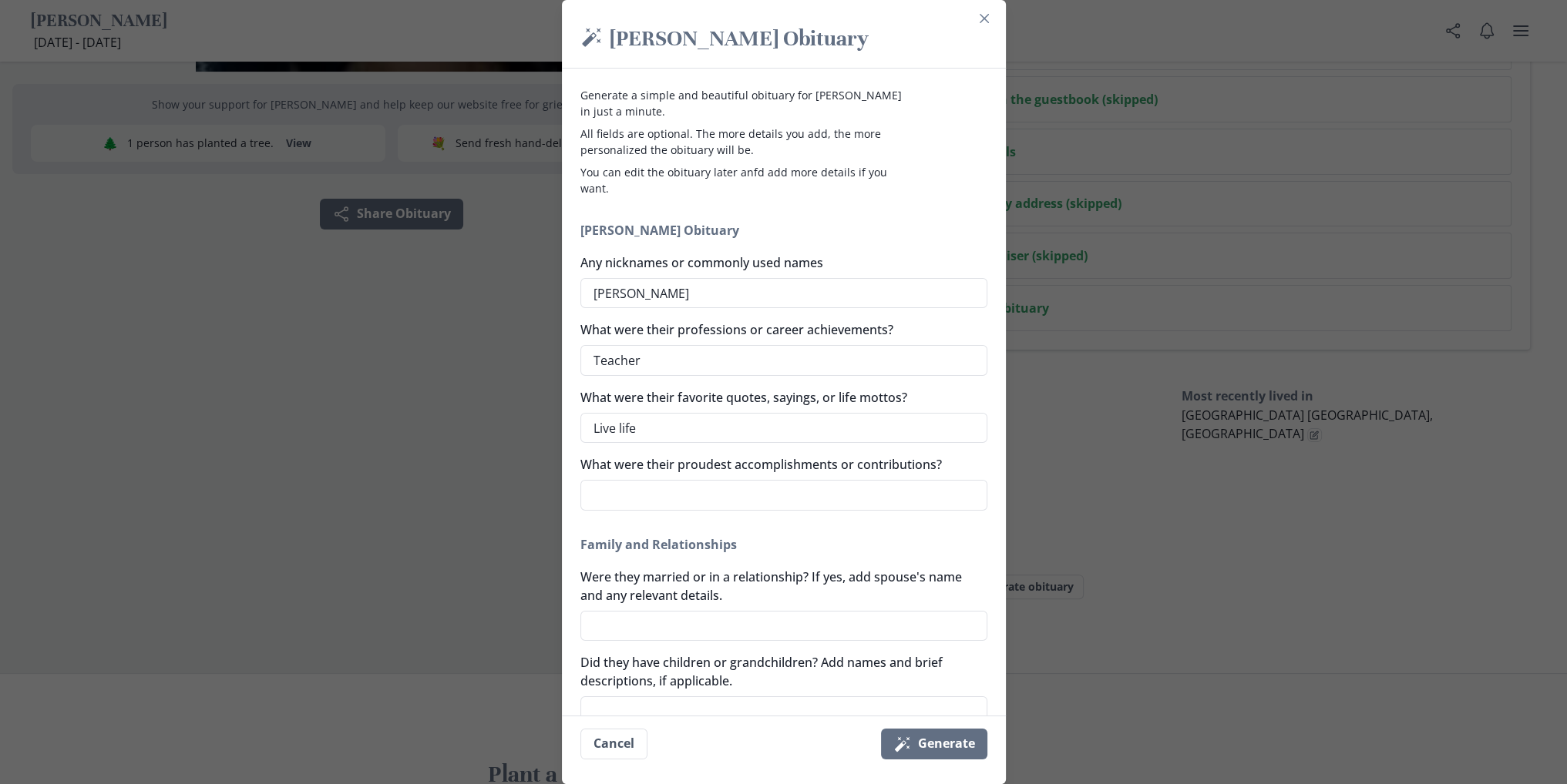
type textarea "H"
type textarea "x"
type textarea "He"
type textarea "x"
type textarea "Hel"
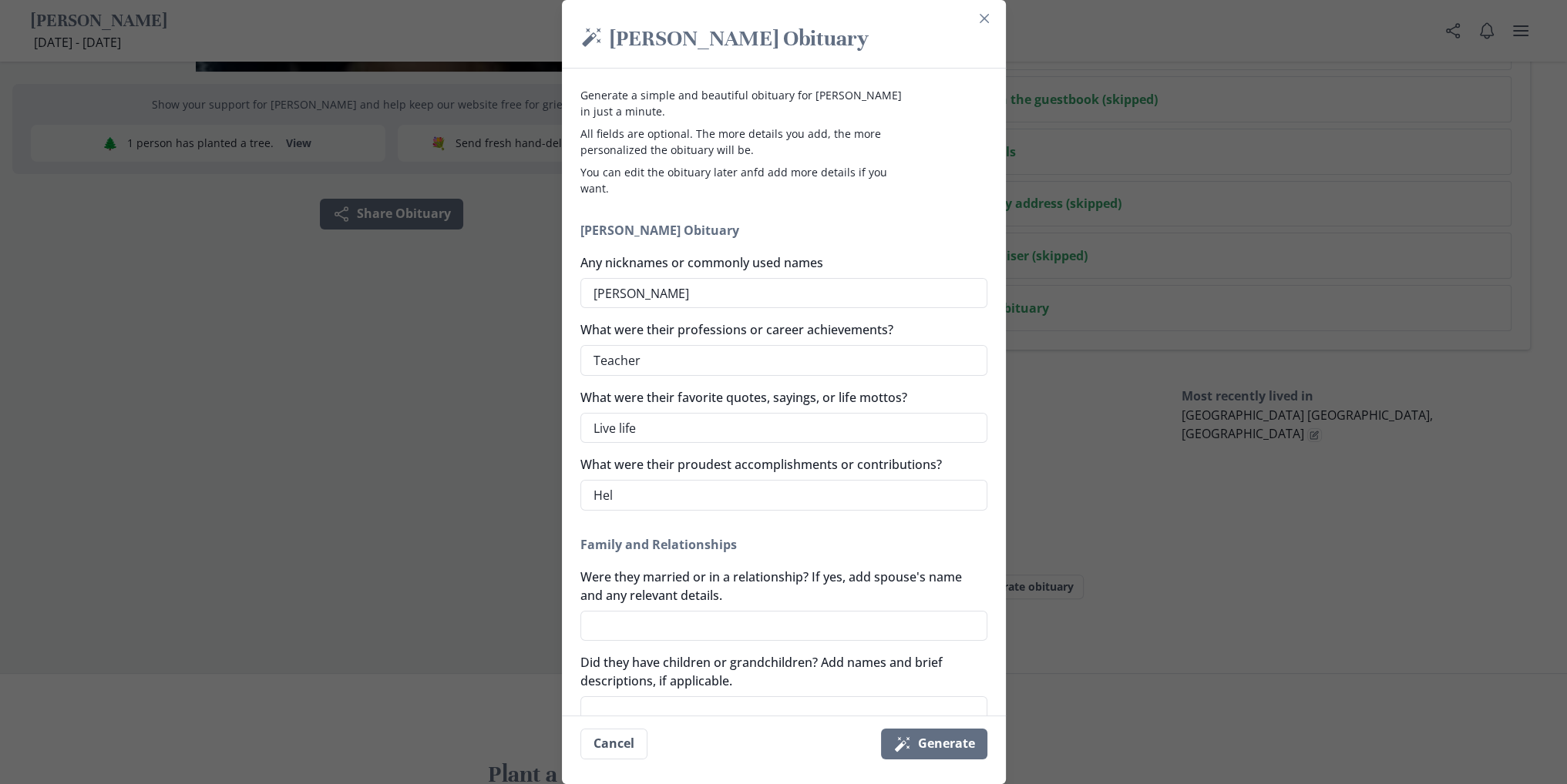
type textarea "x"
type textarea "Help"
type textarea "x"
type textarea "Helpi"
type textarea "x"
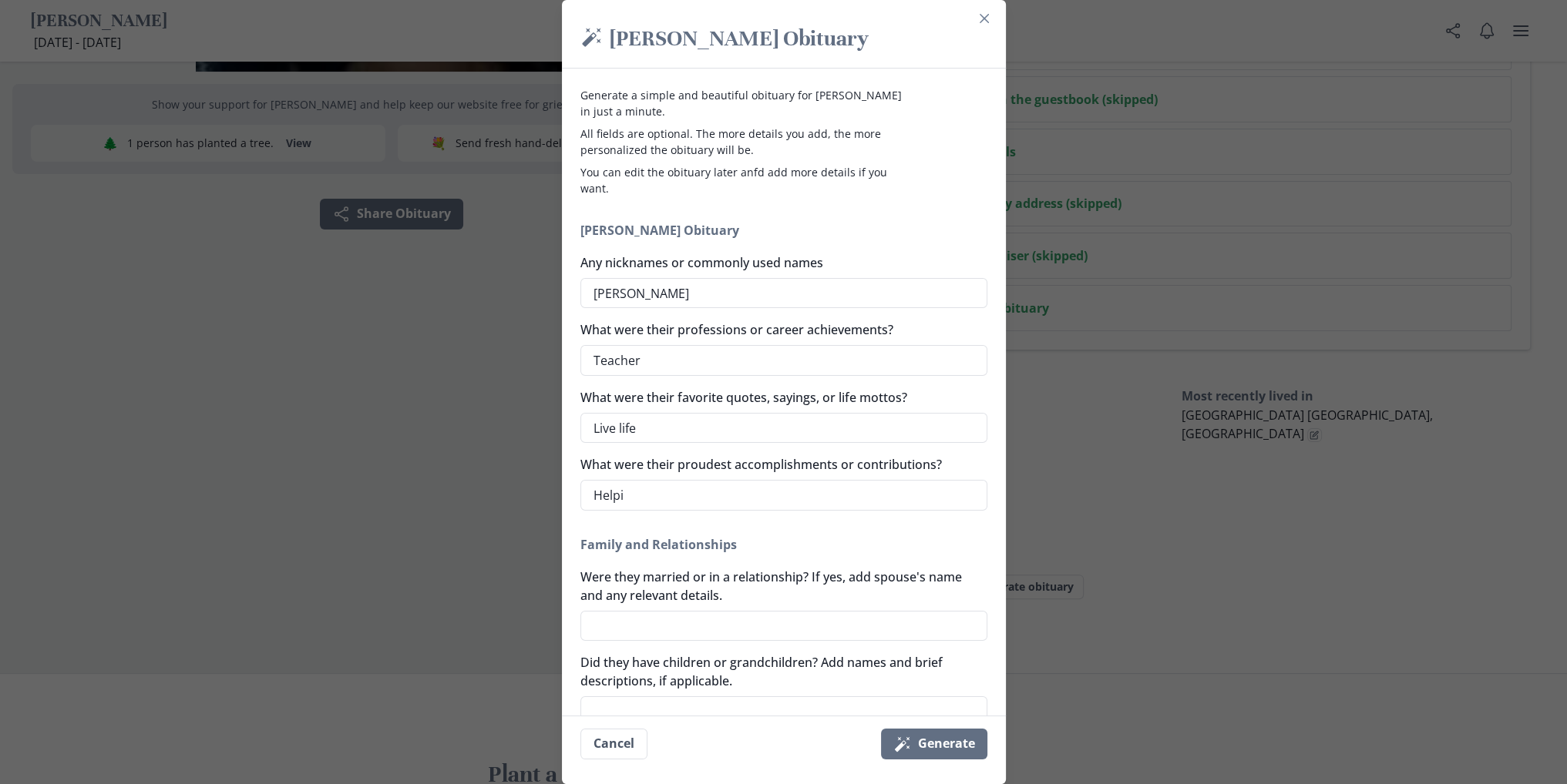
type textarea "Helpin"
type textarea "x"
type textarea "Helping"
type textarea "x"
type textarea "Helping"
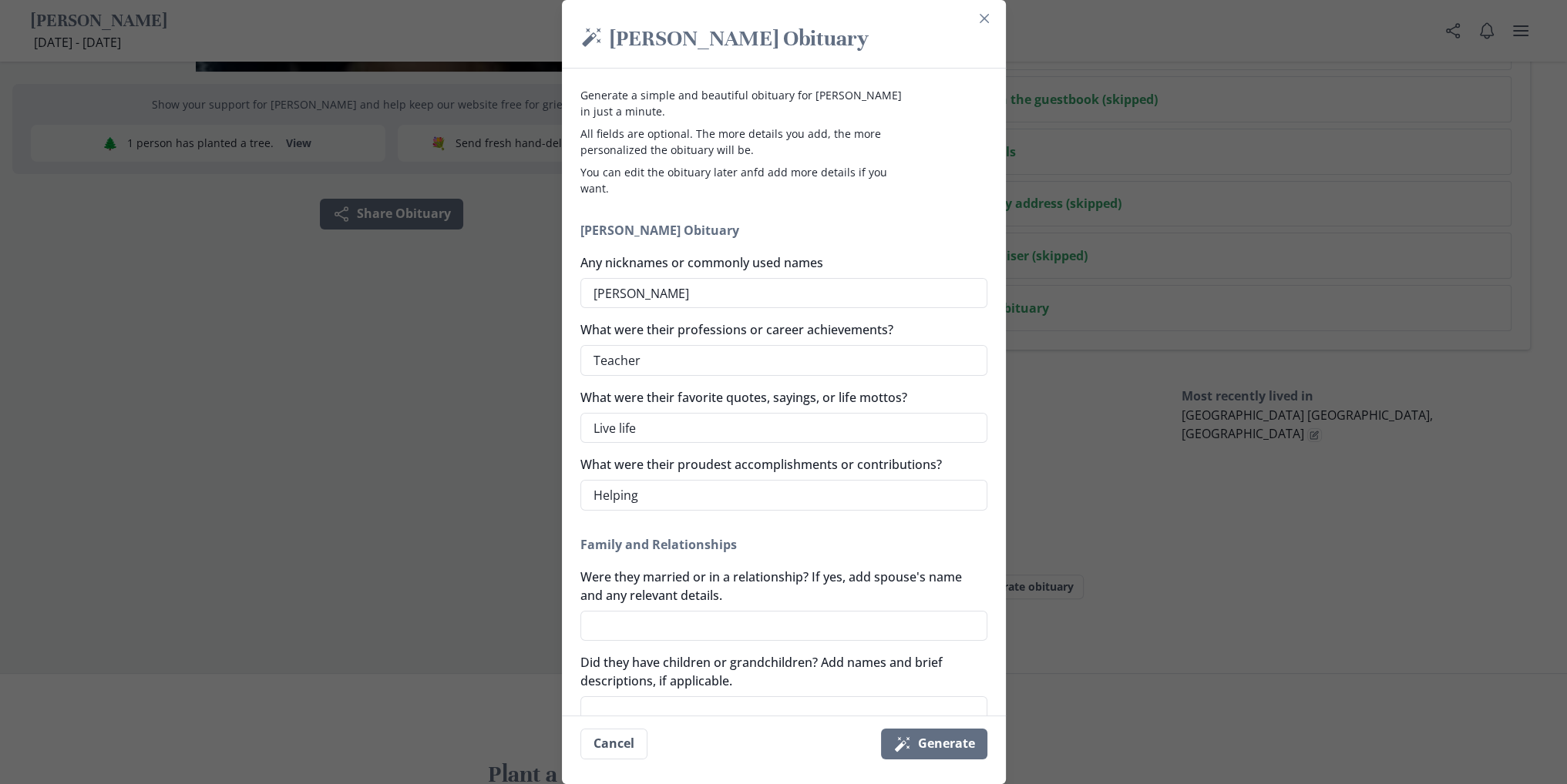
type textarea "x"
type textarea "Helping c"
type textarea "x"
type textarea "Helping ch"
type textarea "x"
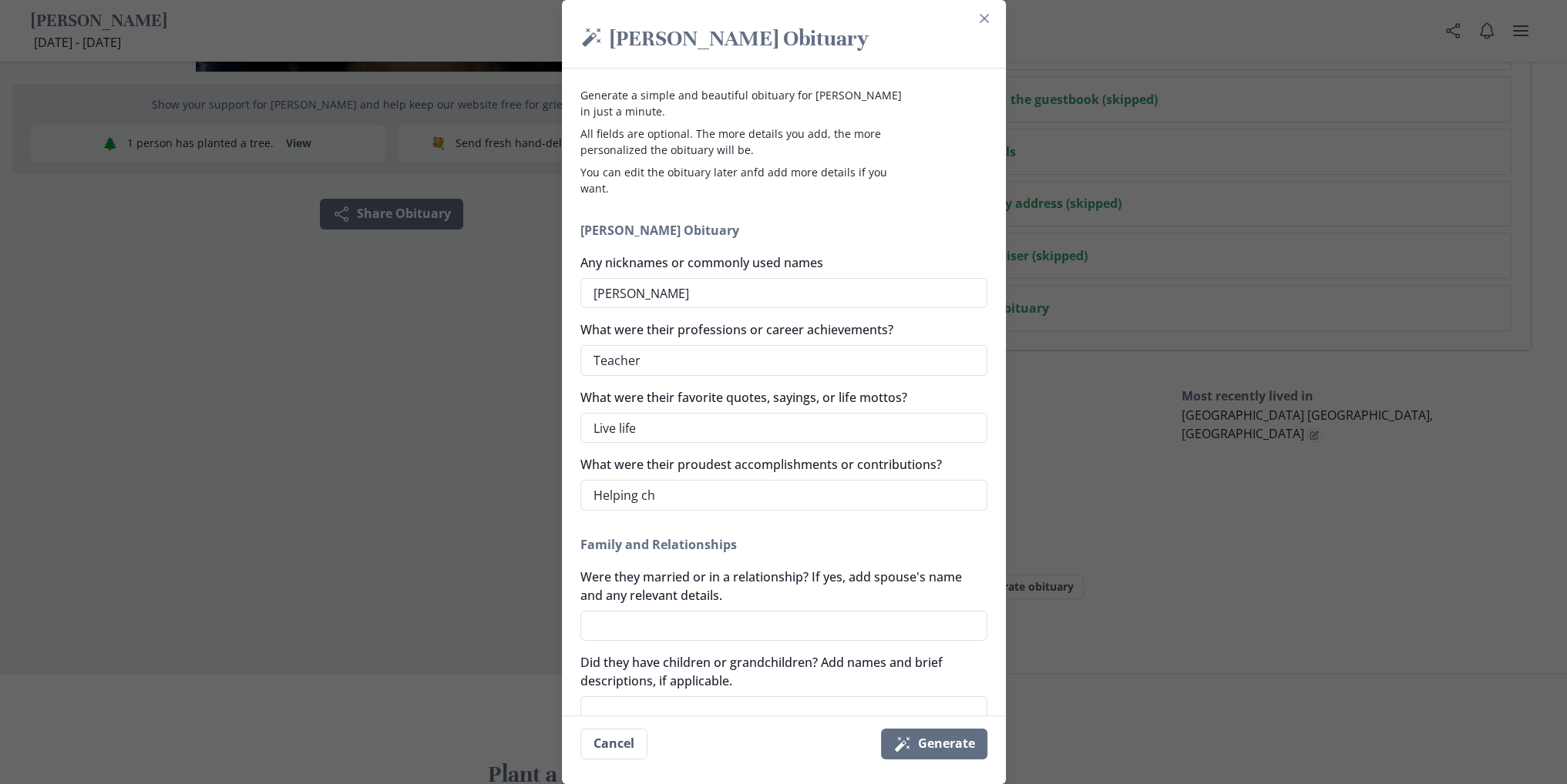
type textarea "Helping chi"
type textarea "x"
type textarea "Helping chil"
type textarea "x"
type textarea "Helping child"
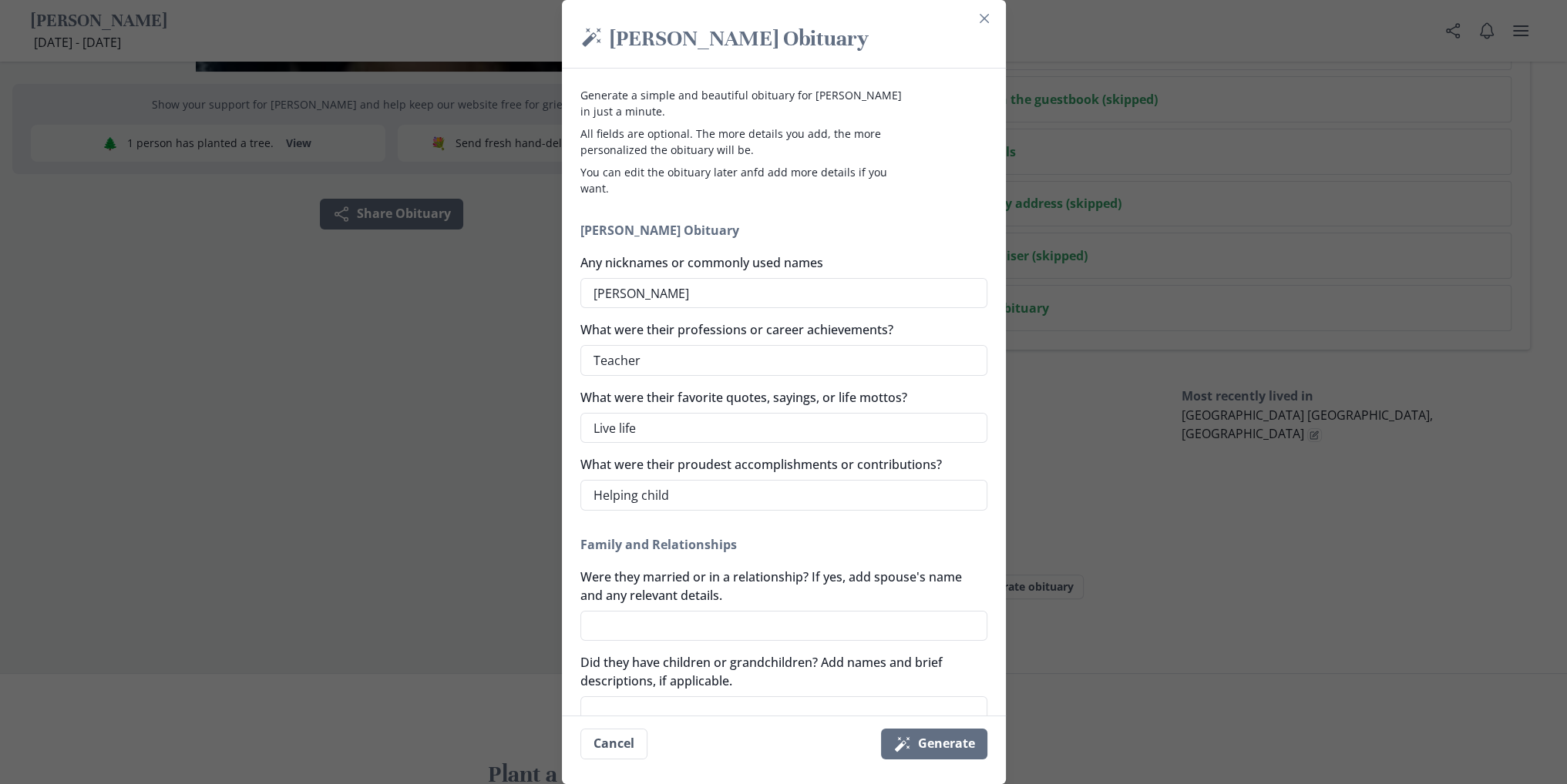
type textarea "x"
type textarea "Helping childr"
type textarea "x"
type textarea "Helping childre"
type textarea "x"
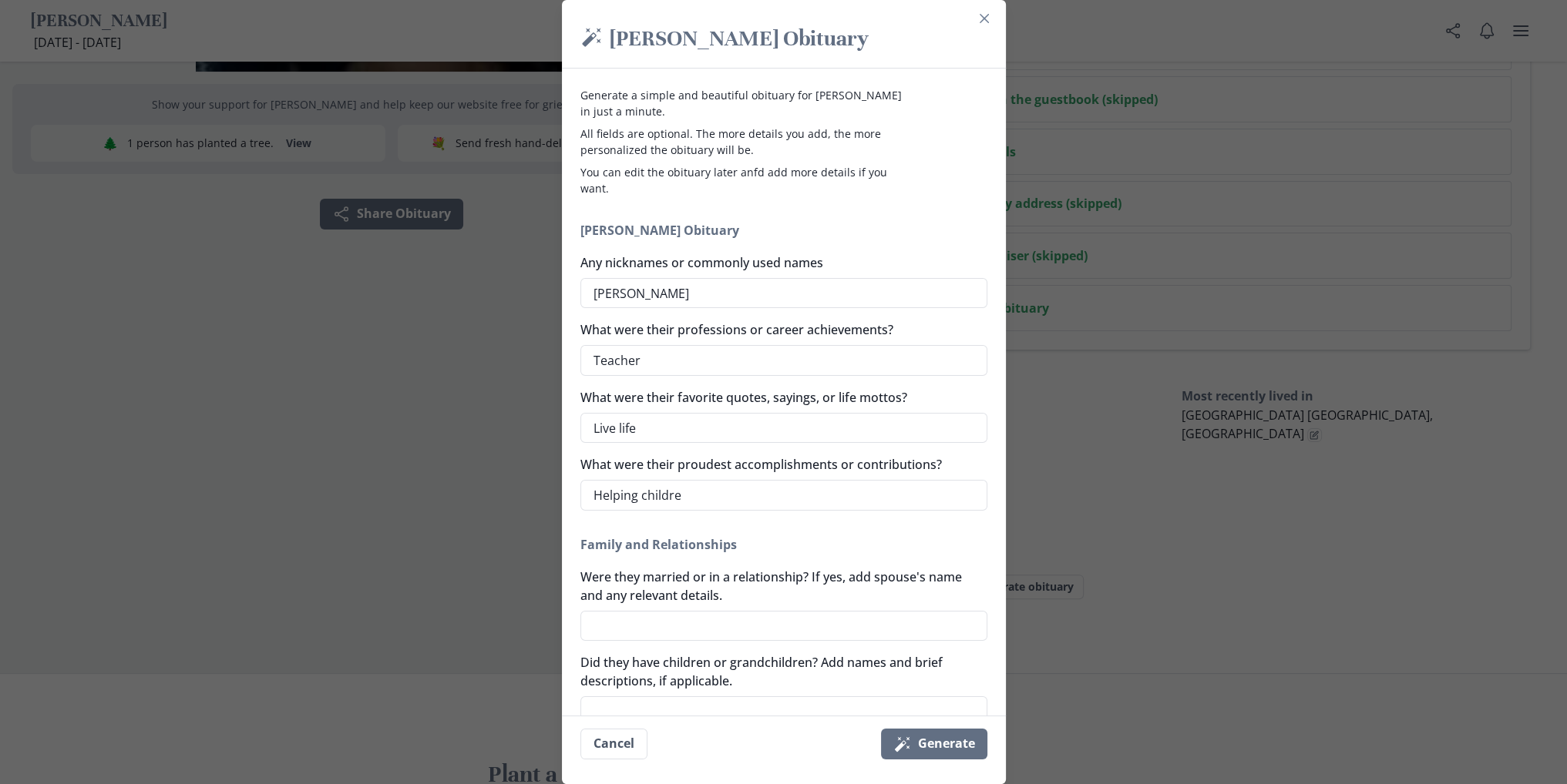
type textarea "Helping children"
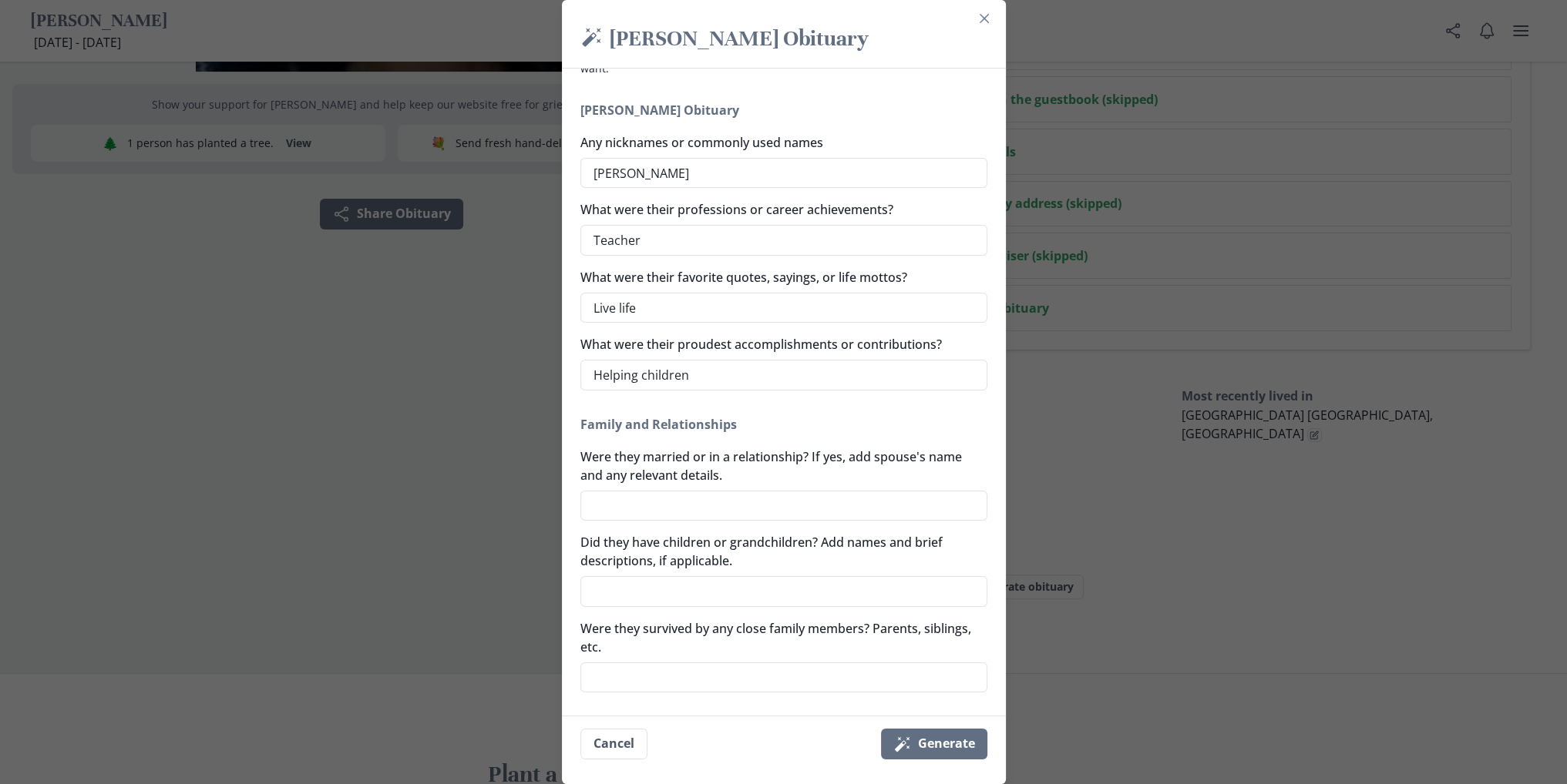
scroll to position [154, 0]
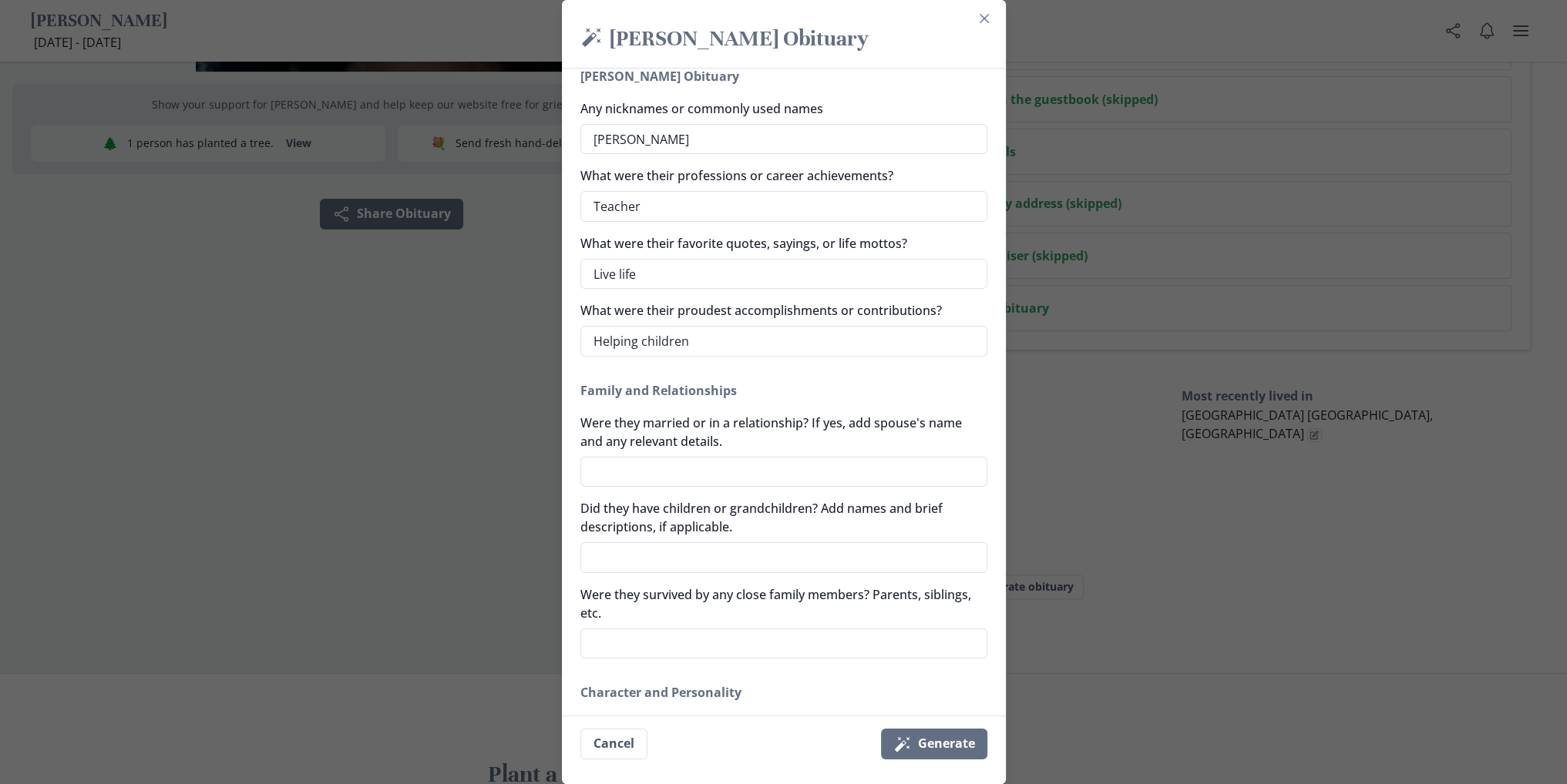
type textarea "x"
type textarea "Helping children"
type textarea "x"
type textarea "Helping children l"
type textarea "x"
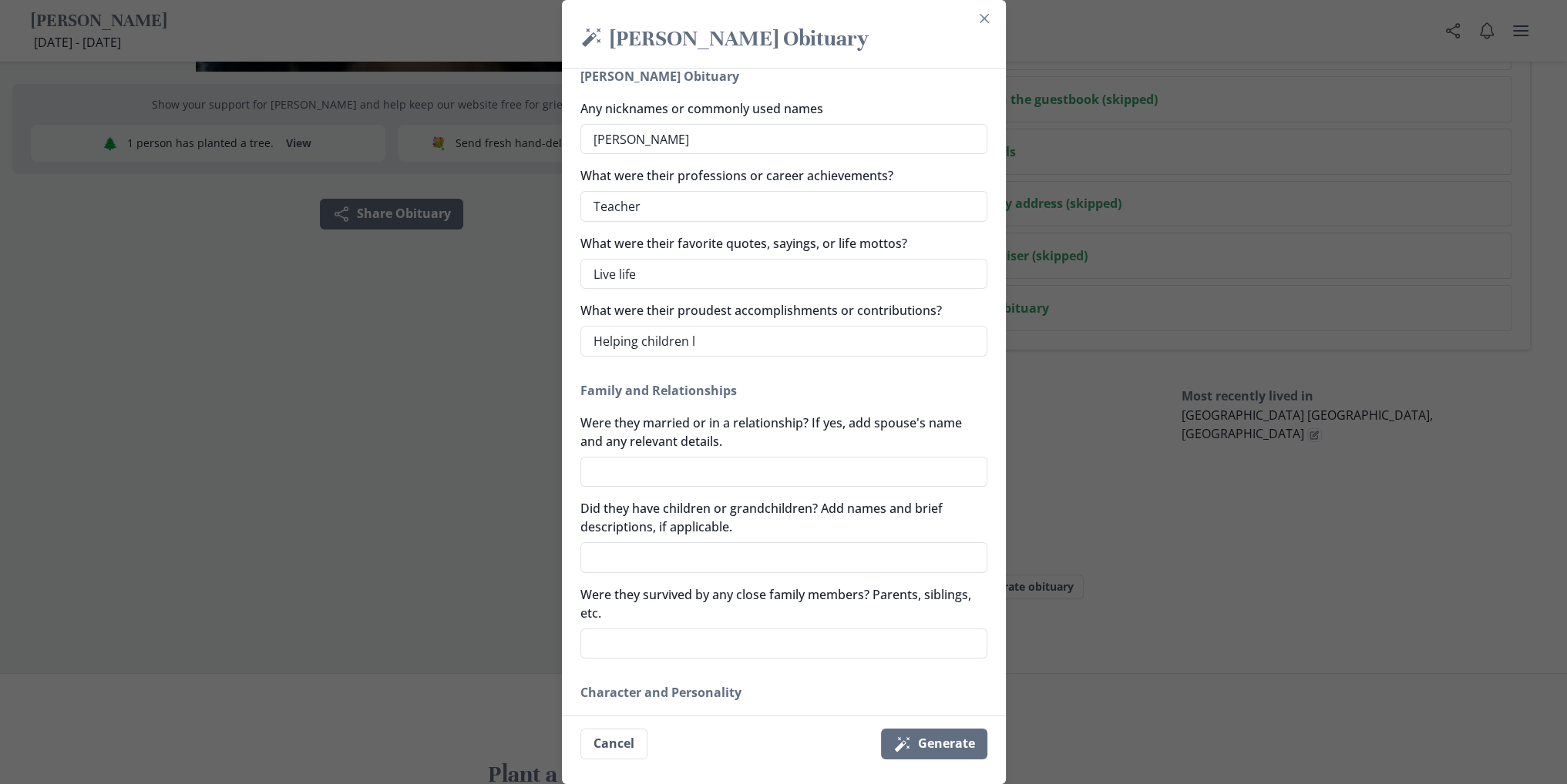
type textarea "Helping children le"
type textarea "x"
type textarea "Helping children [PERSON_NAME]"
type textarea "x"
type textarea "Helping children [PERSON_NAME]"
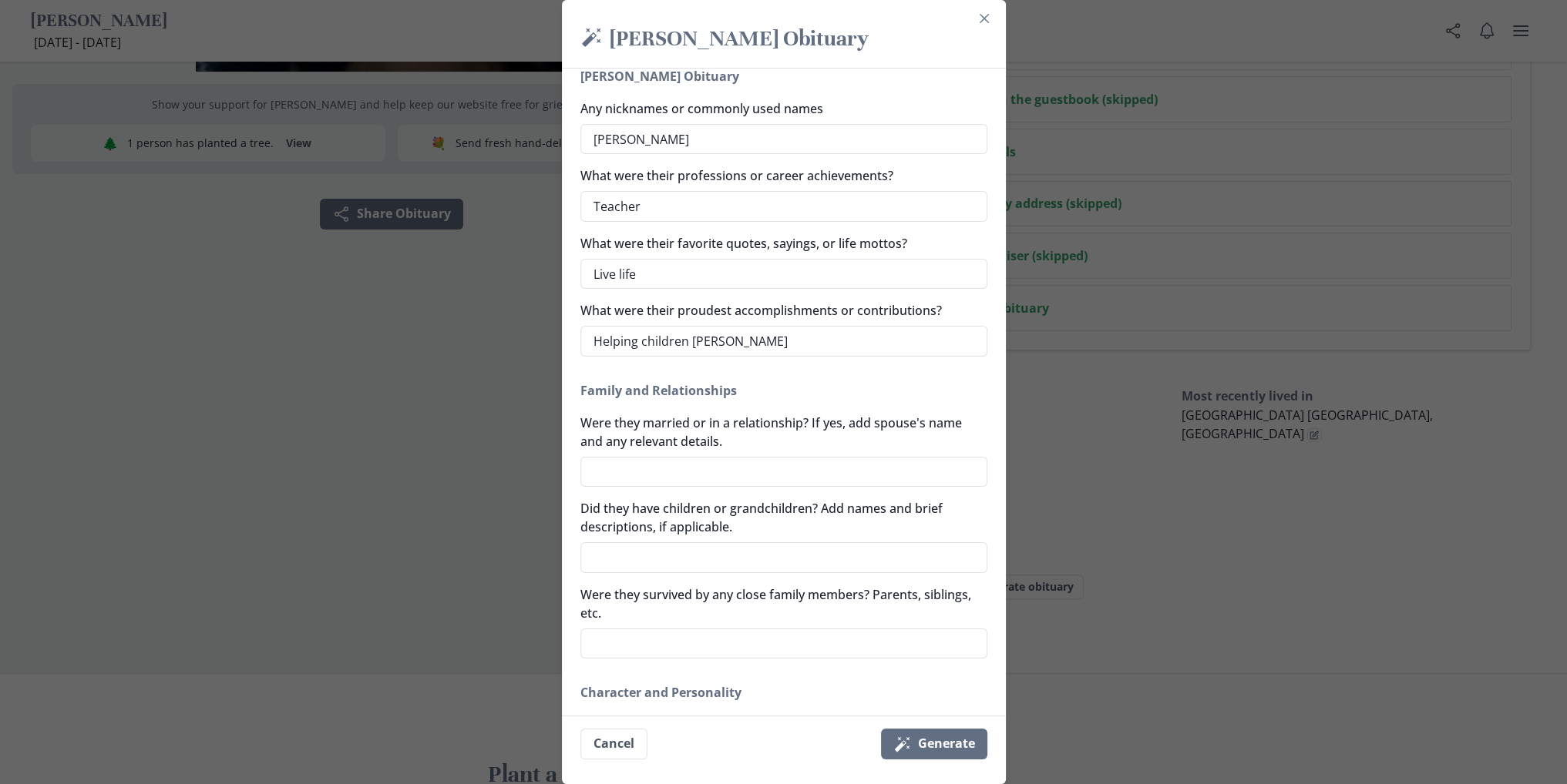
type textarea "x"
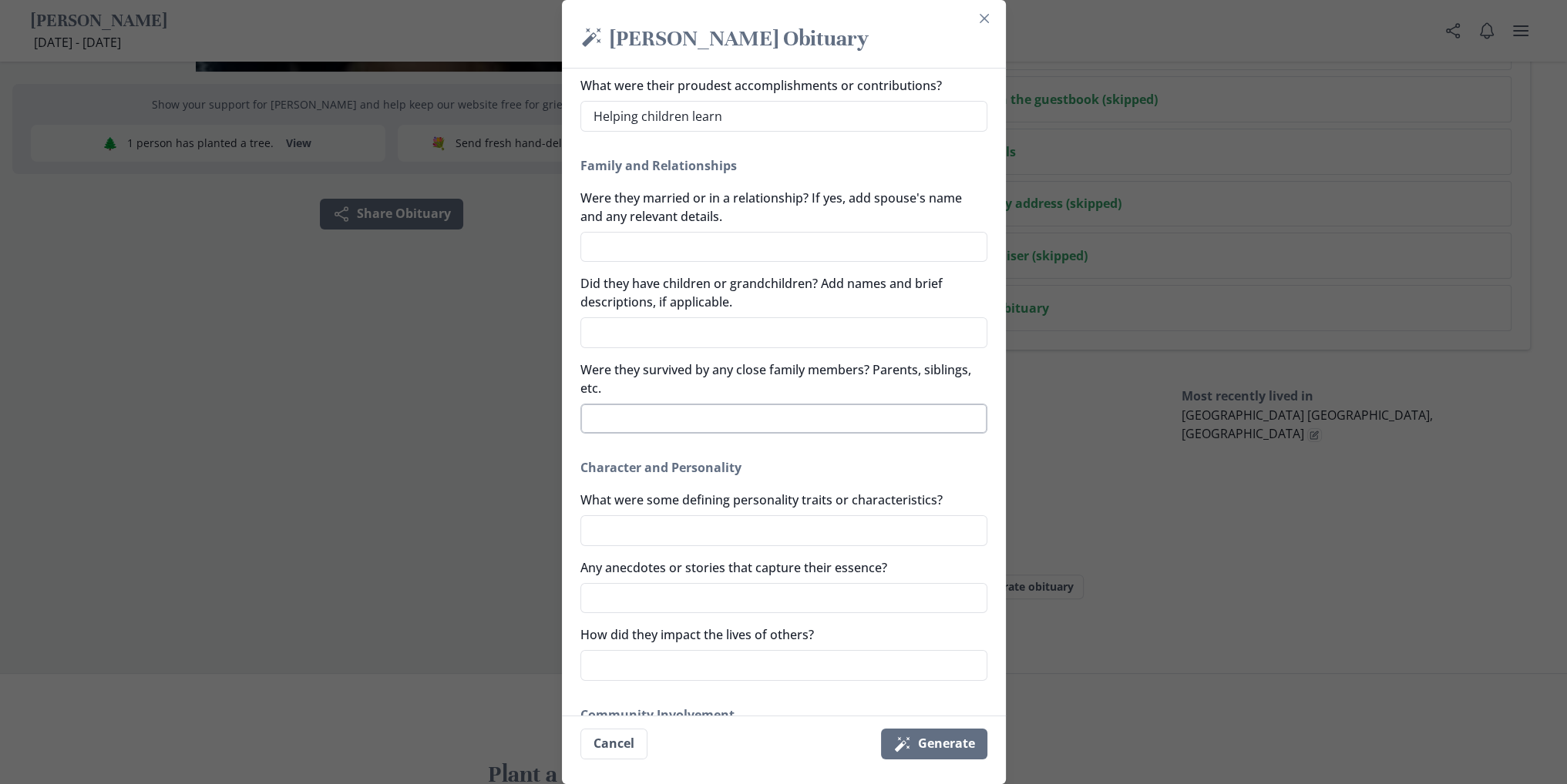
scroll to position [385, 0]
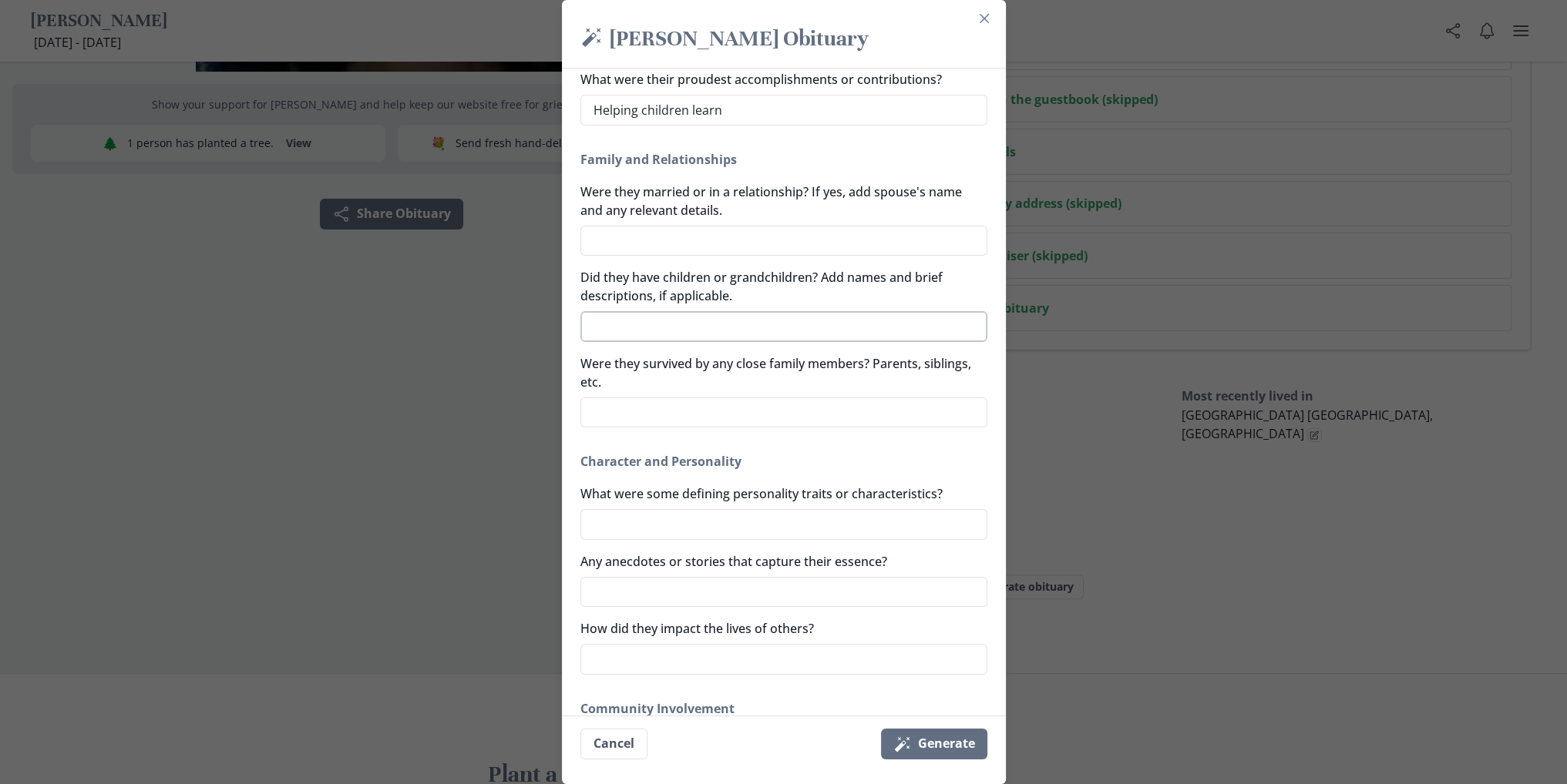
type textarea "Helping children learn"
click at [745, 329] on textarea "Did they have children or grandchildren? Add names and brief descriptions, if a…" at bounding box center [784, 327] width 407 height 31
type textarea "x"
type textarea "D"
type textarea "x"
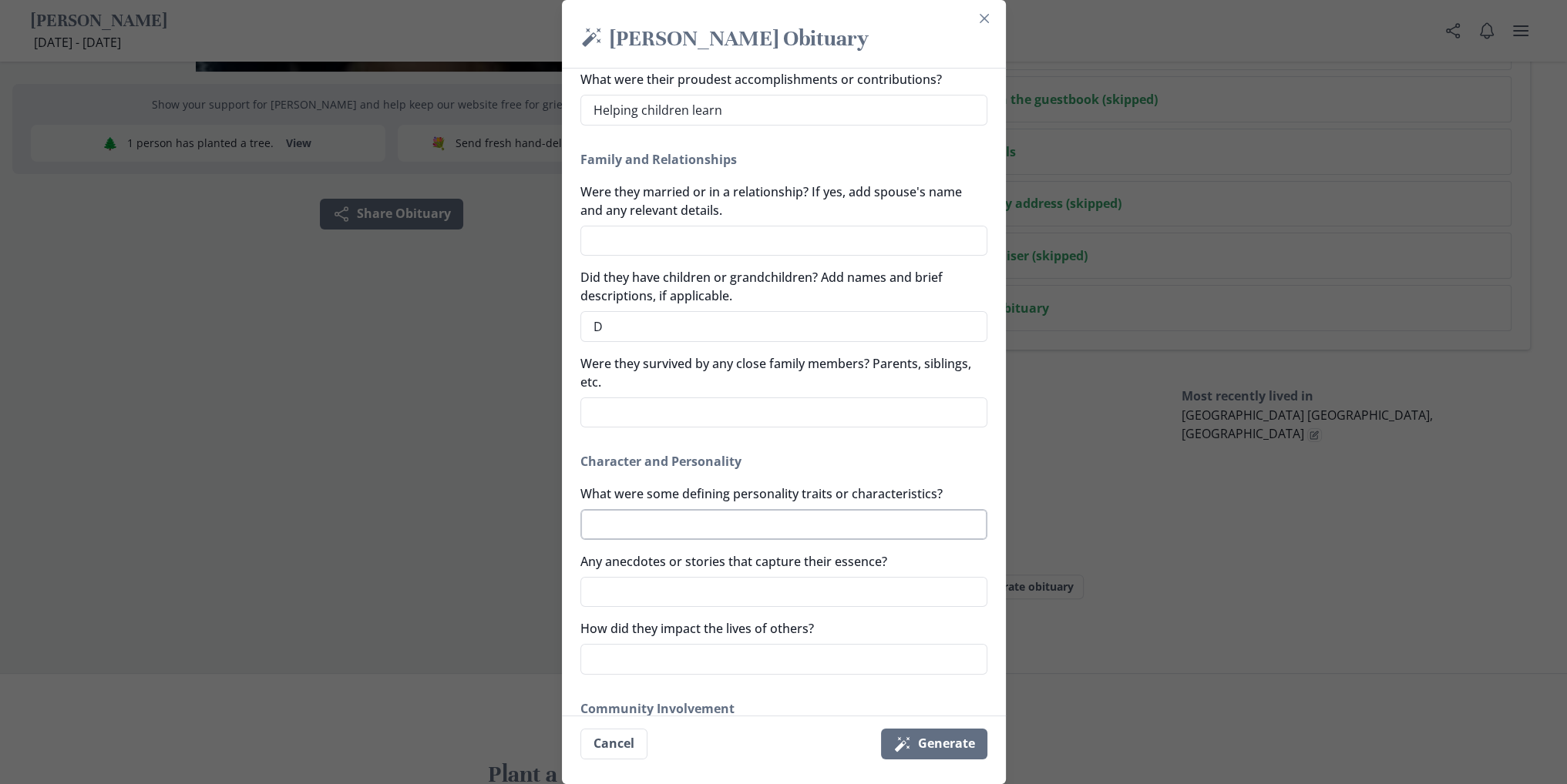
type textarea "Da"
type textarea "x"
type textarea "[PERSON_NAME]"
type textarea "x"
type textarea "[PERSON_NAME]"
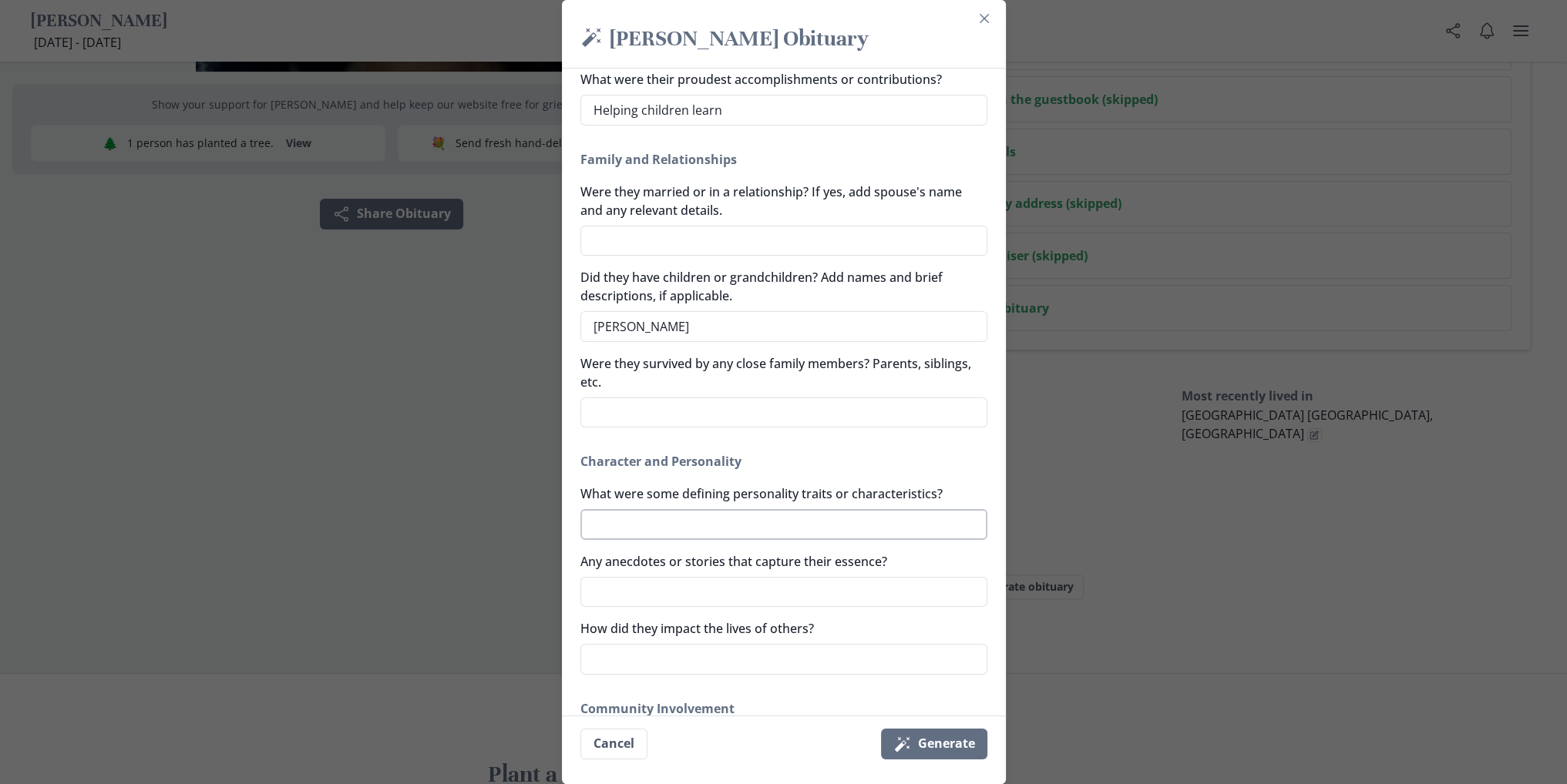
type textarea "x"
type textarea "Danie"
type textarea "x"
type textarea "[PERSON_NAME]"
type textarea "x"
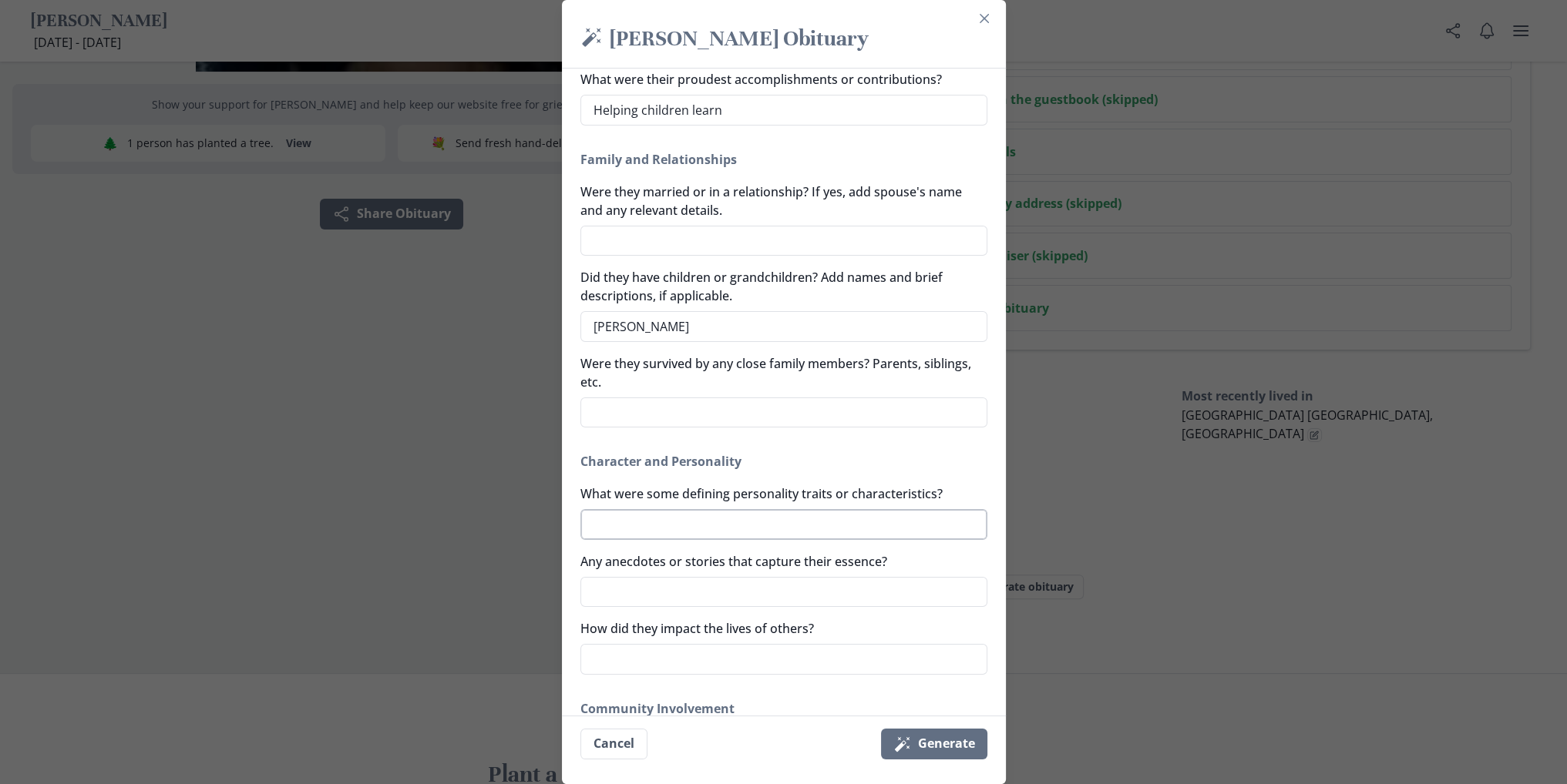
type textarea "[PERSON_NAME]"
type textarea "x"
type textarea "[PERSON_NAME]"
type textarea "x"
type textarea "[PERSON_NAME],"
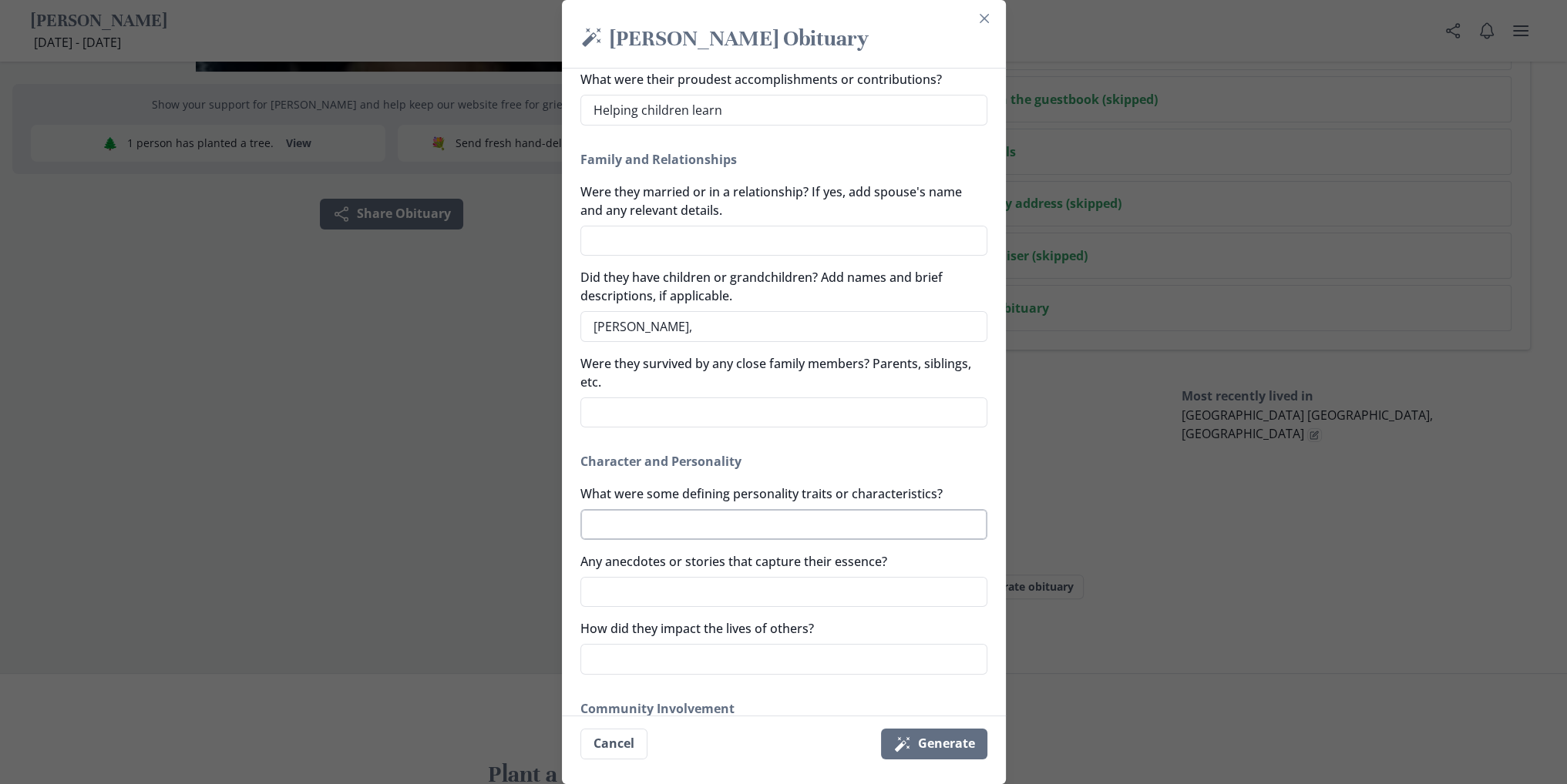
type textarea "x"
type textarea "[PERSON_NAME],"
type textarea "x"
type textarea "[PERSON_NAME]"
type textarea "x"
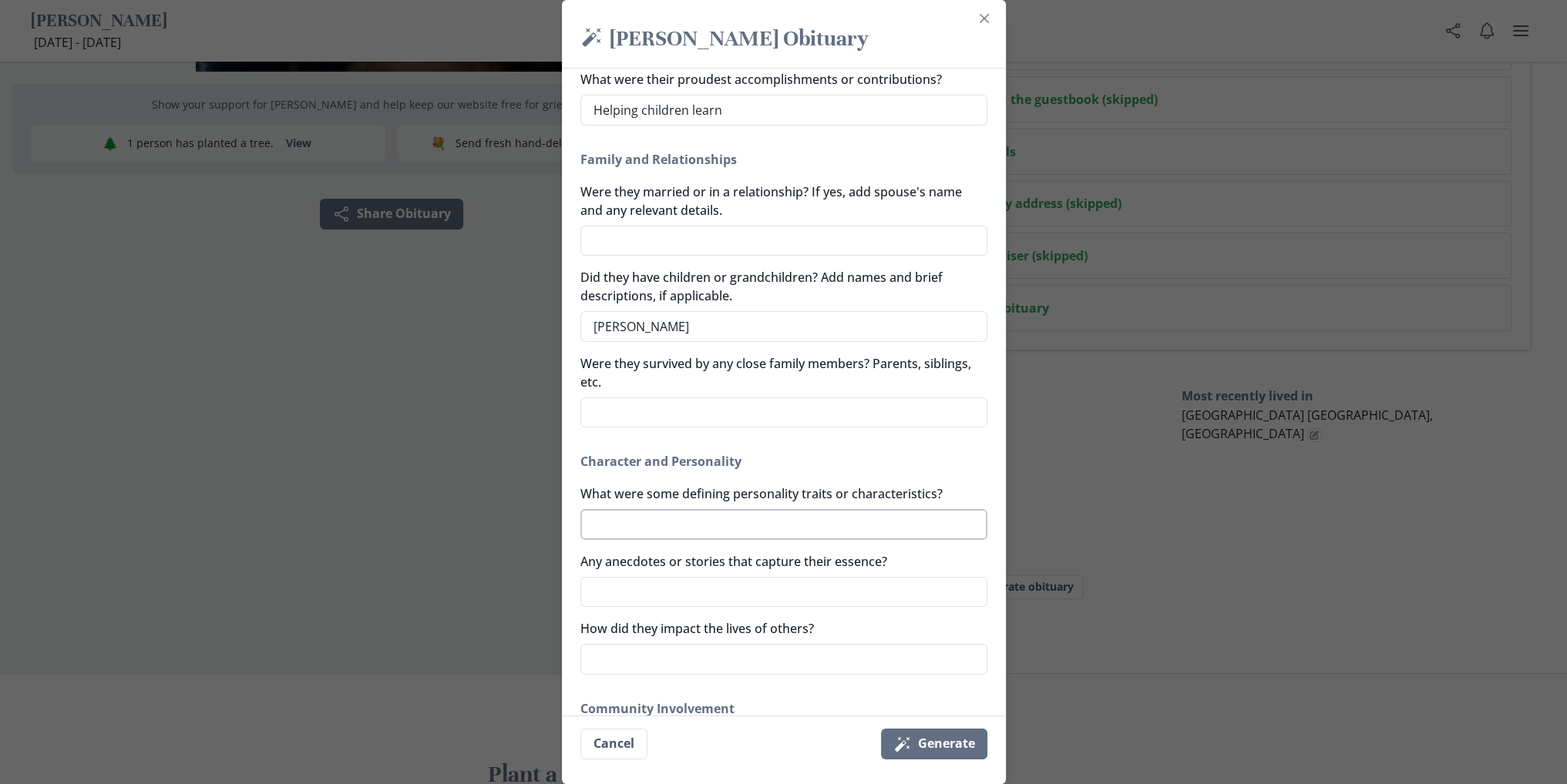
type textarea "[PERSON_NAME]"
type textarea "x"
type textarea "[PERSON_NAME], Rac"
type textarea "x"
type textarea "[PERSON_NAME], Rach"
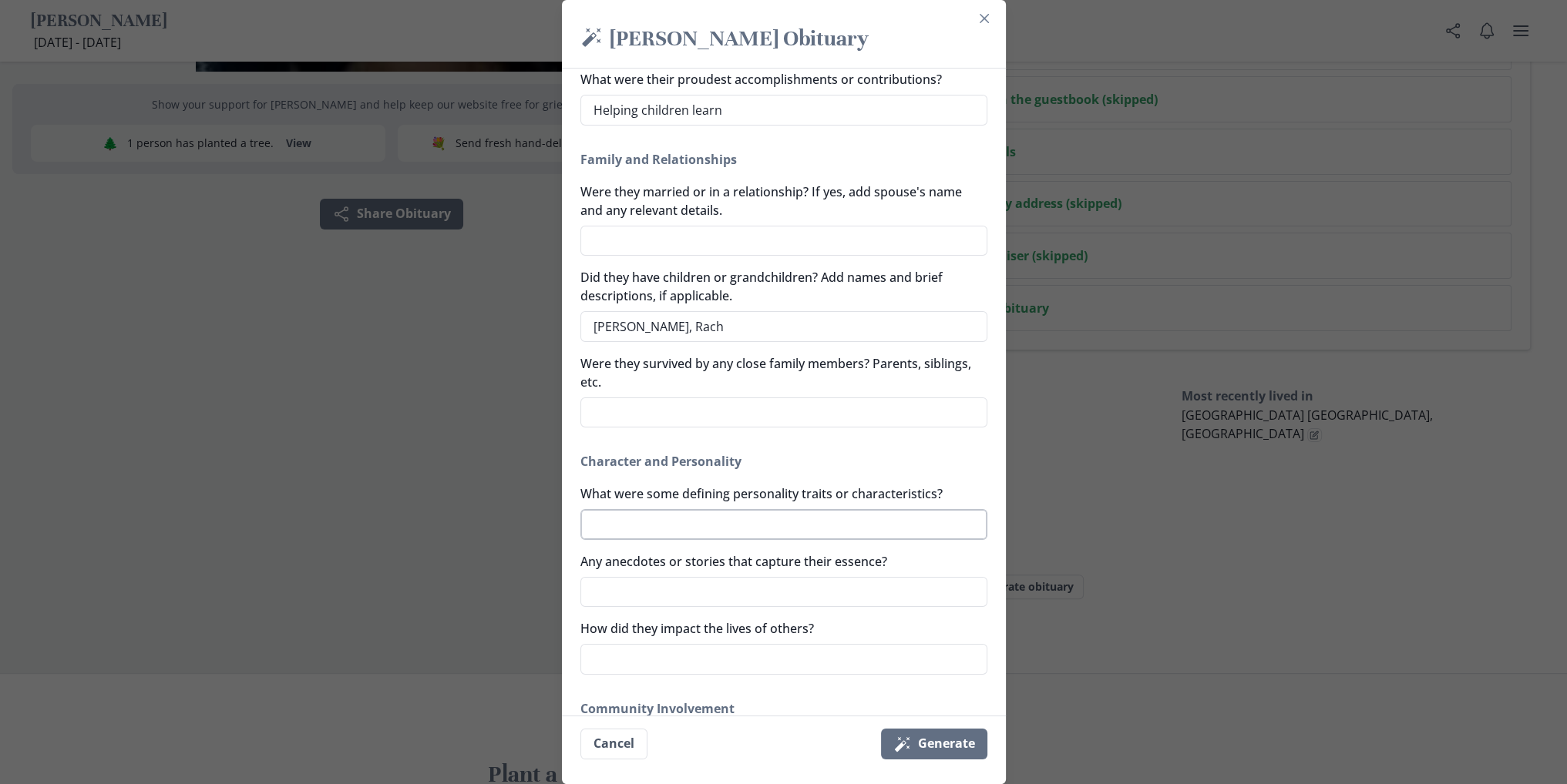
type textarea "x"
type textarea "[PERSON_NAME]"
type textarea "x"
type textarea "[PERSON_NAME]"
type textarea "x"
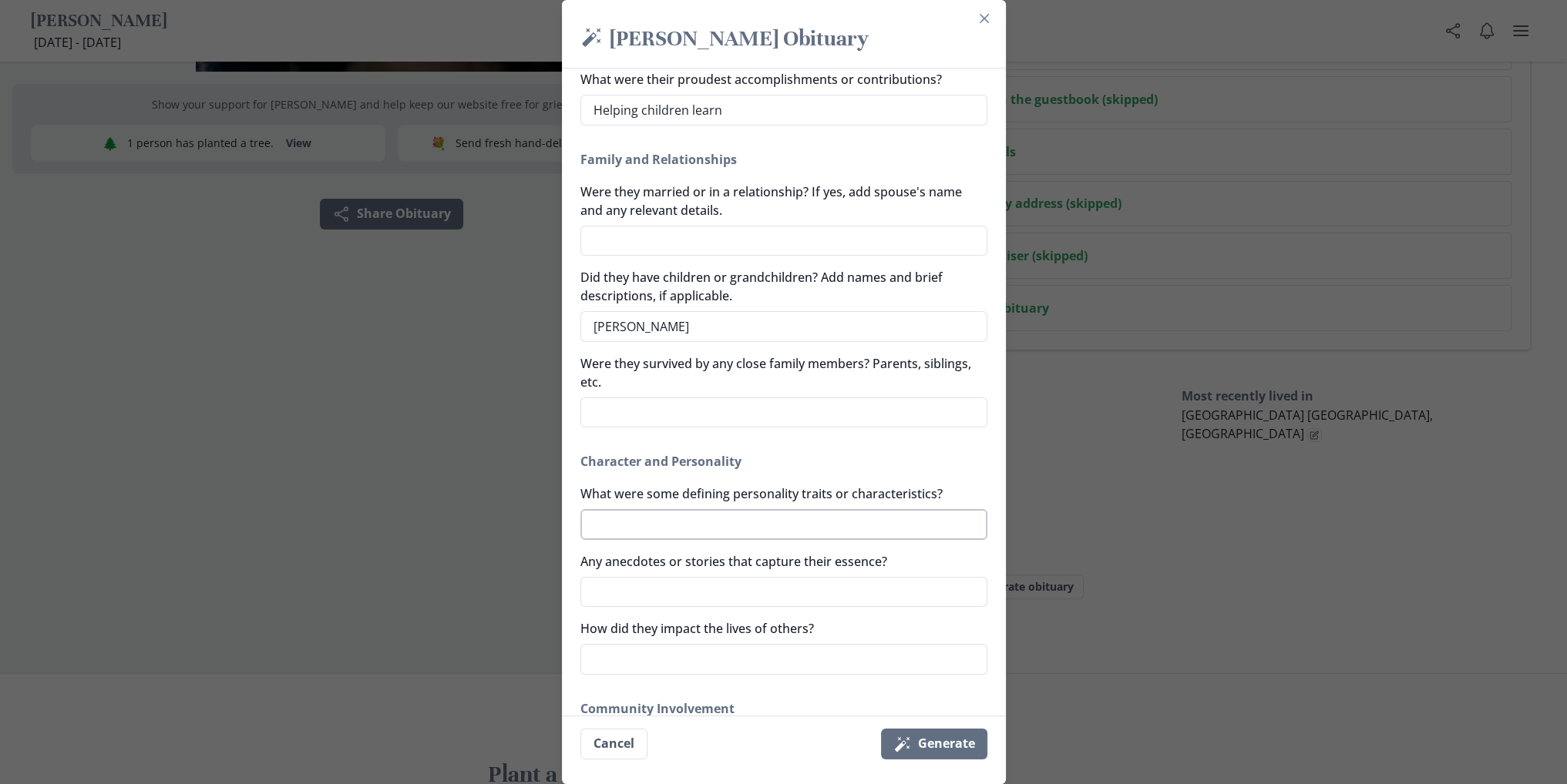
type textarea "[PERSON_NAME],"
type textarea "x"
type textarea "[PERSON_NAME],"
type textarea "x"
type textarea "[PERSON_NAME], G"
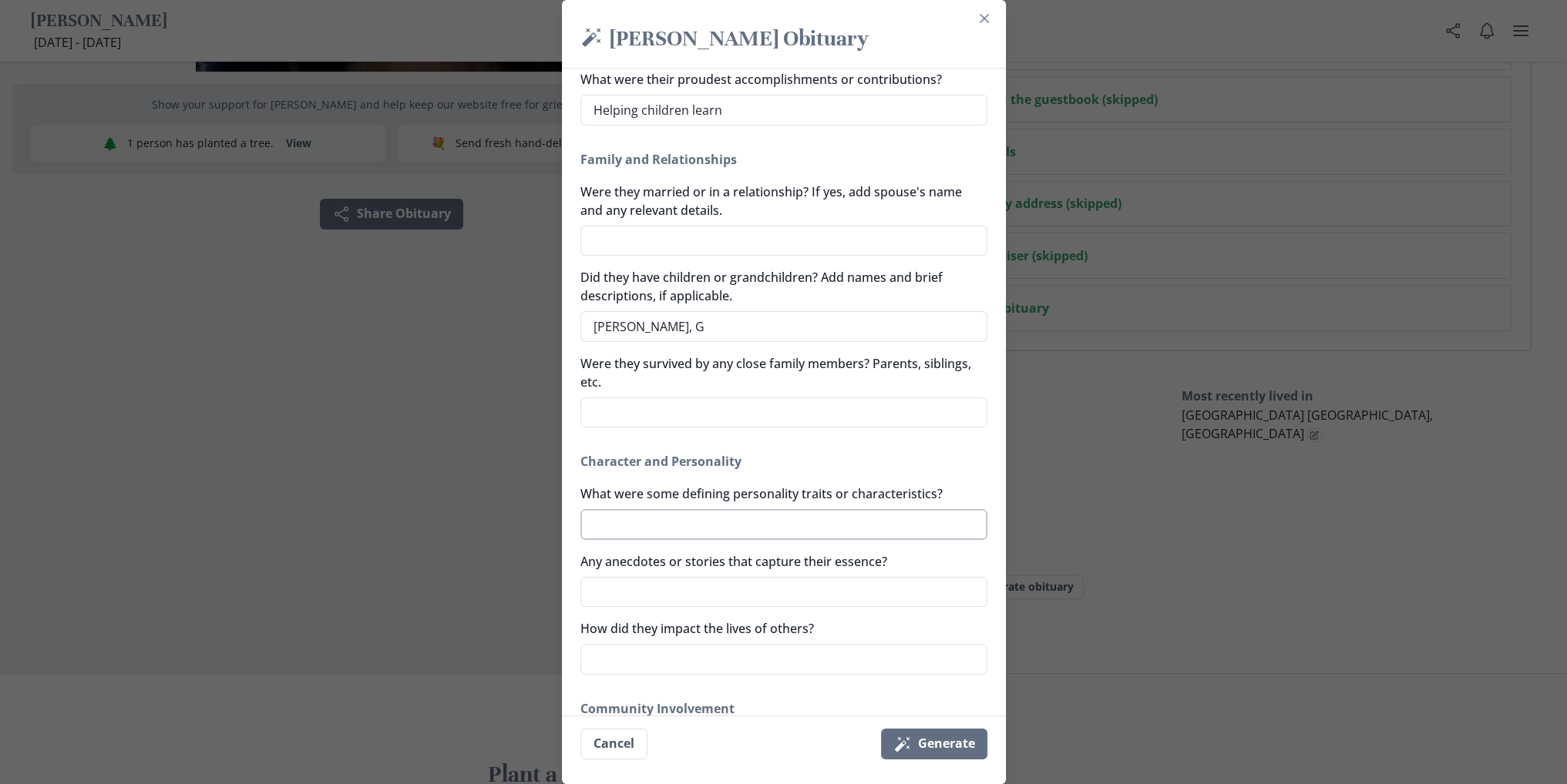
type textarea "x"
type textarea "[PERSON_NAME], Gr"
type textarea "x"
type textarea "[PERSON_NAME], Gra"
type textarea "x"
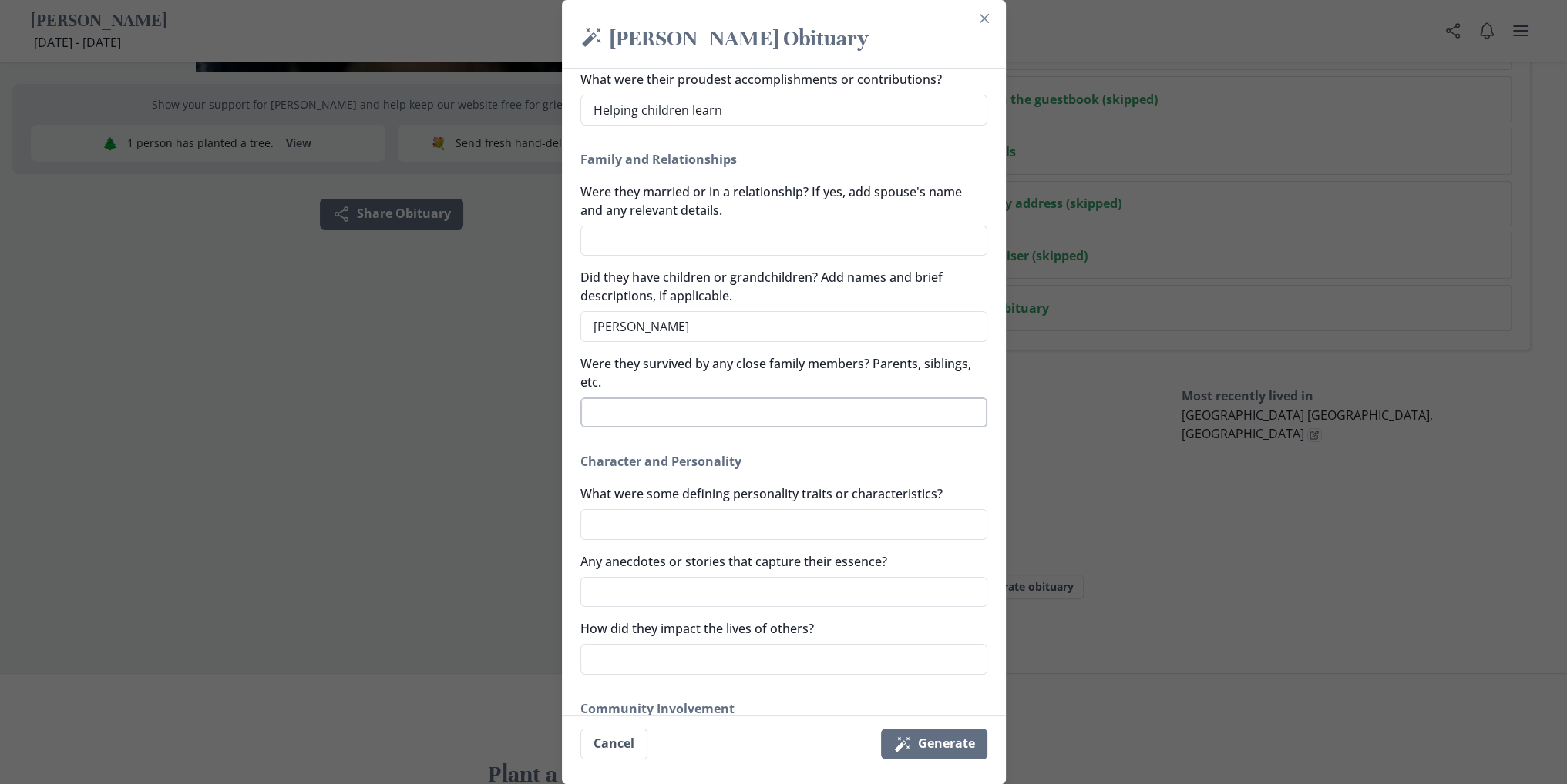
click at [716, 409] on textarea "Were they survived by any close family members? Parents, siblings, etc." at bounding box center [784, 413] width 407 height 31
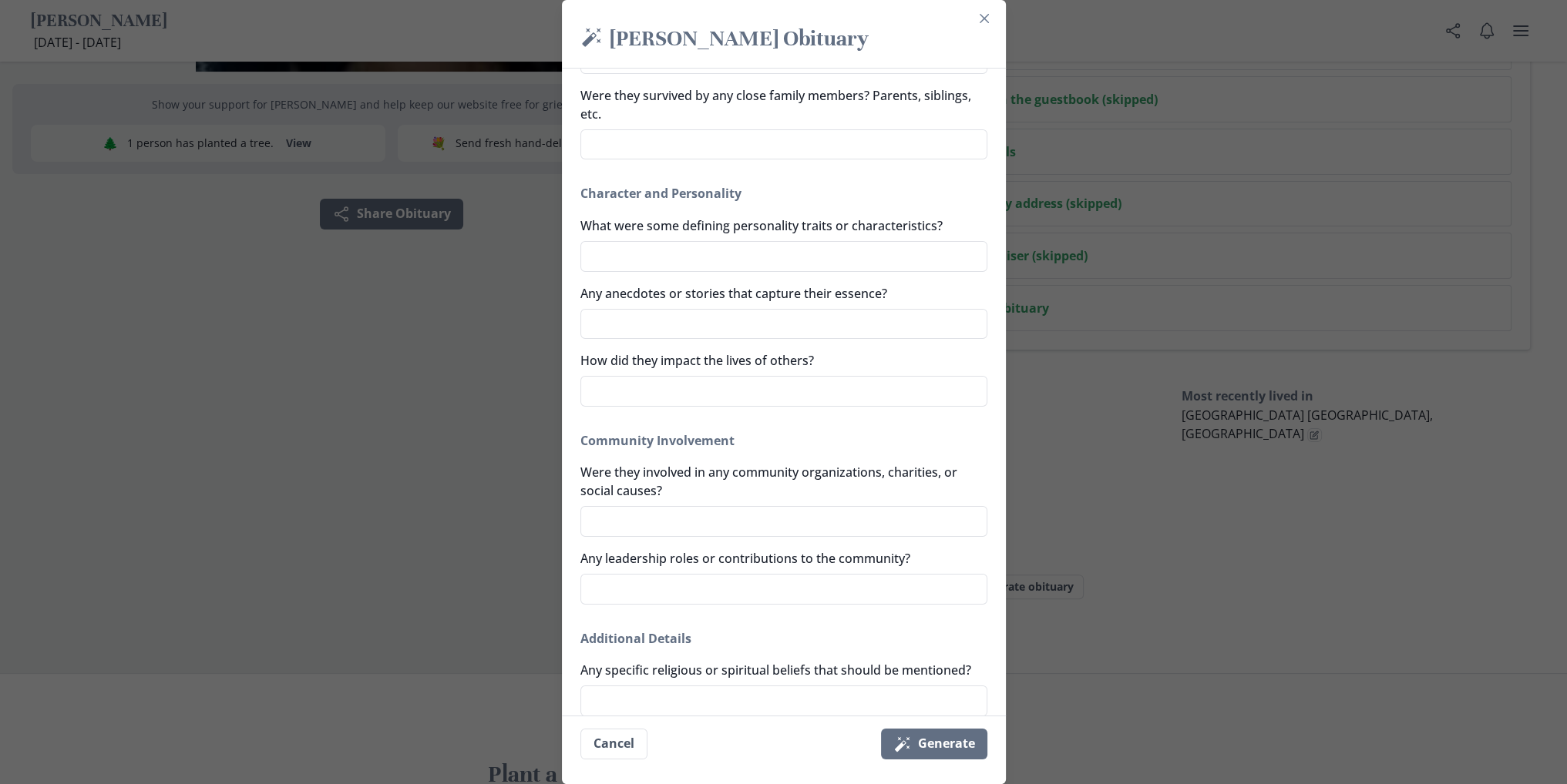
scroll to position [693, 0]
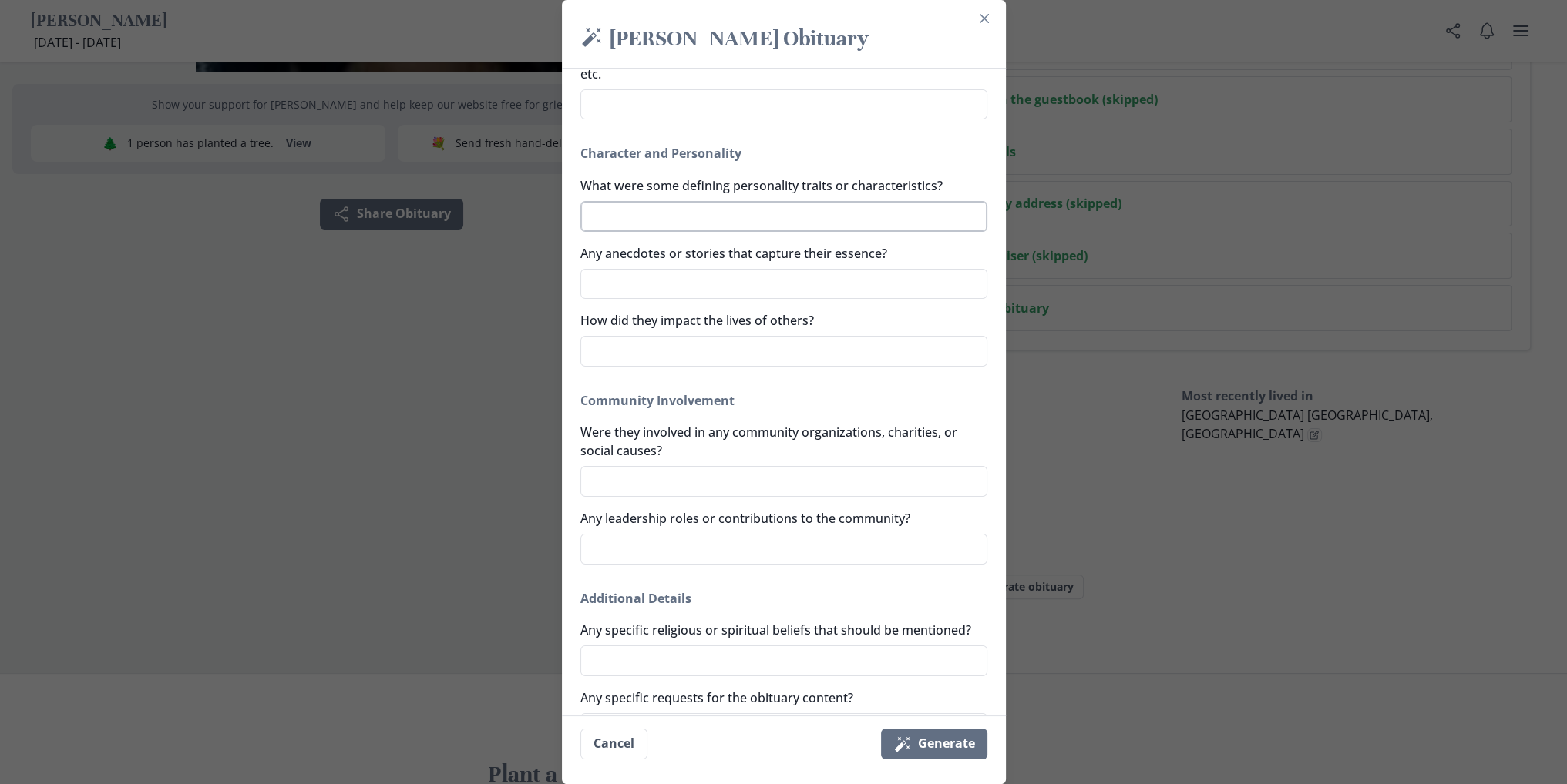
click at [675, 204] on textarea "What were some defining personality traits or characteristics?" at bounding box center [784, 217] width 407 height 31
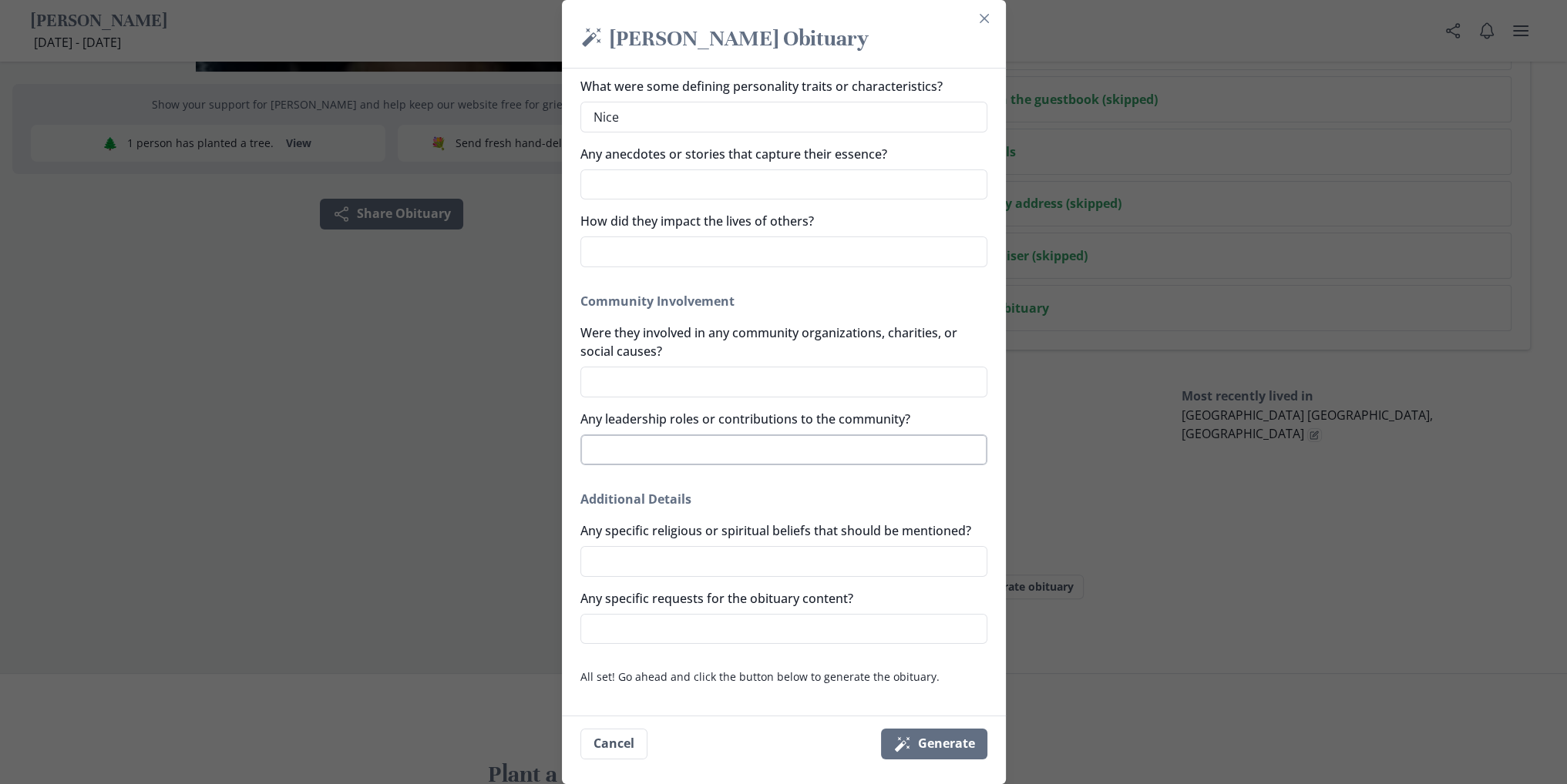
scroll to position [812, 0]
click at [912, 747] on icon "Magic wand" at bounding box center [903, 744] width 19 height 19
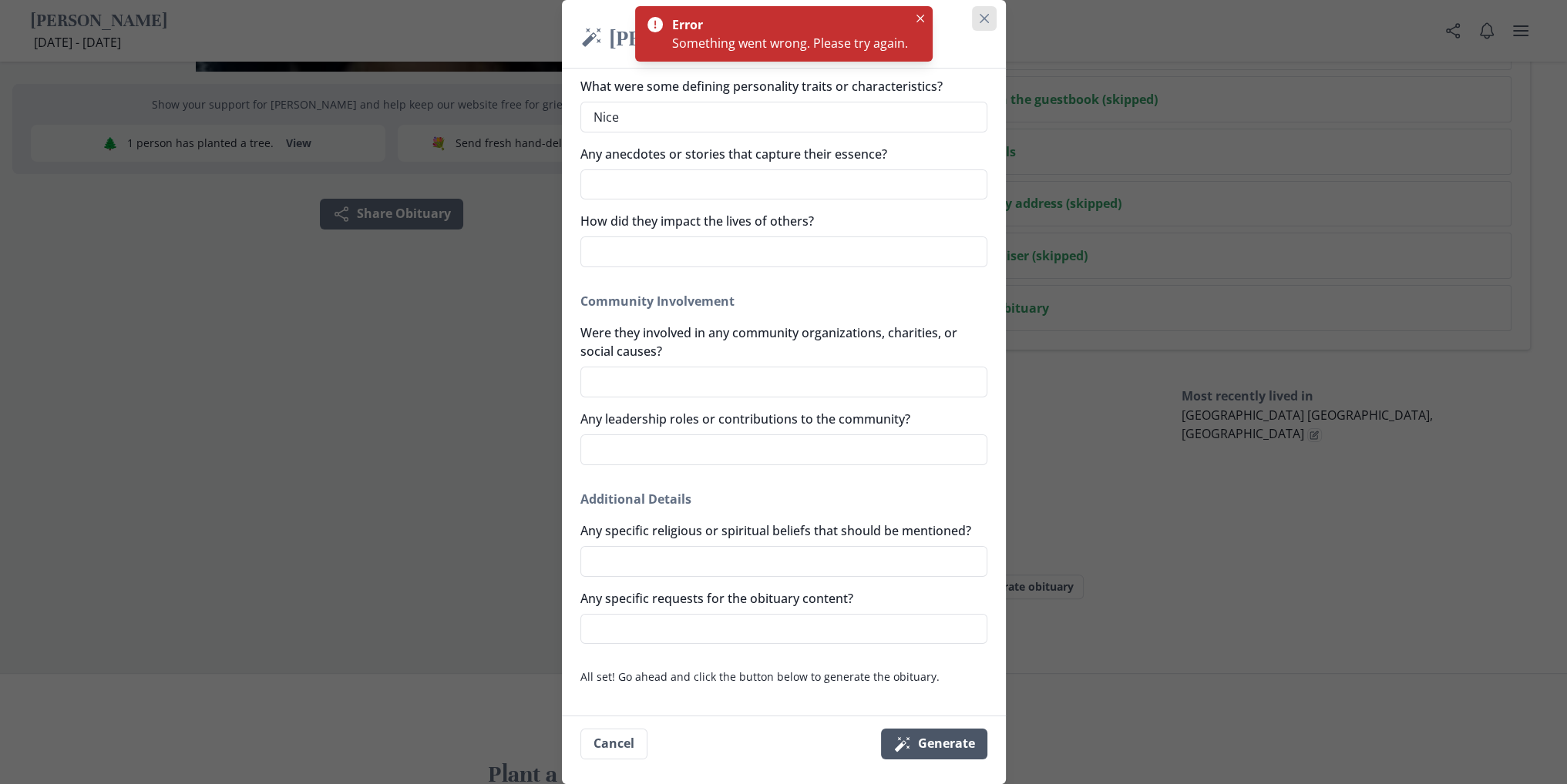
click at [986, 17] on icon "Close" at bounding box center [984, 18] width 9 height 9
